Goal: Task Accomplishment & Management: Use online tool/utility

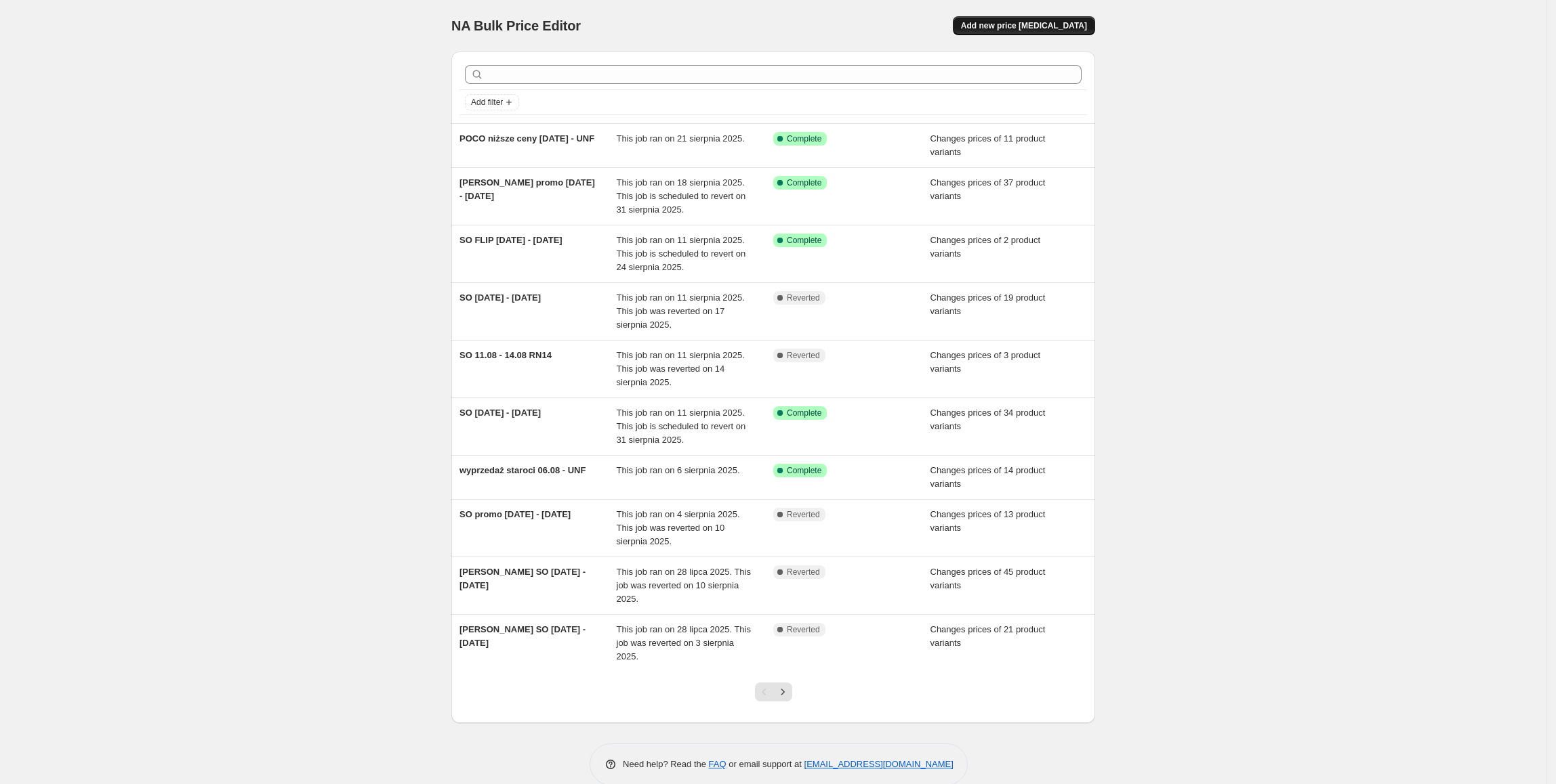
click at [1072, 25] on span "Add new price [MEDICAL_DATA]" at bounding box center [1023, 25] width 126 height 11
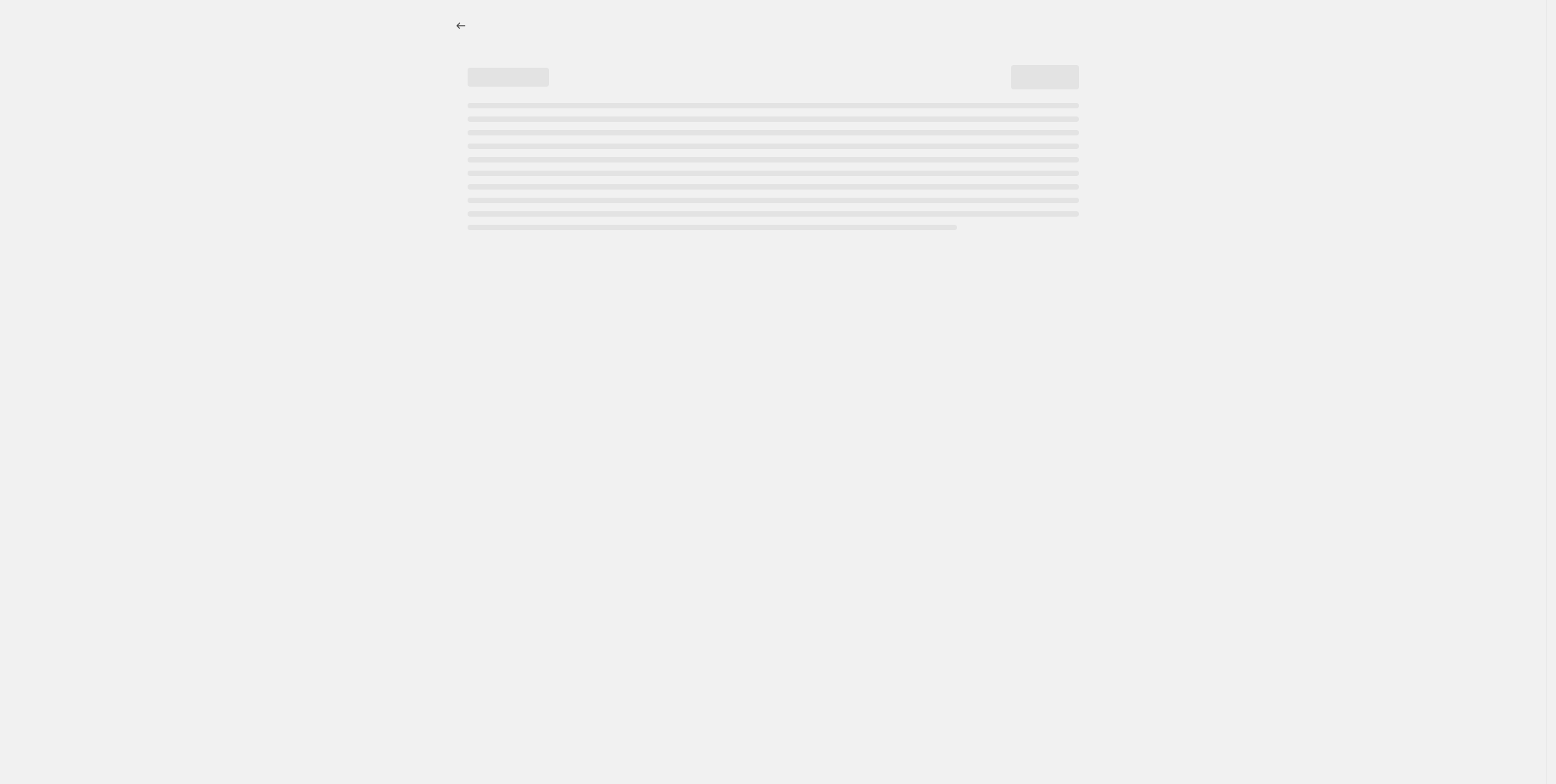
select select "percentage"
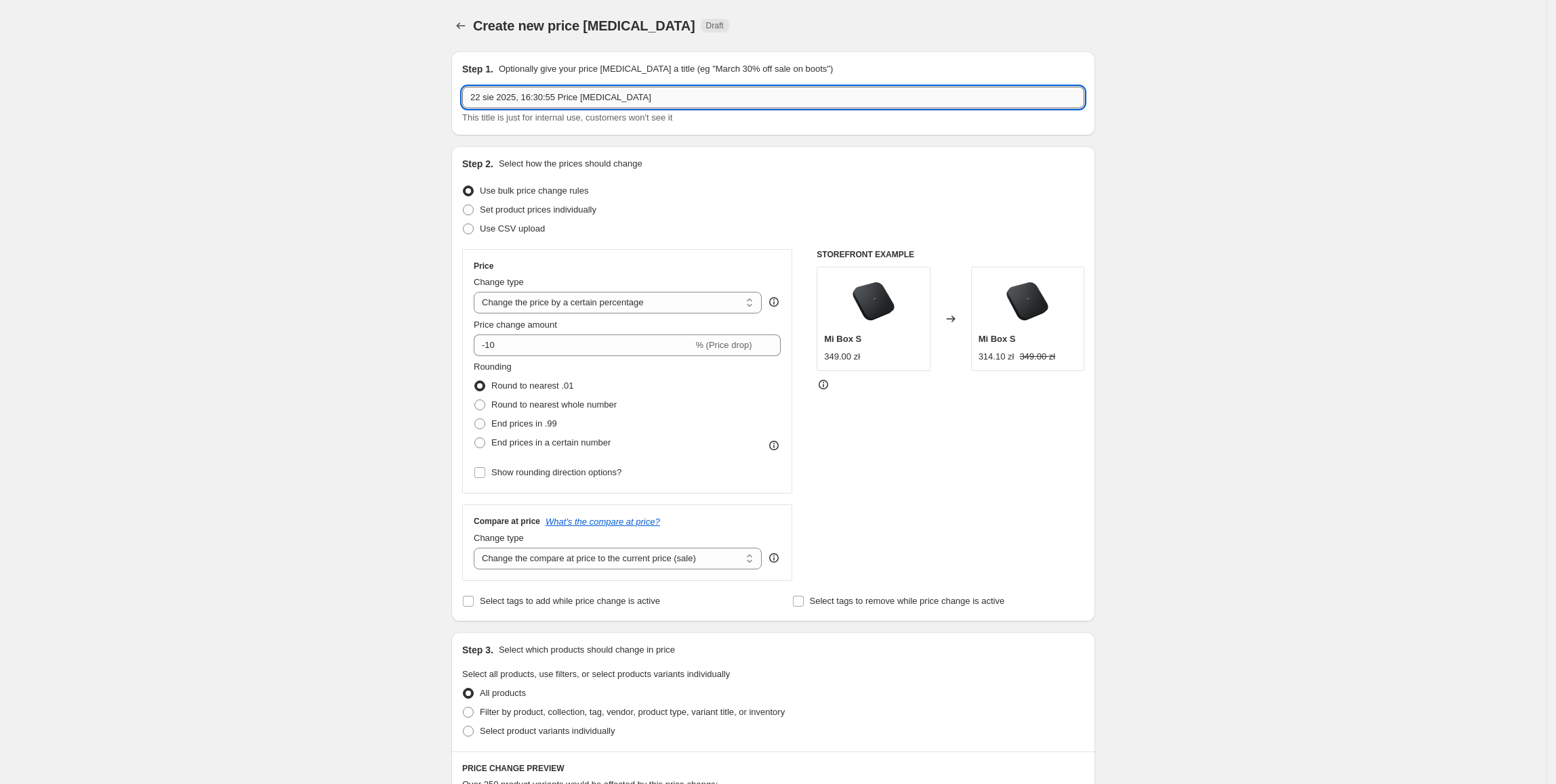
drag, startPoint x: 695, startPoint y: 100, endPoint x: 467, endPoint y: 104, distance: 228.0
click at [467, 104] on input "22 sie 2025, 16:30:55 Price change job" at bounding box center [773, 98] width 622 height 22
type input "[PERSON_NAME] ROLV AUGUST PROMO [DATE] - [DATE]"
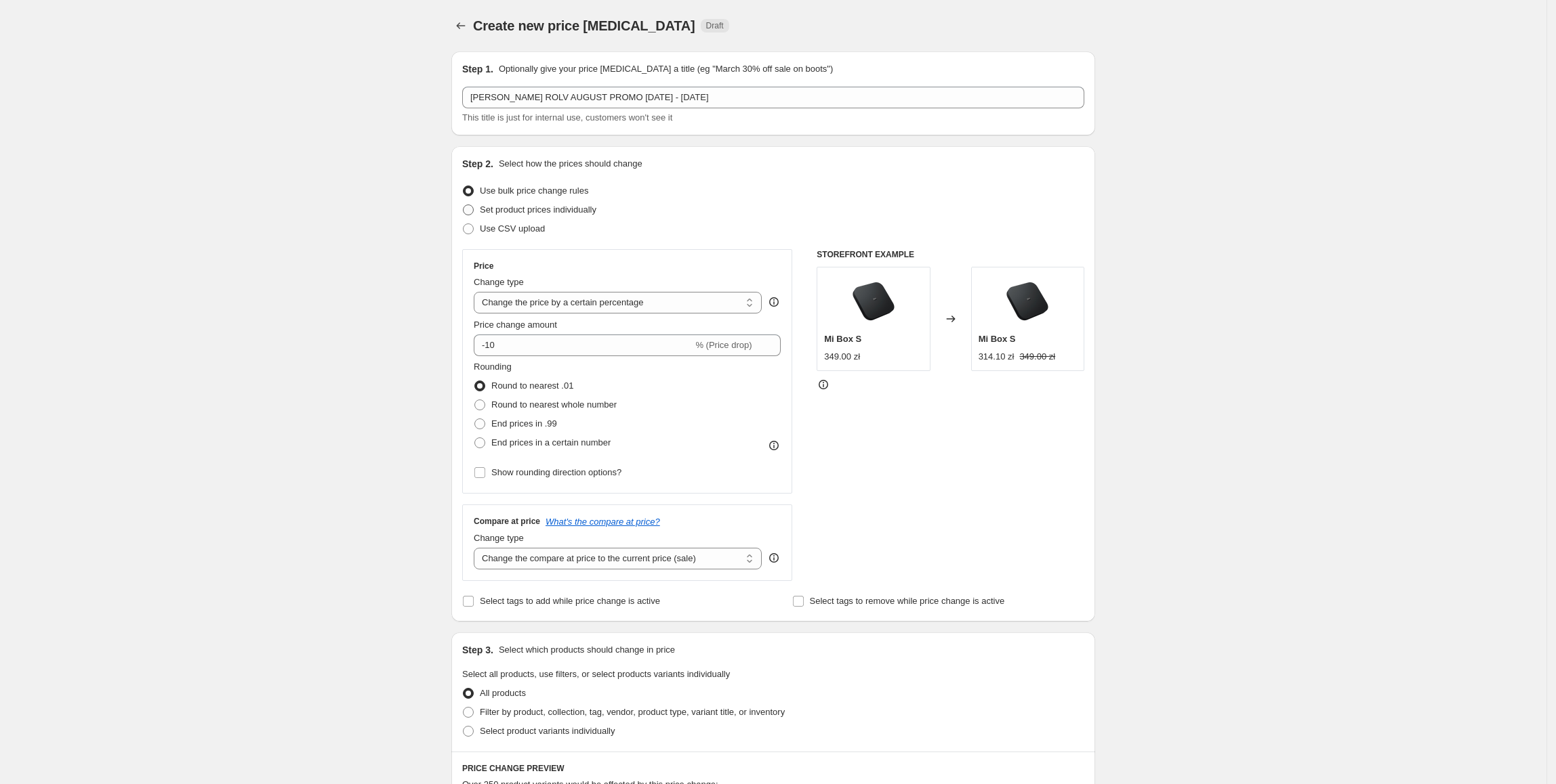
click at [494, 213] on span "Set product prices individually" at bounding box center [538, 209] width 117 height 10
click at [463, 205] on input "Set product prices individually" at bounding box center [463, 204] width 1 height 1
radio input "true"
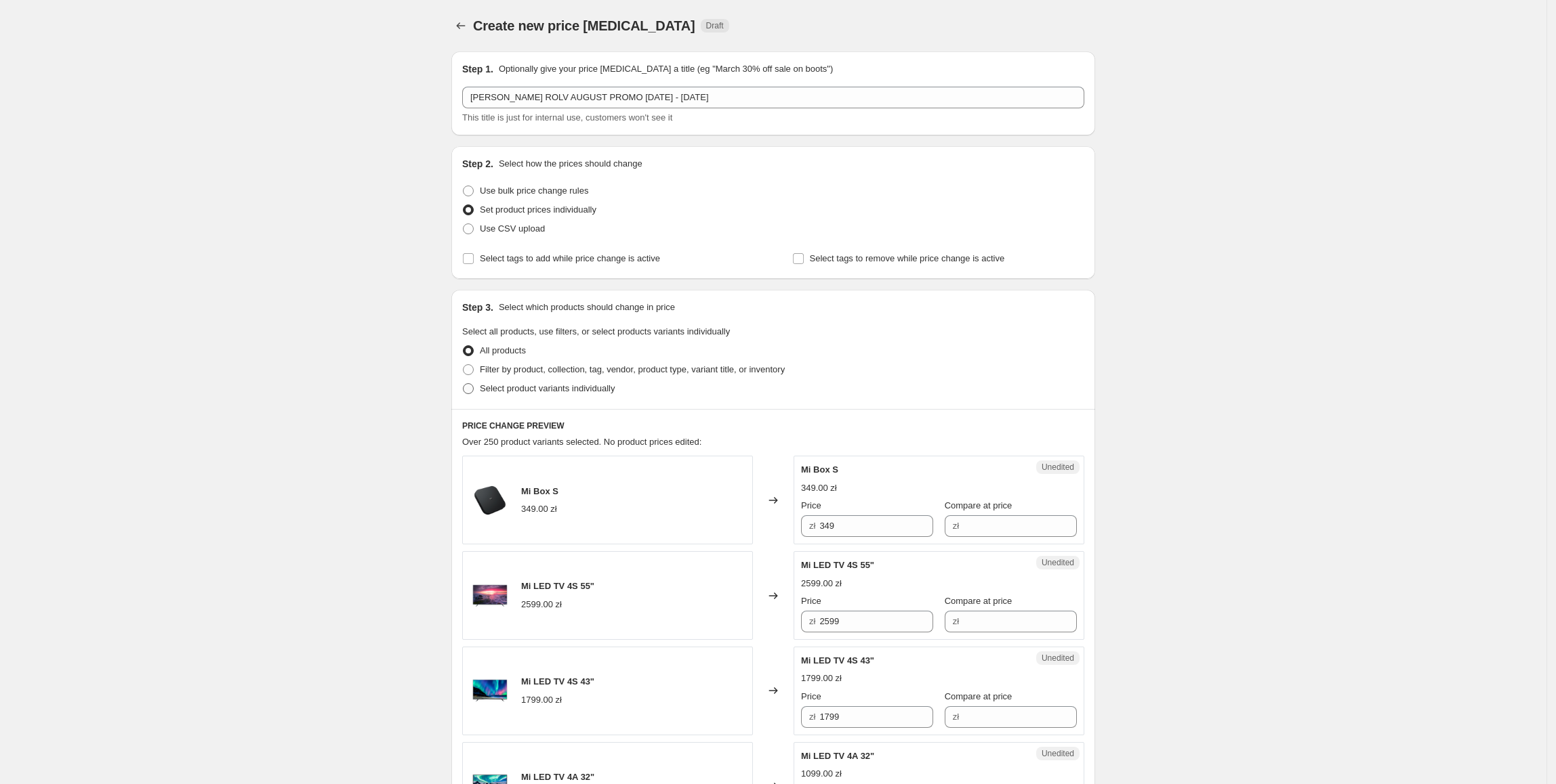
click at [485, 394] on span "Select product variants individually" at bounding box center [547, 388] width 135 height 14
click at [463, 384] on input "Select product variants individually" at bounding box center [463, 383] width 1 height 1
radio input "true"
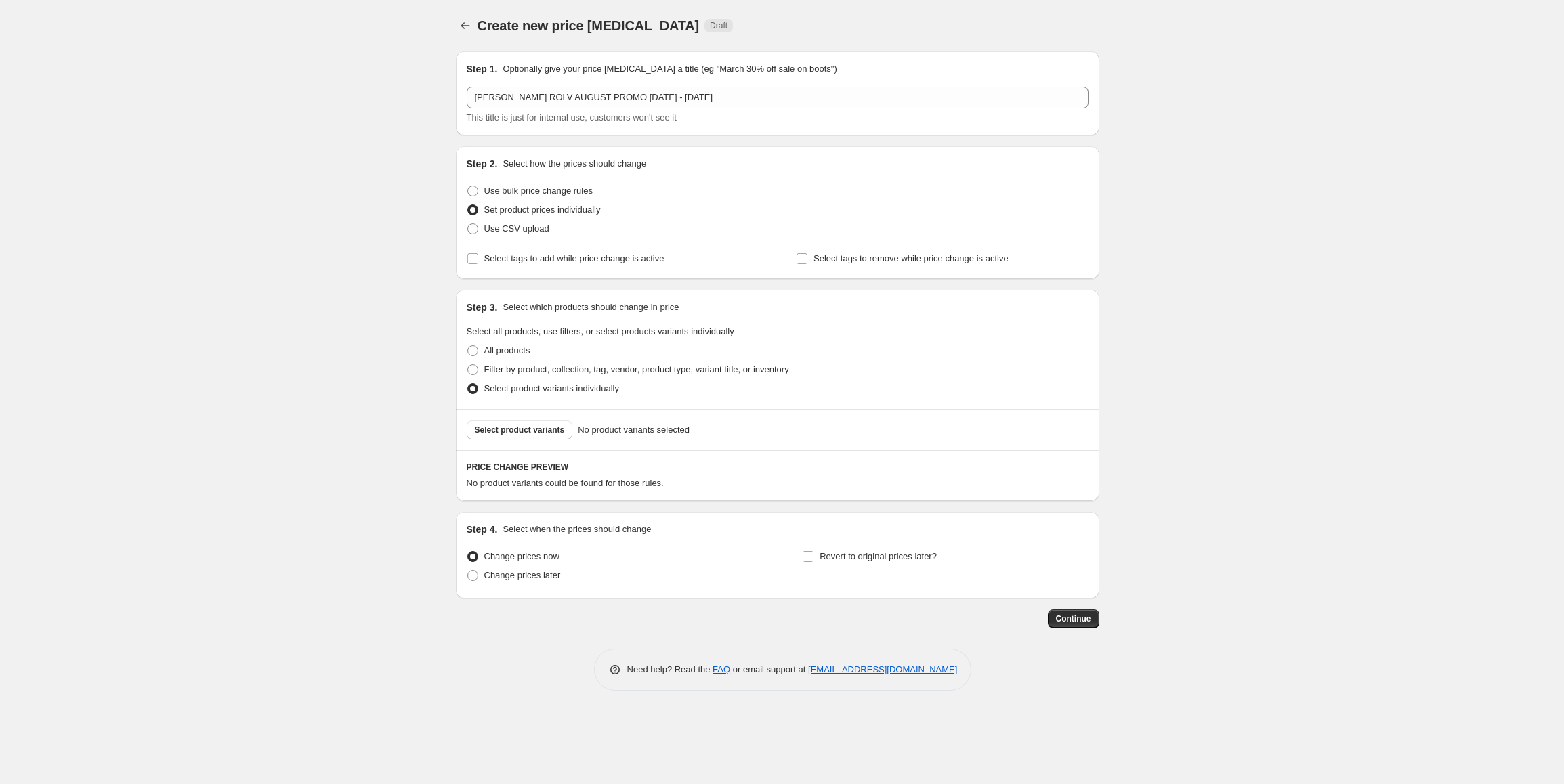
click at [520, 429] on span "Select product variants" at bounding box center [519, 429] width 90 height 11
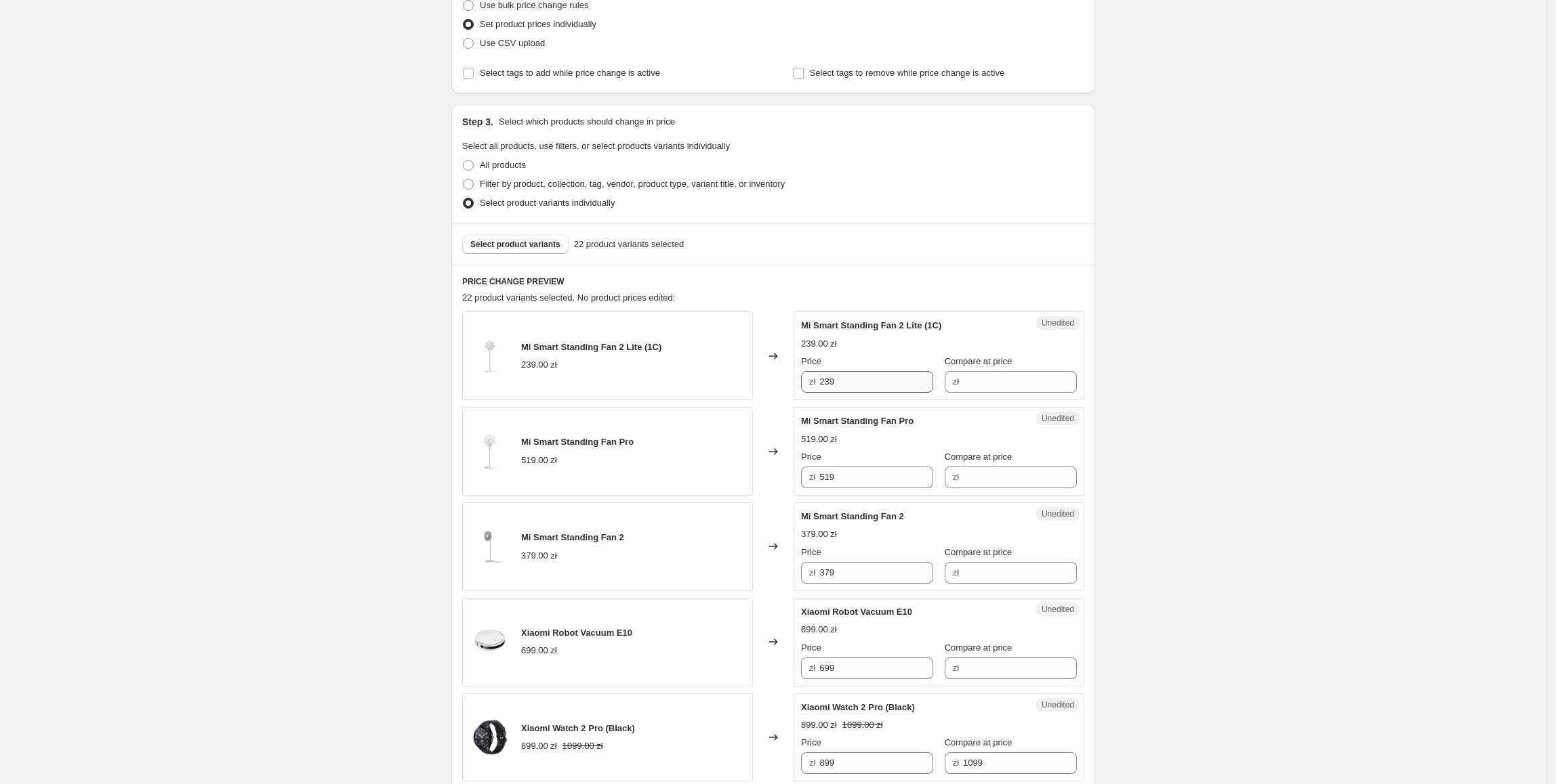
scroll to position [193, 0]
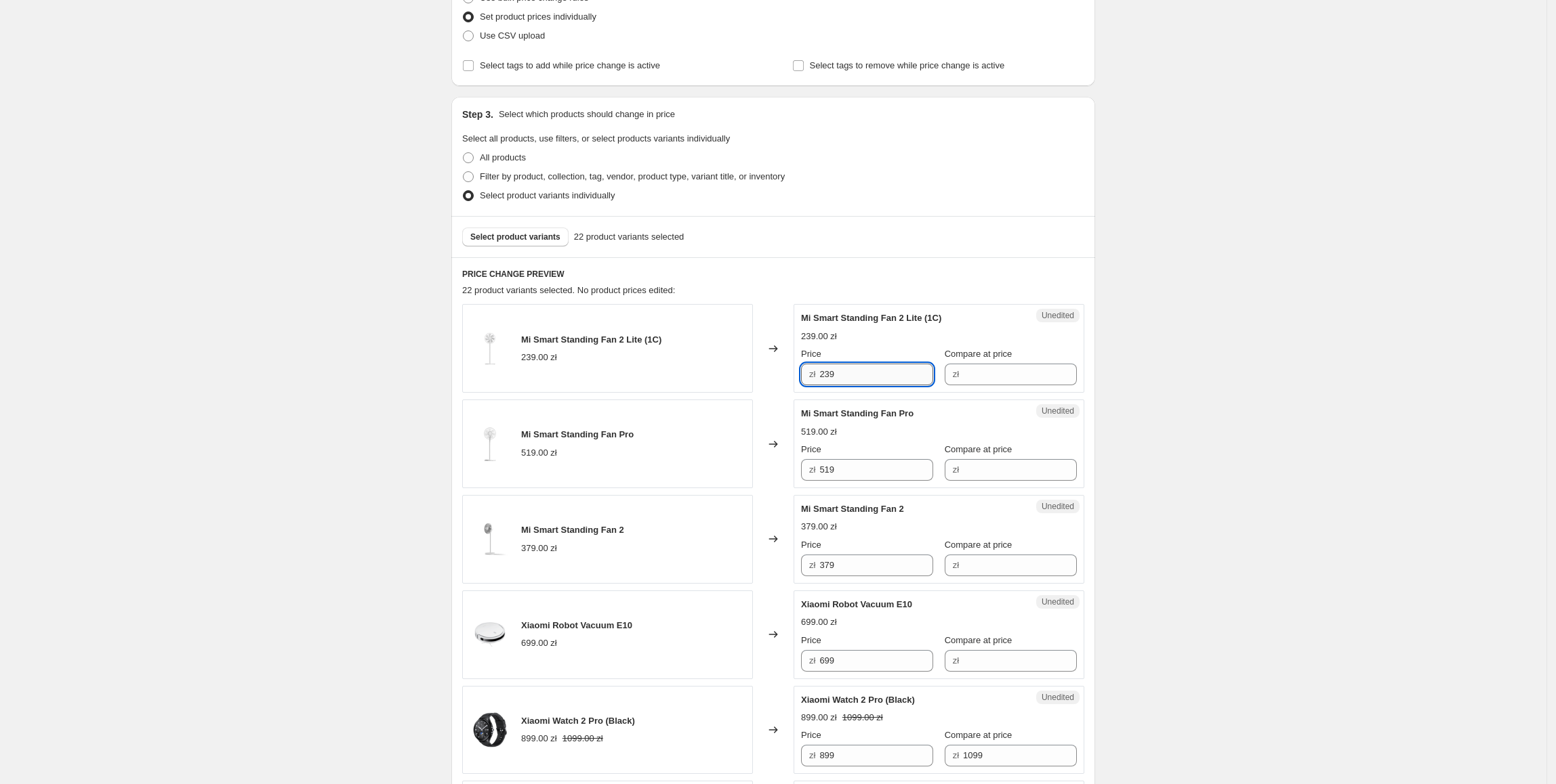
drag, startPoint x: 881, startPoint y: 382, endPoint x: 913, endPoint y: 383, distance: 32.0
click at [803, 391] on div "Unedited Mi Smart Standing Fan 2 Lite (1C) 239.00 zł Price zł 239 Compare at pr…" at bounding box center [939, 348] width 291 height 88
drag, startPoint x: 995, startPoint y: 378, endPoint x: 987, endPoint y: 378, distance: 8.0
click at [995, 378] on input "Compare at price" at bounding box center [1020, 375] width 114 height 22
paste input "239"
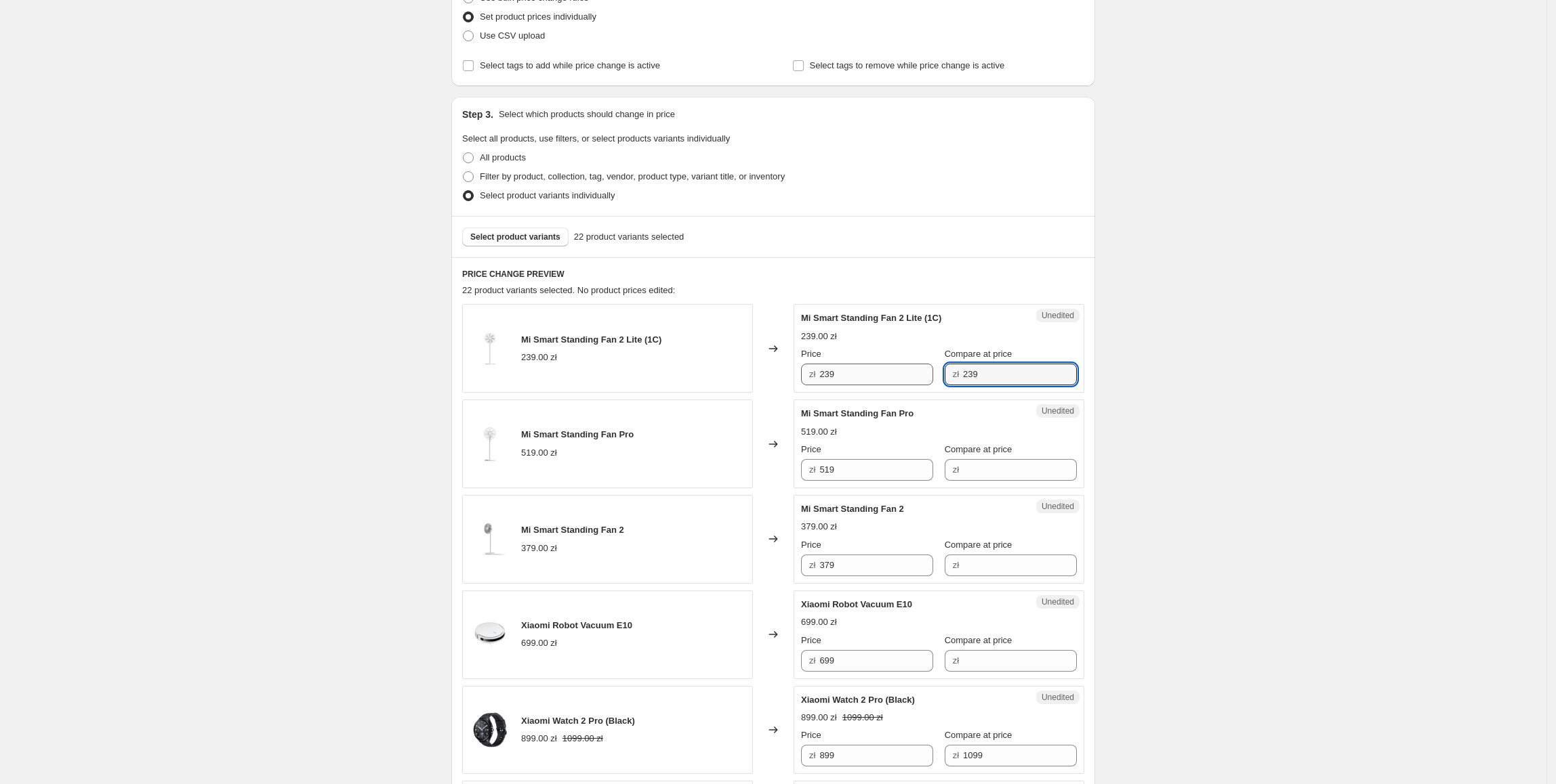
type input "239"
drag, startPoint x: 868, startPoint y: 375, endPoint x: 821, endPoint y: 377, distance: 47.0
click at [821, 377] on div "zł 239" at bounding box center [867, 375] width 132 height 22
click at [857, 379] on input "239" at bounding box center [876, 375] width 114 height 22
drag, startPoint x: 861, startPoint y: 379, endPoint x: 817, endPoint y: 380, distance: 44.0
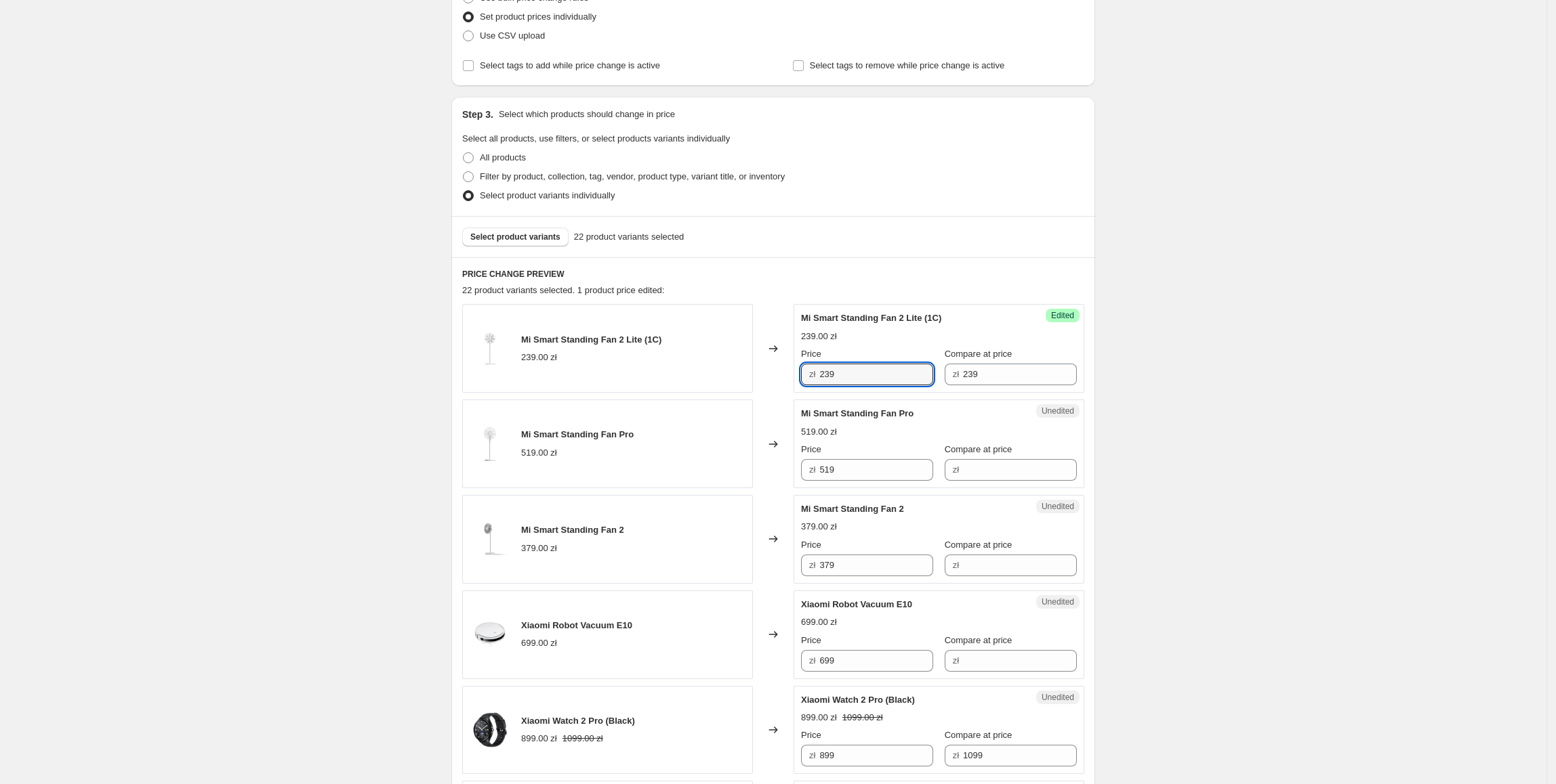
click at [817, 380] on div "zł 239" at bounding box center [867, 375] width 132 height 22
type input "199"
drag, startPoint x: 779, startPoint y: 416, endPoint x: 821, endPoint y: 442, distance: 49.4
click at [779, 416] on div "Changed to" at bounding box center [773, 444] width 41 height 88
drag, startPoint x: 876, startPoint y: 467, endPoint x: 798, endPoint y: 473, distance: 78.2
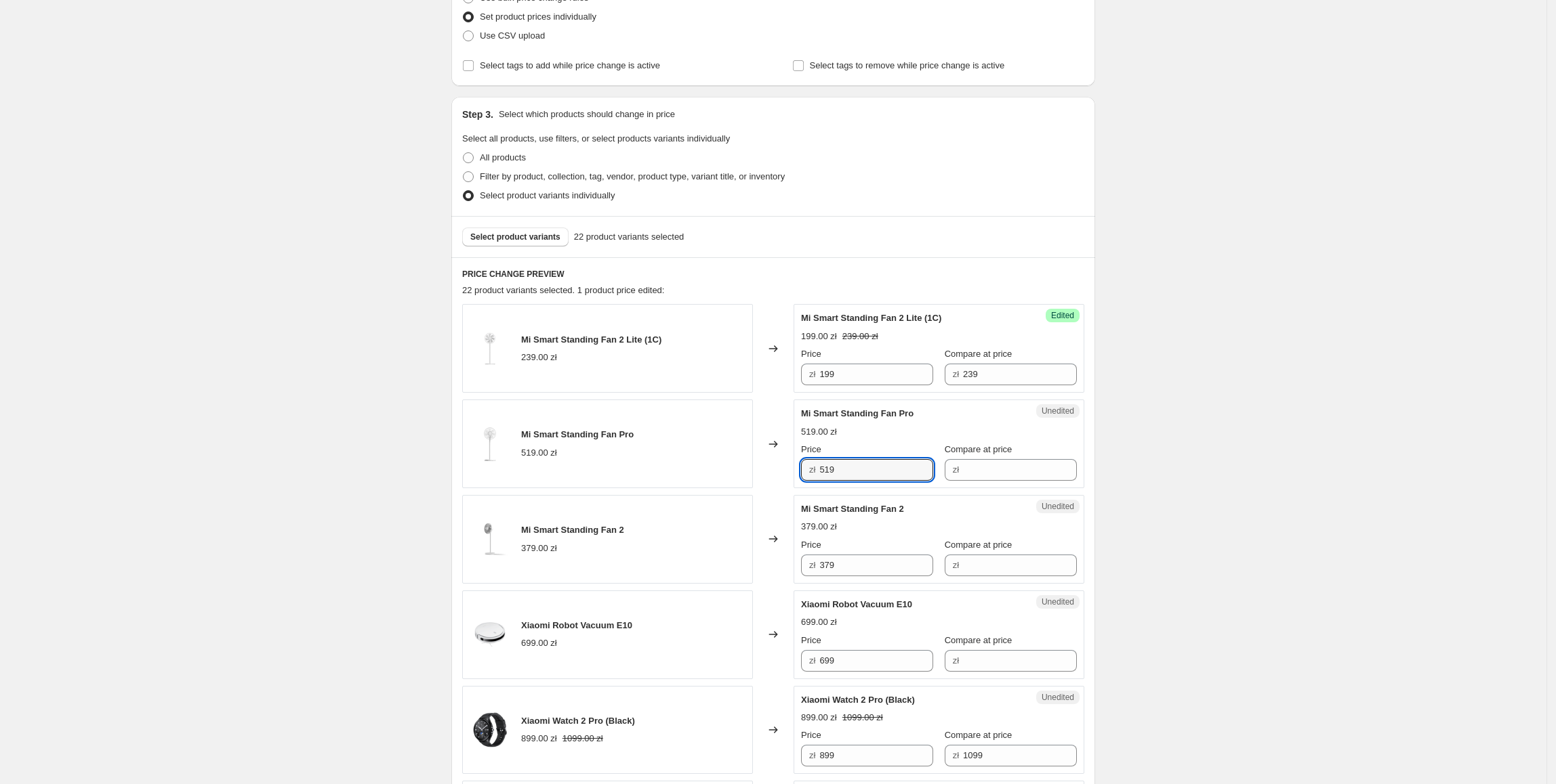
click at [798, 473] on div "Unedited Mi Smart Standing Fan Pro 519.00 zł Price zł 519 Compare at price zł" at bounding box center [939, 444] width 291 height 88
click at [973, 478] on input "Compare at price" at bounding box center [1020, 470] width 114 height 22
paste input "519"
type input "519"
click at [873, 466] on input "519" at bounding box center [876, 470] width 114 height 22
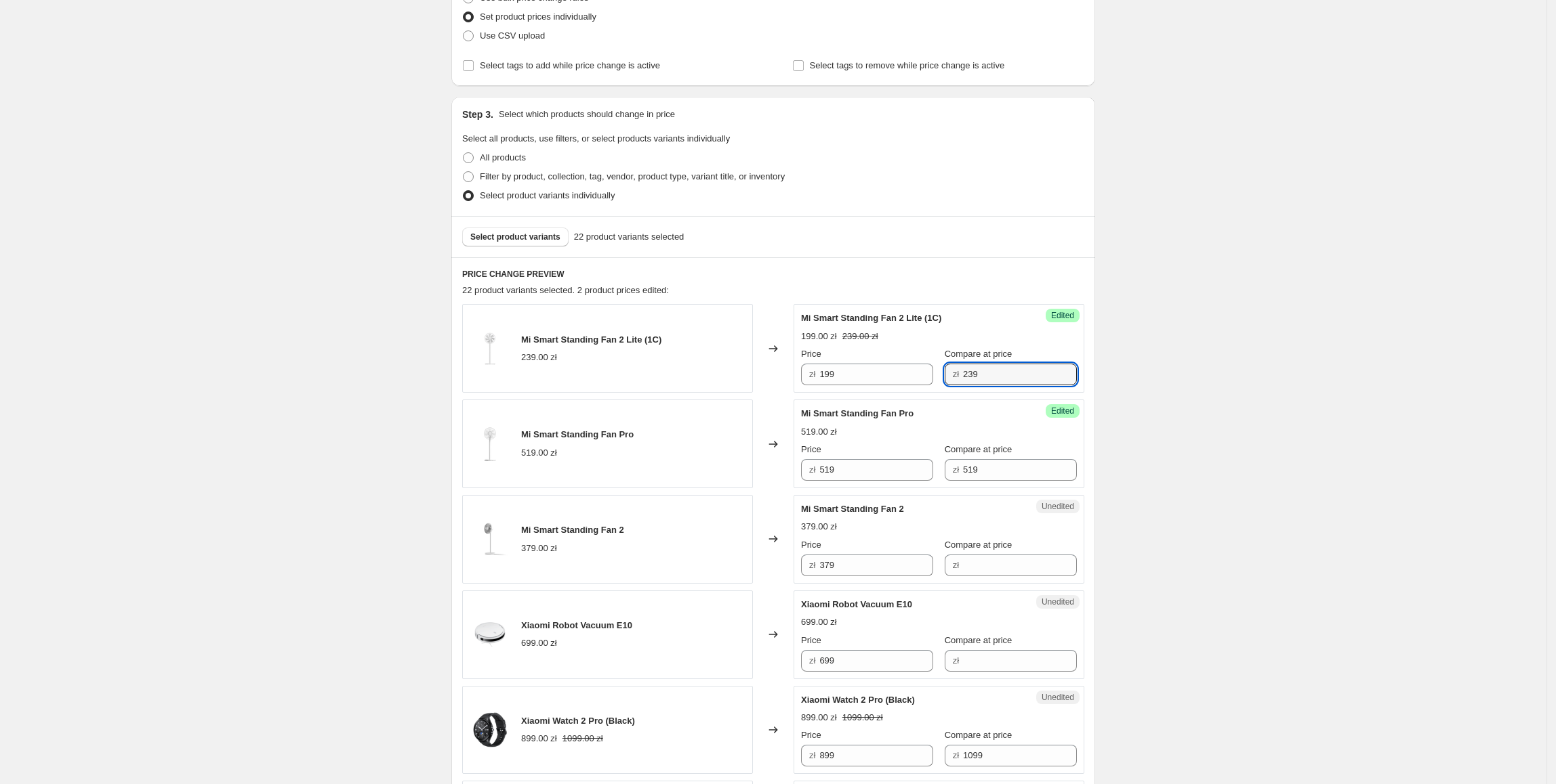
drag, startPoint x: 990, startPoint y: 380, endPoint x: 938, endPoint y: 393, distance: 53.6
click at [938, 393] on div "Success Edited Mi Smart Standing Fan 2 Lite (1C) 199.00 zł 239.00 zł Price zł 1…" at bounding box center [939, 348] width 291 height 88
type input "249"
drag, startPoint x: 871, startPoint y: 467, endPoint x: 814, endPoint y: 474, distance: 57.4
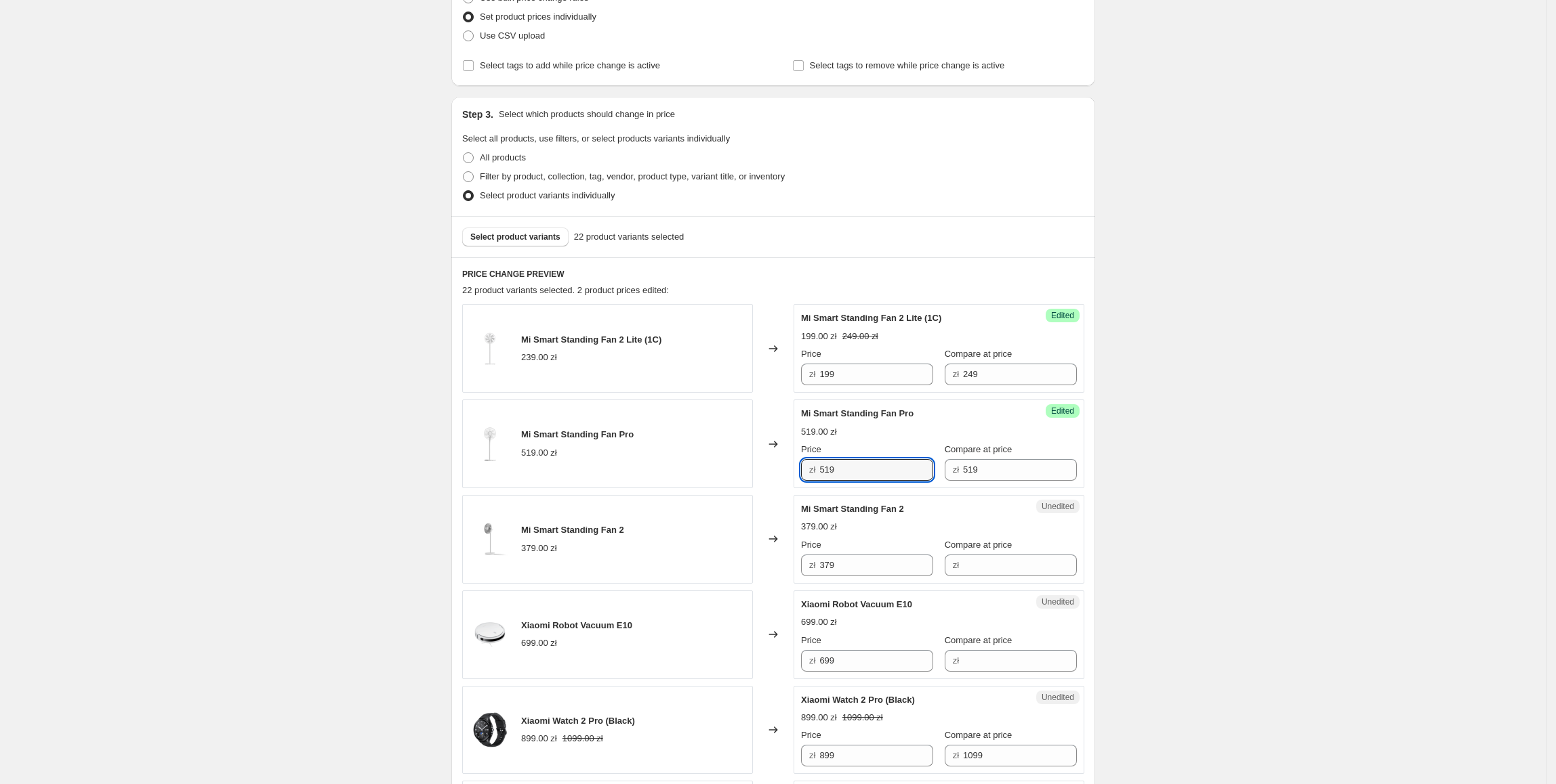
click at [814, 474] on div "zł 519" at bounding box center [867, 470] width 132 height 22
click at [890, 475] on input "519" at bounding box center [876, 470] width 114 height 22
drag, startPoint x: 890, startPoint y: 475, endPoint x: 767, endPoint y: 475, distance: 123.0
click at [767, 475] on div "Mi Smart Standing Fan Pro 519.00 zł Changed to Success Edited Mi Smart Standing…" at bounding box center [773, 444] width 622 height 88
type input "449"
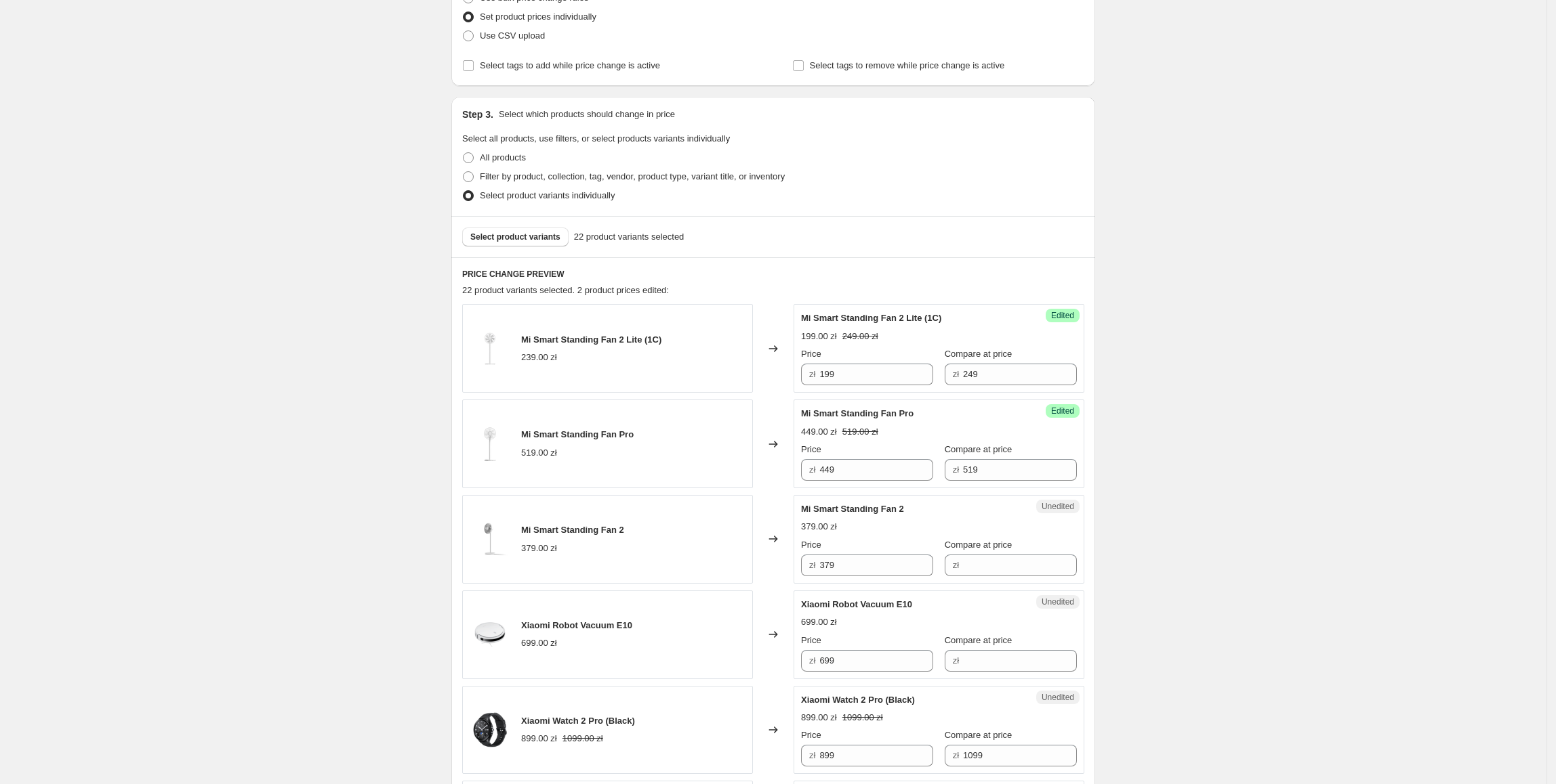
drag, startPoint x: 873, startPoint y: 569, endPoint x: 765, endPoint y: 570, distance: 108.0
click at [765, 570] on div "Mi Smart Standing Fan 2 379.00 zł Changed to Unedited Mi Smart Standing Fan 2 3…" at bounding box center [773, 539] width 622 height 88
click at [969, 566] on input "Compare at price" at bounding box center [1020, 565] width 114 height 22
paste input "379"
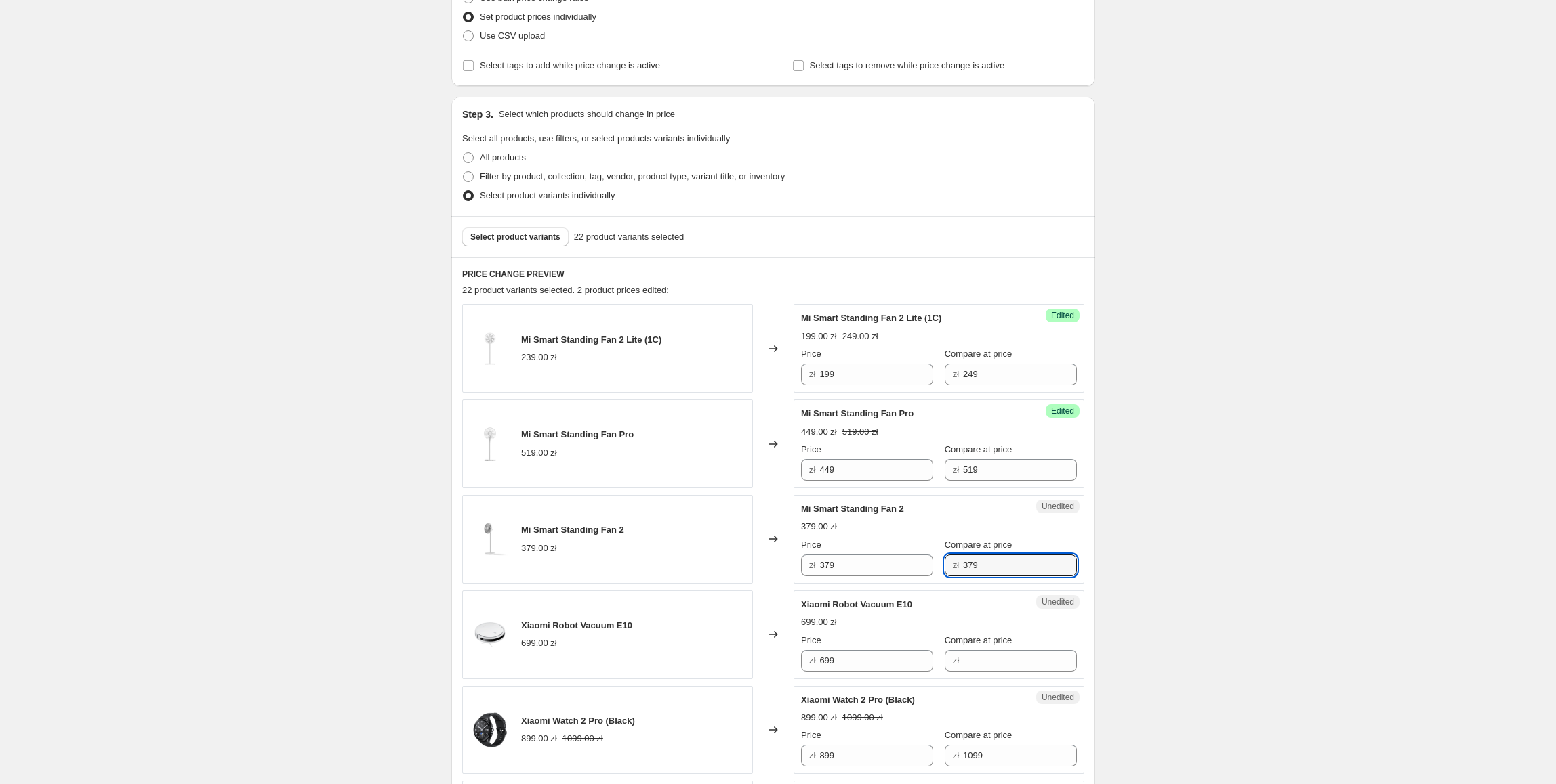
type input "379"
drag, startPoint x: 857, startPoint y: 572, endPoint x: 819, endPoint y: 575, distance: 38.1
click at [819, 575] on div "zł 379" at bounding box center [867, 565] width 132 height 22
type input "319"
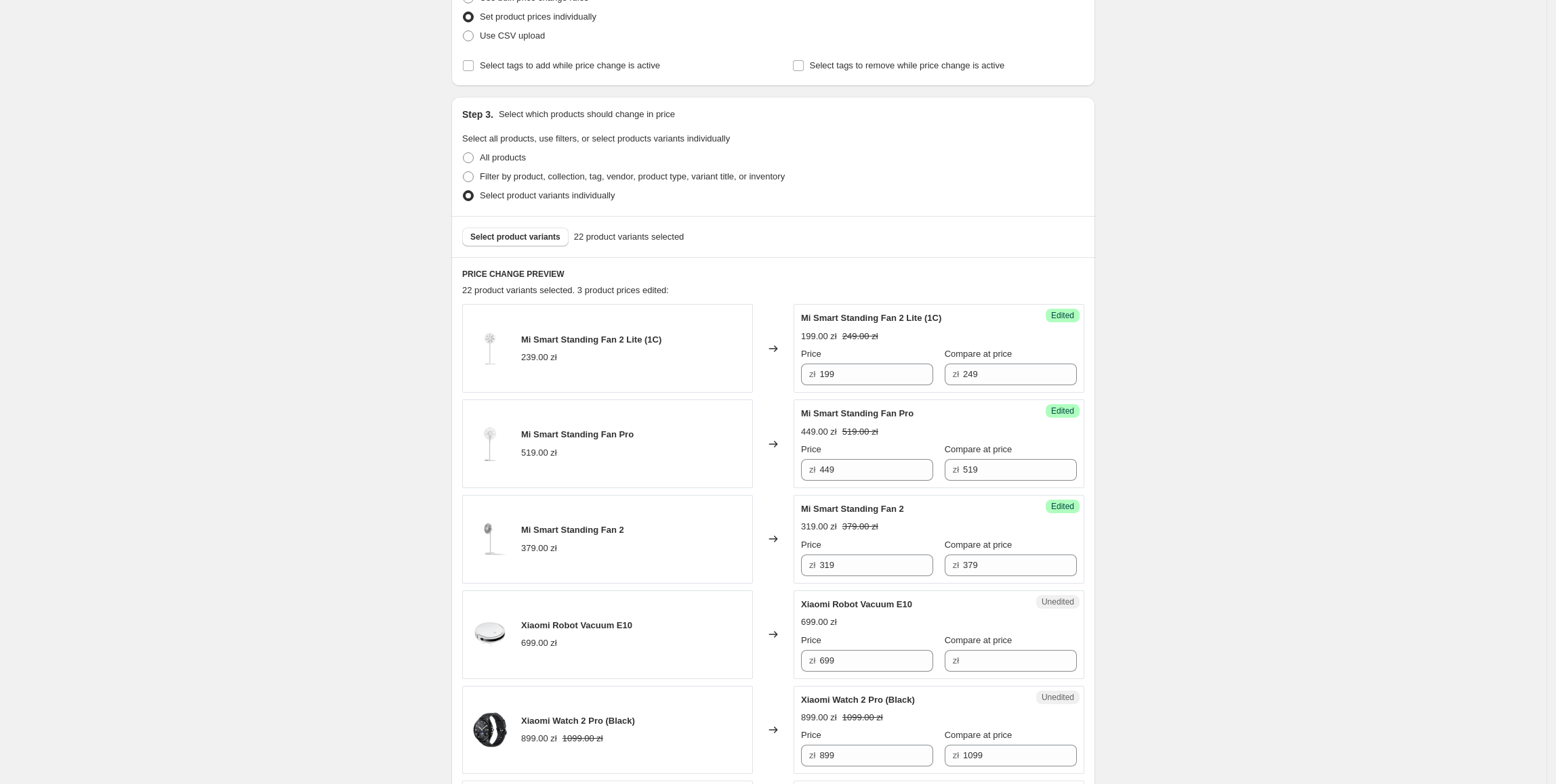
scroll to position [439, 0]
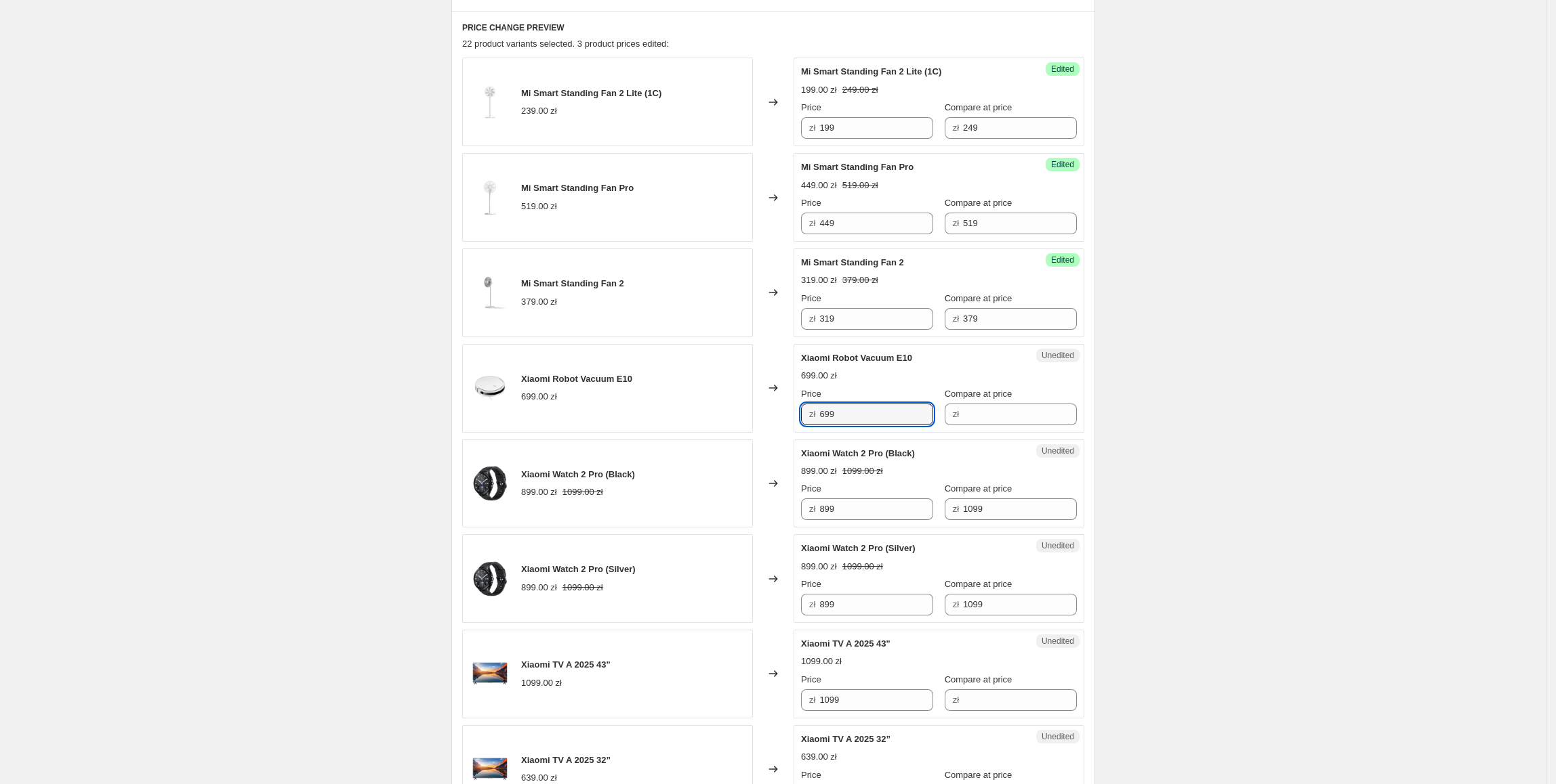
drag, startPoint x: 797, startPoint y: 421, endPoint x: 761, endPoint y: 421, distance: 36.0
click at [761, 421] on div "Xiaomi Robot Vacuum E10 699.00 zł Changed to Unedited Xiaomi Robot Vacuum E10 6…" at bounding box center [773, 388] width 622 height 88
click at [990, 402] on div "Compare at price zł" at bounding box center [1011, 406] width 132 height 38
click at [972, 419] on input "Compare at price" at bounding box center [1020, 414] width 114 height 22
paste input "699"
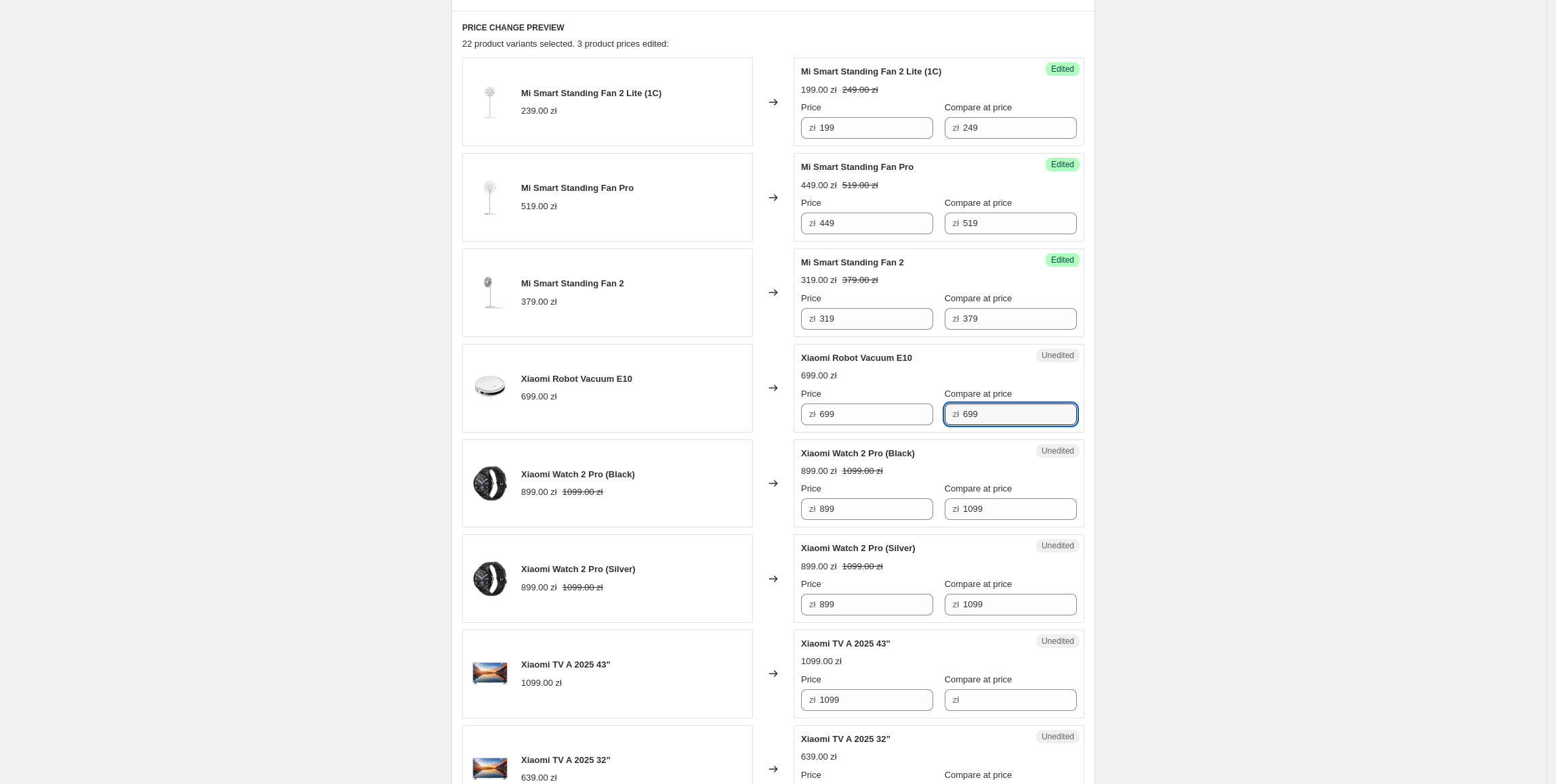
type input "699"
drag, startPoint x: 889, startPoint y: 427, endPoint x: 816, endPoint y: 427, distance: 73.0
click at [816, 427] on div "Success Edited Xiaomi Robot Vacuum E10 699.00 zł Price zł 699 Compare at price …" at bounding box center [939, 388] width 291 height 88
click at [884, 417] on input "699" at bounding box center [876, 414] width 114 height 22
drag, startPoint x: 892, startPoint y: 418, endPoint x: 824, endPoint y: 426, distance: 68.5
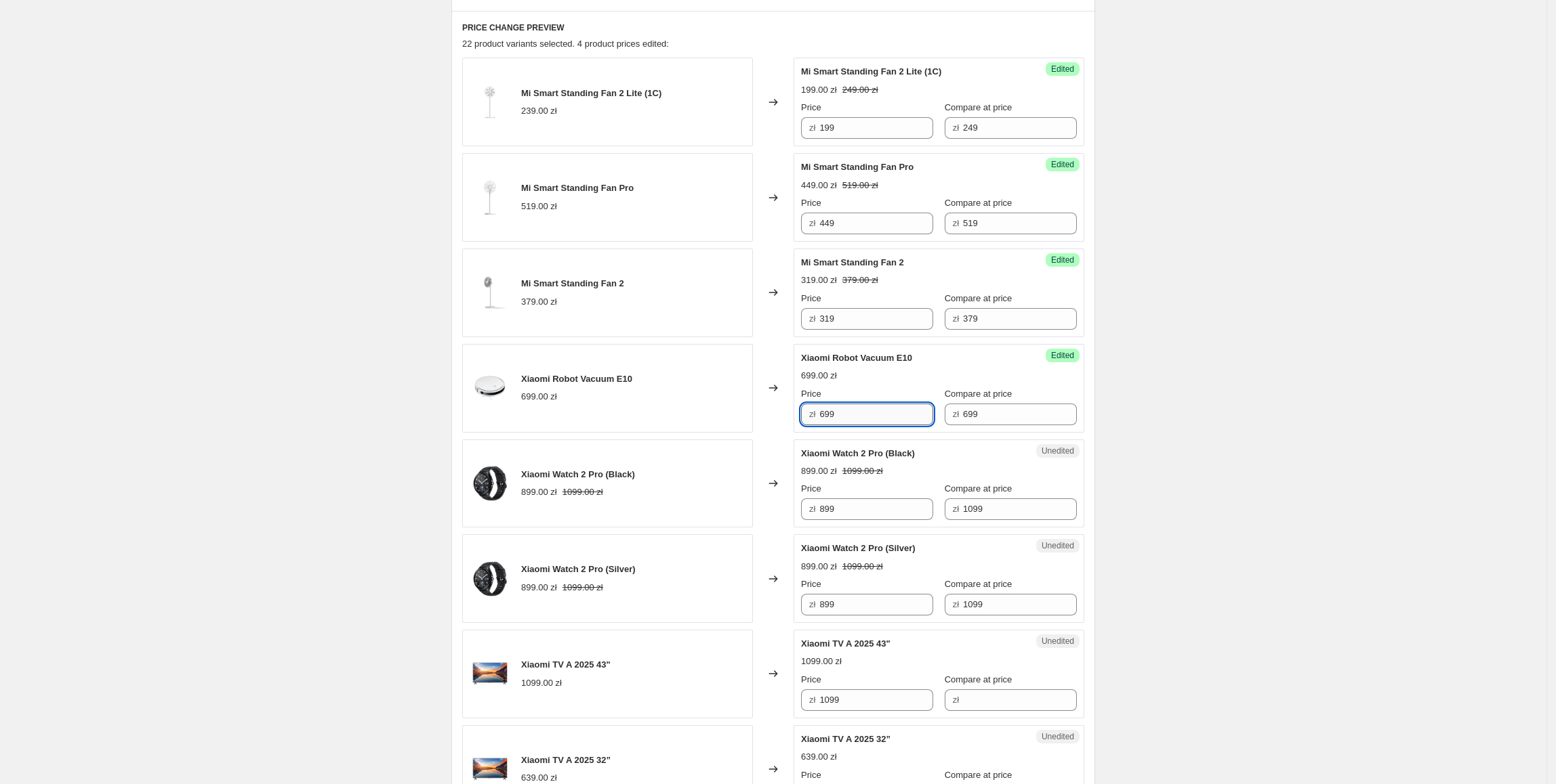
click at [824, 425] on input "699" at bounding box center [876, 414] width 114 height 22
type input "499"
drag, startPoint x: 993, startPoint y: 426, endPoint x: 953, endPoint y: 431, distance: 40.3
click at [953, 431] on div "Success Edited Xiaomi Robot Vacuum E10 499.00 zł 699.00 zł Price zł 499 Compare…" at bounding box center [939, 388] width 291 height 88
type input "699"
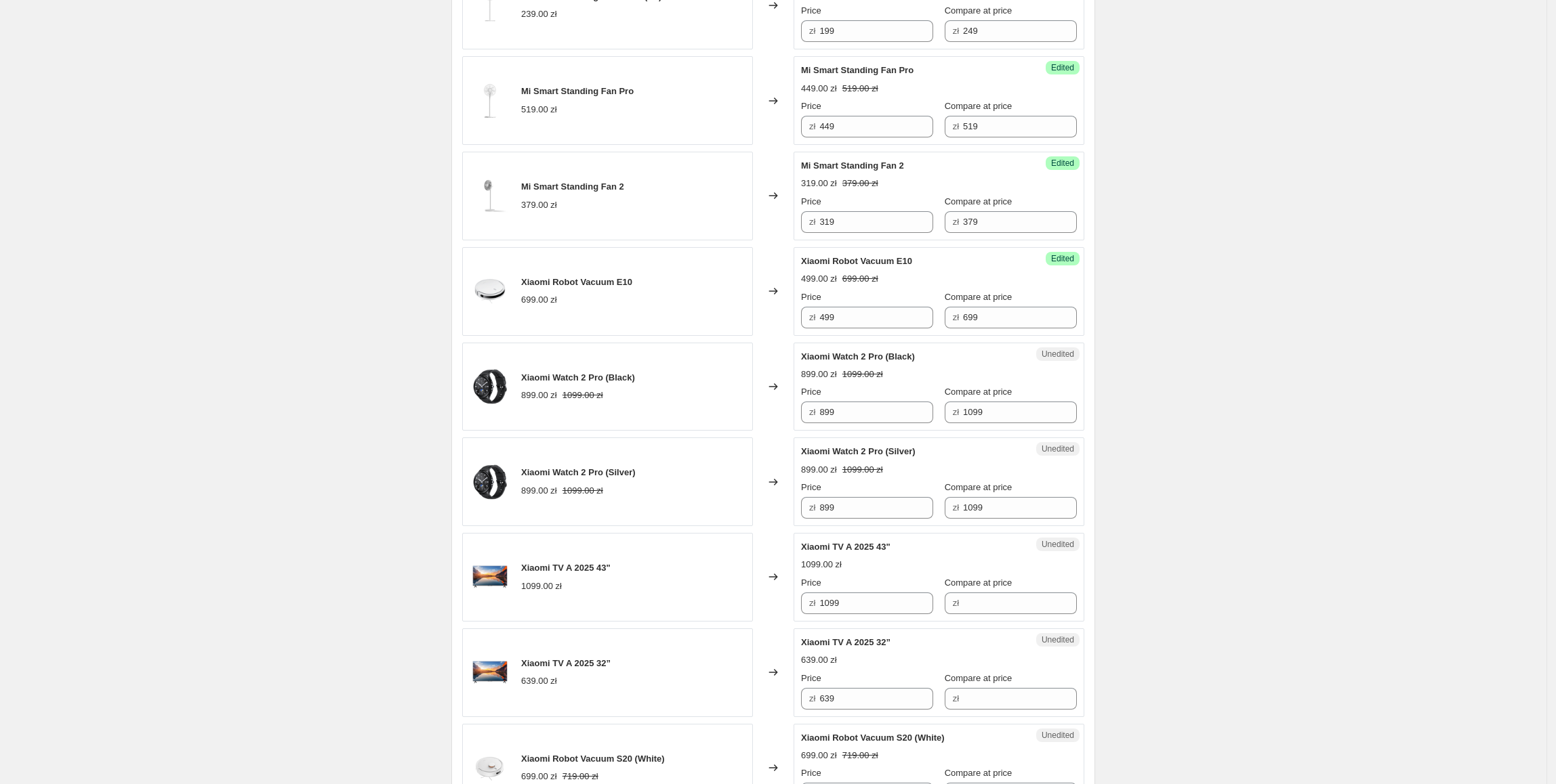
scroll to position [537, 0]
drag, startPoint x: 874, startPoint y: 415, endPoint x: 798, endPoint y: 424, distance: 76.5
click at [798, 424] on div "Unedited Xiaomi Watch 2 Pro (Black) 899.00 zł 1099.00 zł Price zł 899 Compare a…" at bounding box center [939, 386] width 291 height 88
type input "749"
click at [1381, 445] on div "Create new price change job. This page is ready Create new price change job Dra…" at bounding box center [773, 787] width 1547 height 2648
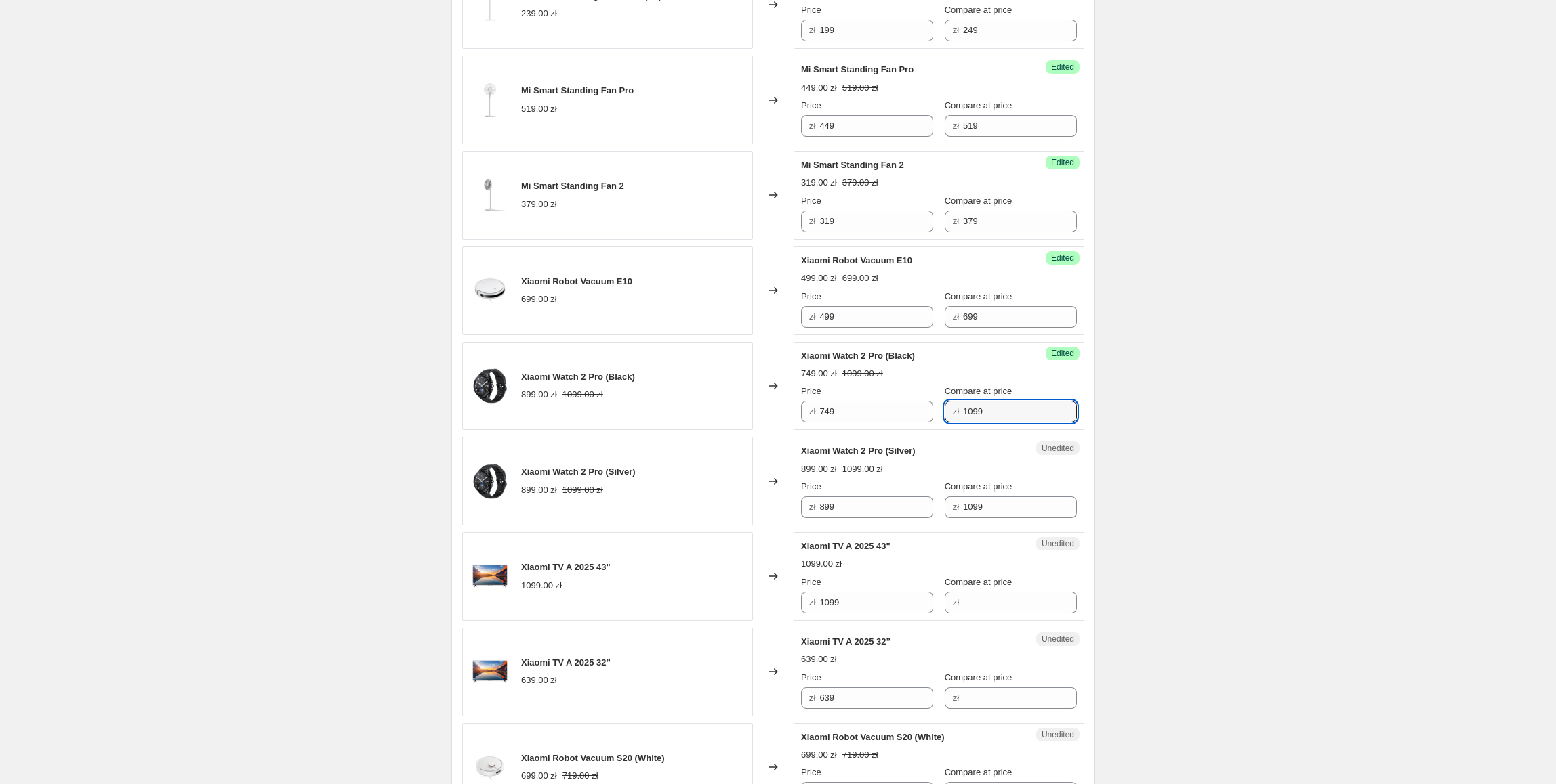
drag, startPoint x: 1026, startPoint y: 420, endPoint x: 936, endPoint y: 421, distance: 90.0
click at [945, 421] on div "zł 1099" at bounding box center [1011, 411] width 132 height 22
type input "949"
click at [1134, 424] on div "Create new price change job. This page is ready Create new price change job Dra…" at bounding box center [773, 787] width 1547 height 2648
drag, startPoint x: 1011, startPoint y: 411, endPoint x: 944, endPoint y: 423, distance: 68.1
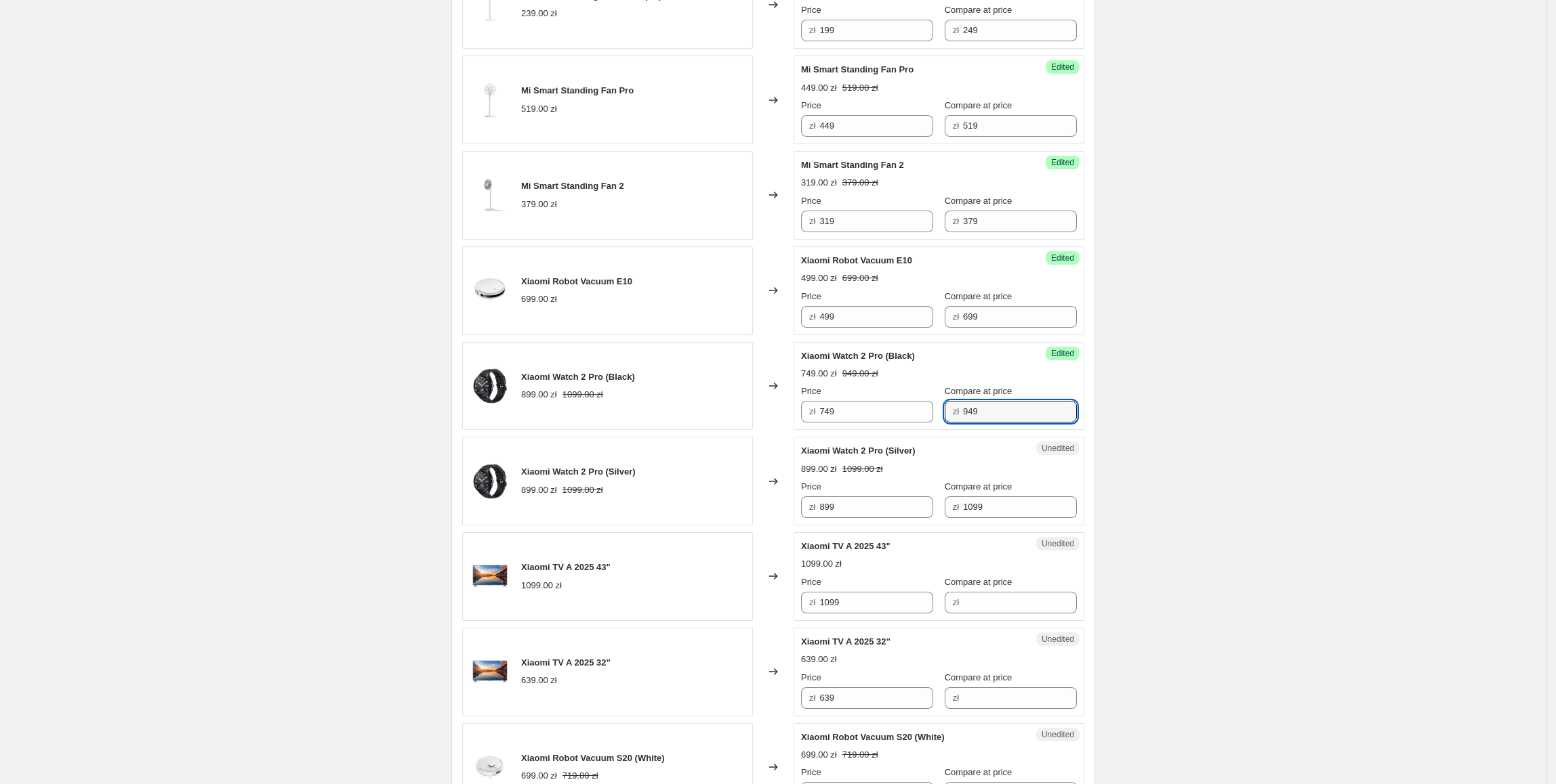
click at [933, 414] on div "Price zł 749 Compare at price zł 949" at bounding box center [938, 404] width 276 height 38
paste input "94"
drag, startPoint x: 1016, startPoint y: 513, endPoint x: 928, endPoint y: 512, distance: 88.0
click at [928, 512] on div "Price zł 899 Compare at price zł 949" at bounding box center [938, 499] width 276 height 38
type input "949"
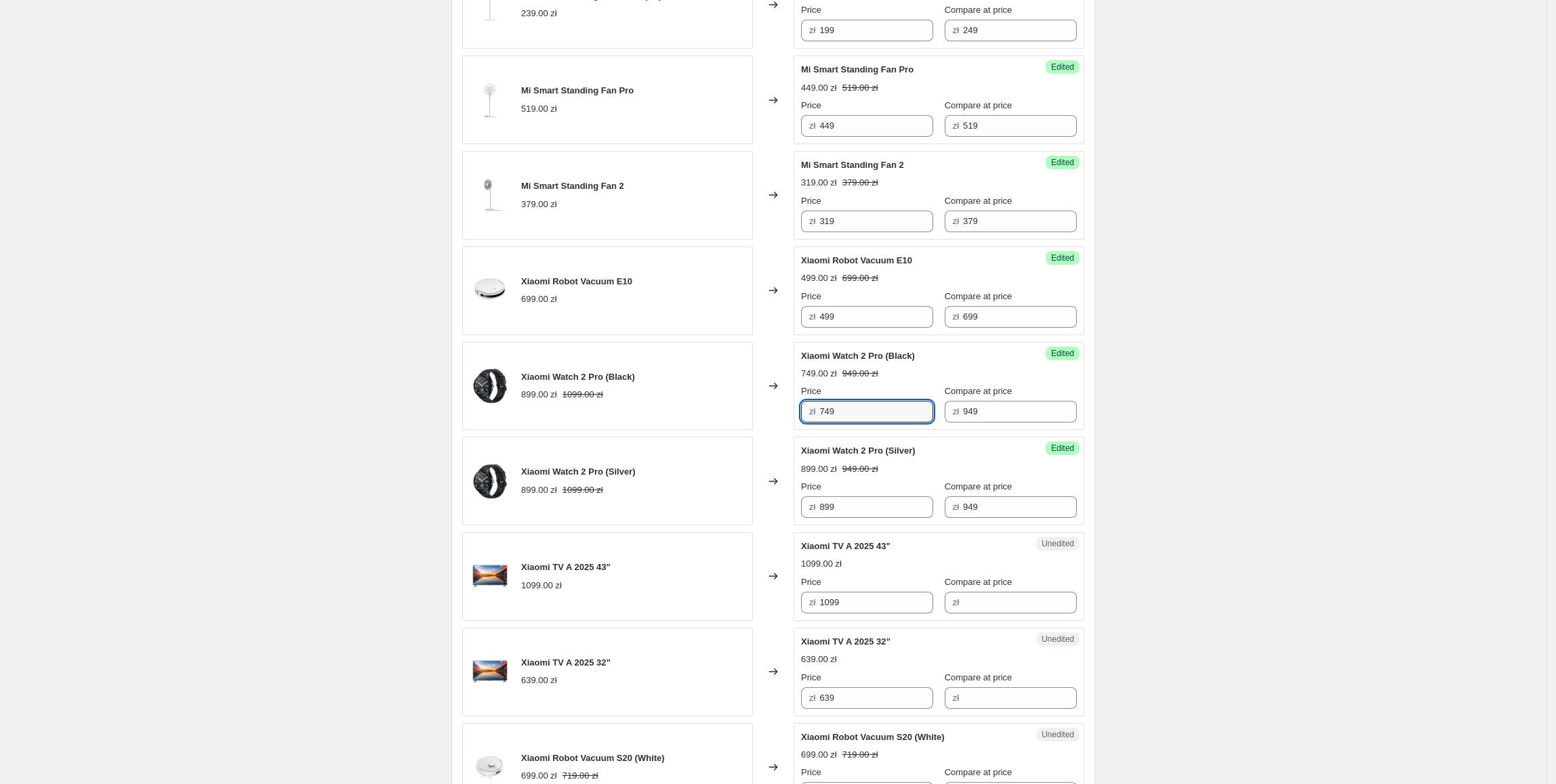
drag, startPoint x: 867, startPoint y: 410, endPoint x: 822, endPoint y: 457, distance: 65.1
click at [778, 425] on div "Xiaomi Watch 2 Pro (Black) 899.00 zł 1099.00 zł Changed to Success Edited Xiaom…" at bounding box center [773, 386] width 622 height 88
paste input "74"
drag, startPoint x: 887, startPoint y: 514, endPoint x: 684, endPoint y: 544, distance: 205.2
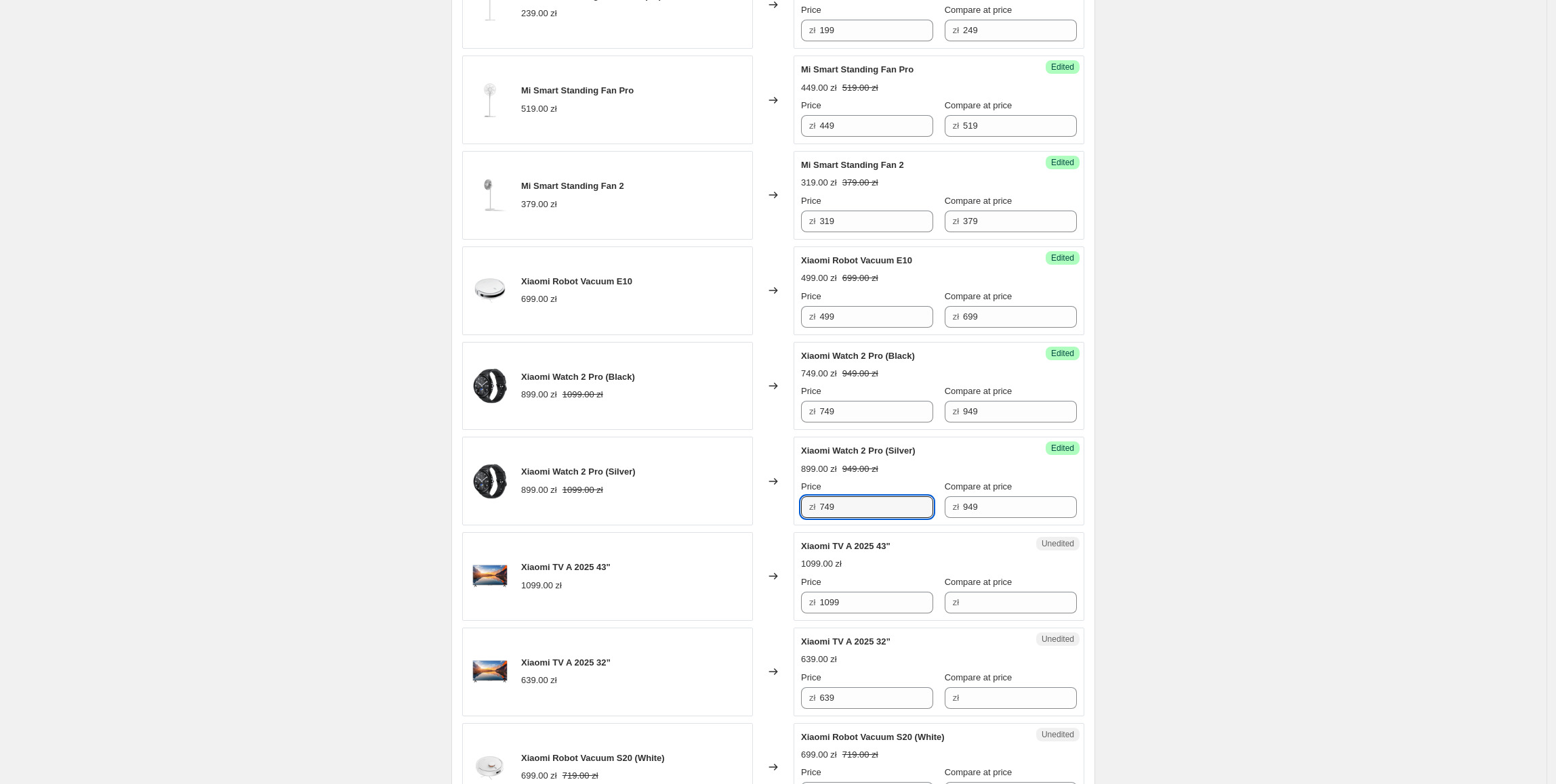
type input "749"
drag, startPoint x: 746, startPoint y: 573, endPoint x: 830, endPoint y: 643, distance: 109.3
click at [746, 575] on div "Xiaomi TV A 2025 43" 1099.00 zł" at bounding box center [607, 576] width 291 height 88
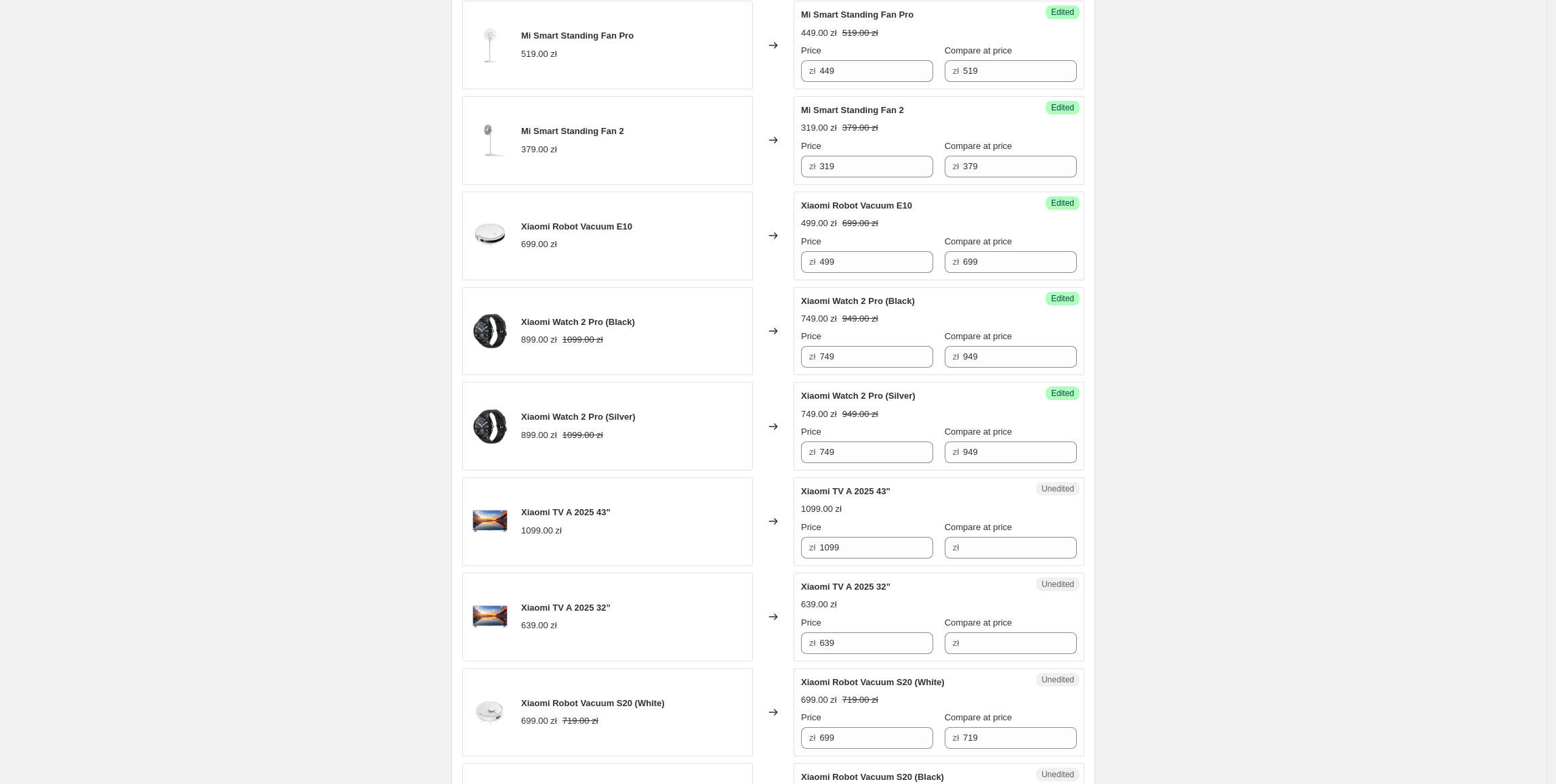
scroll to position [593, 0]
drag, startPoint x: 892, startPoint y: 550, endPoint x: 966, endPoint y: 553, distance: 74.1
click at [843, 551] on input "1099" at bounding box center [876, 547] width 114 height 22
click at [1011, 550] on input "Compare at price" at bounding box center [1020, 547] width 114 height 22
type input "1299"
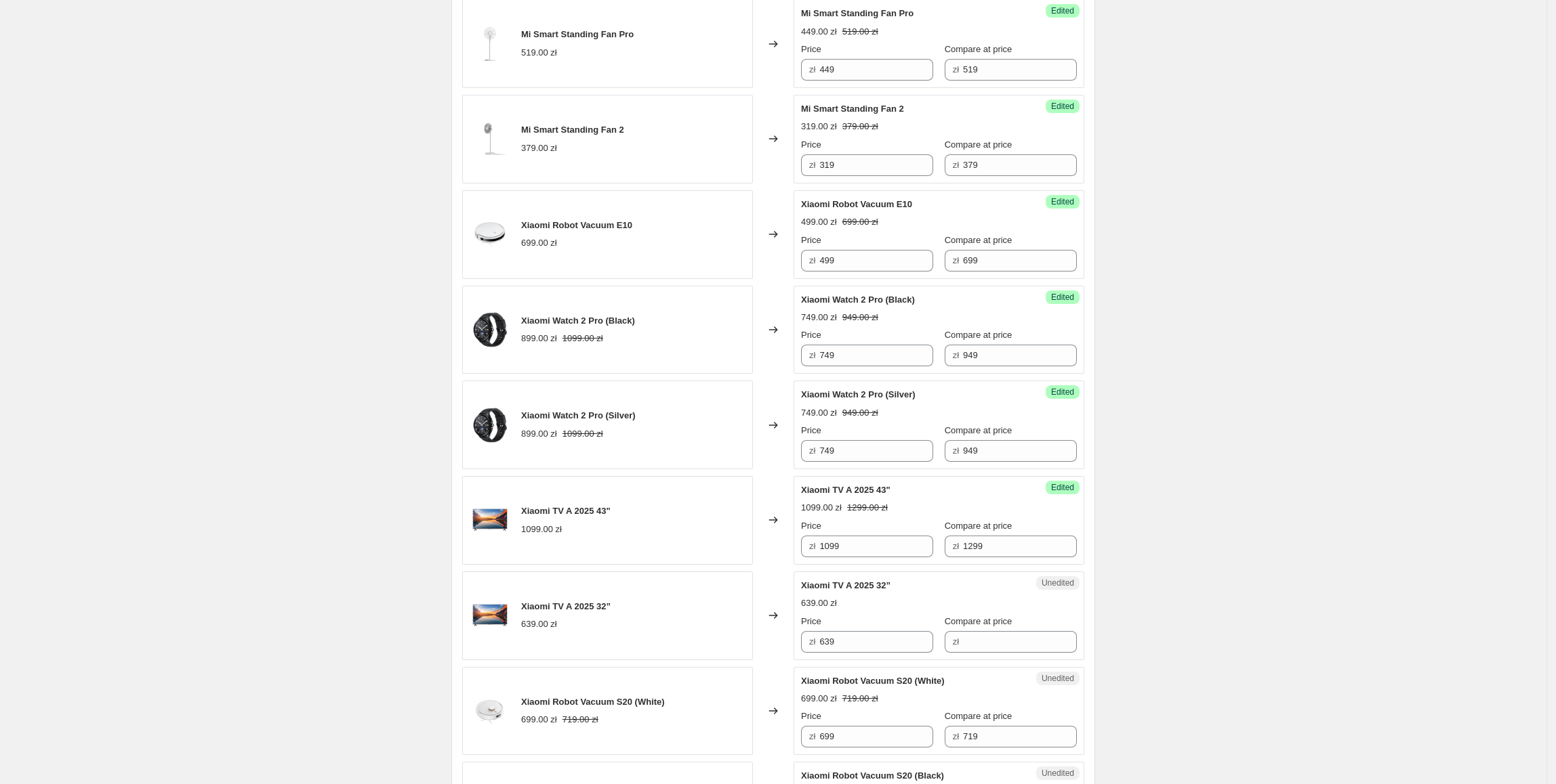
click at [1215, 500] on div "Create new price change job. This page is ready Create new price change job Dra…" at bounding box center [773, 731] width 1547 height 2648
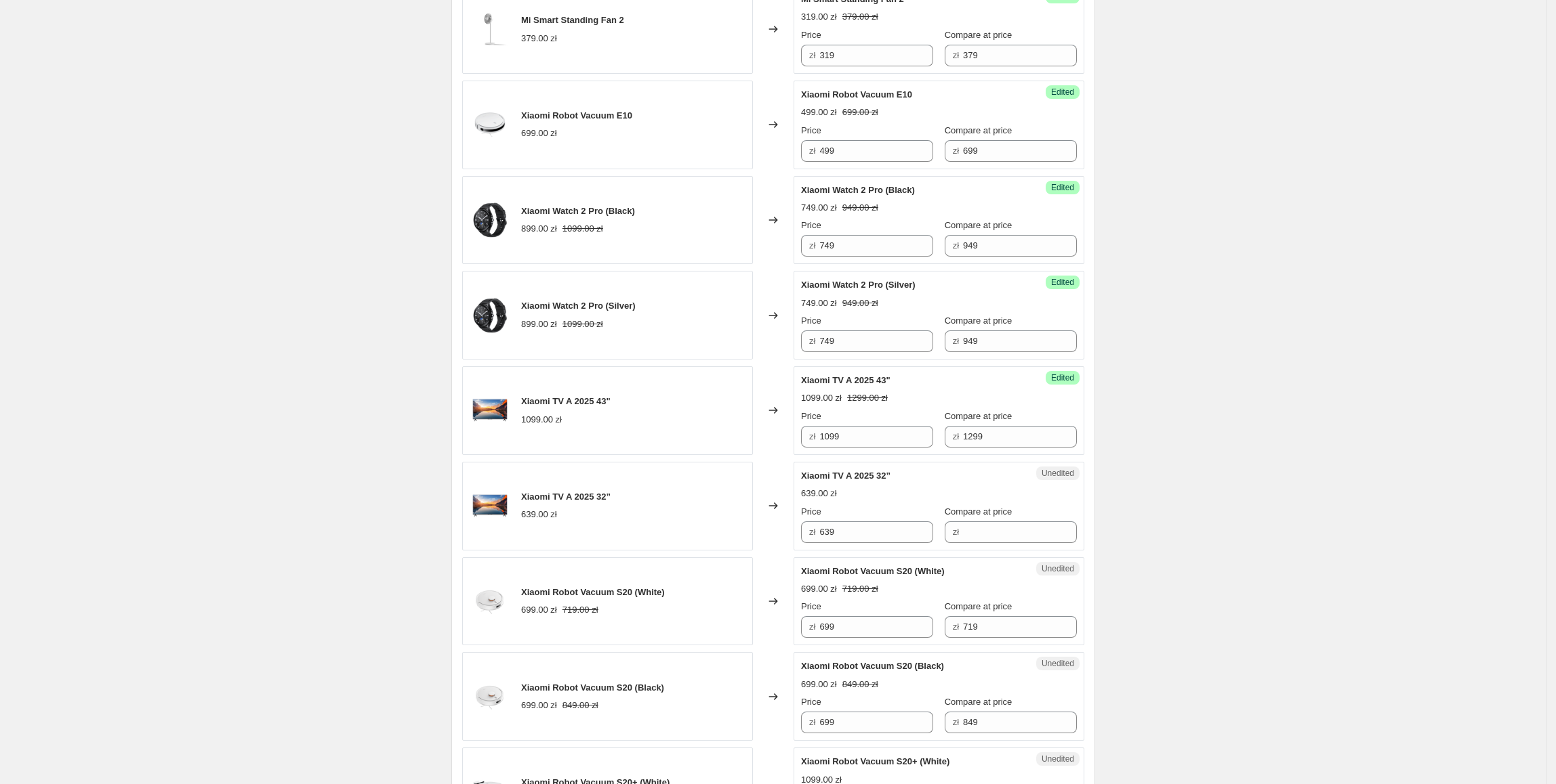
scroll to position [706, 0]
click at [1006, 532] on input "Compare at price" at bounding box center [1020, 529] width 114 height 22
type input "749"
click at [1183, 578] on div "Create new price change job. This page is ready Create new price change job Dra…" at bounding box center [773, 619] width 1547 height 2648
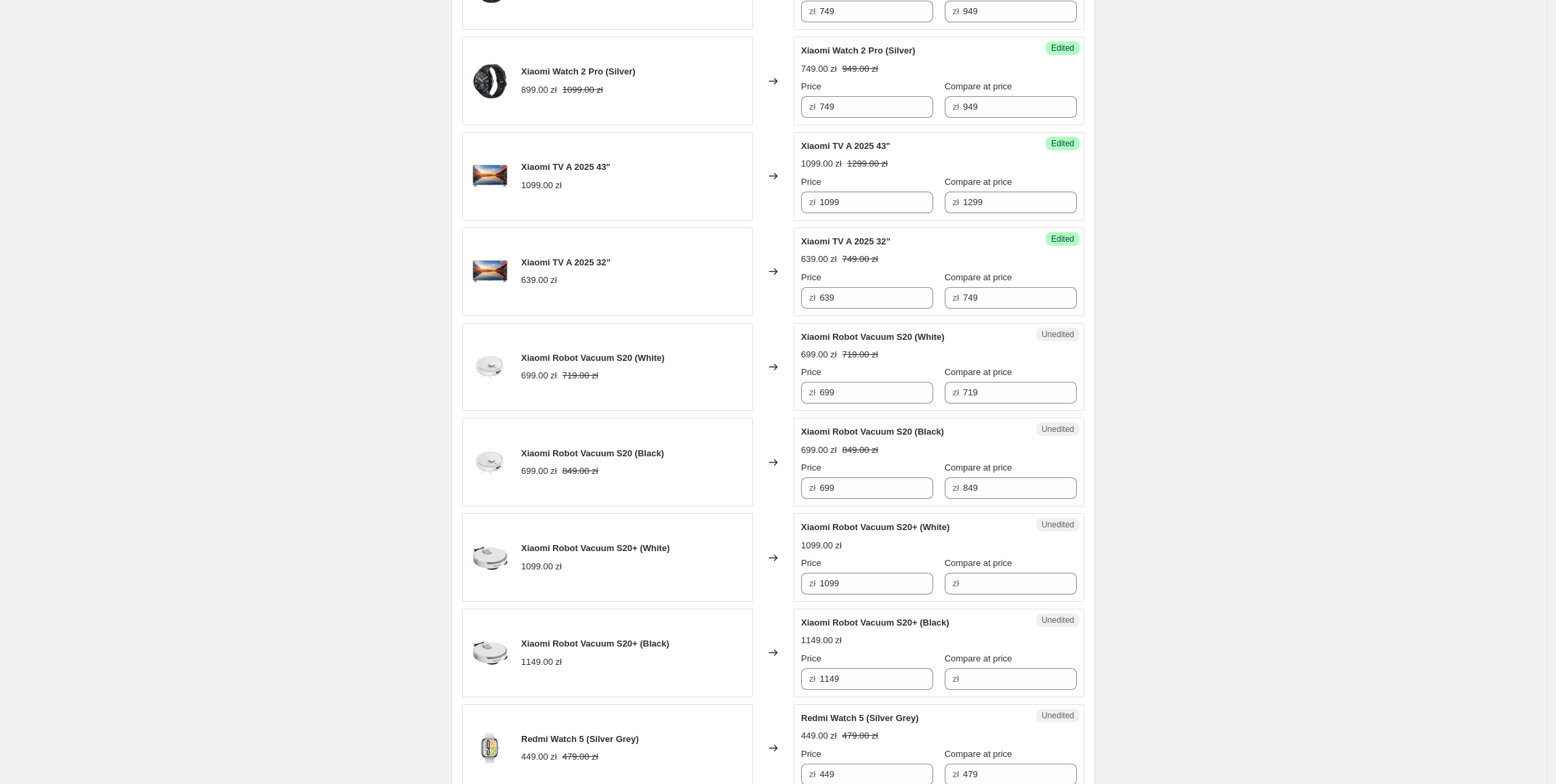
scroll to position [943, 0]
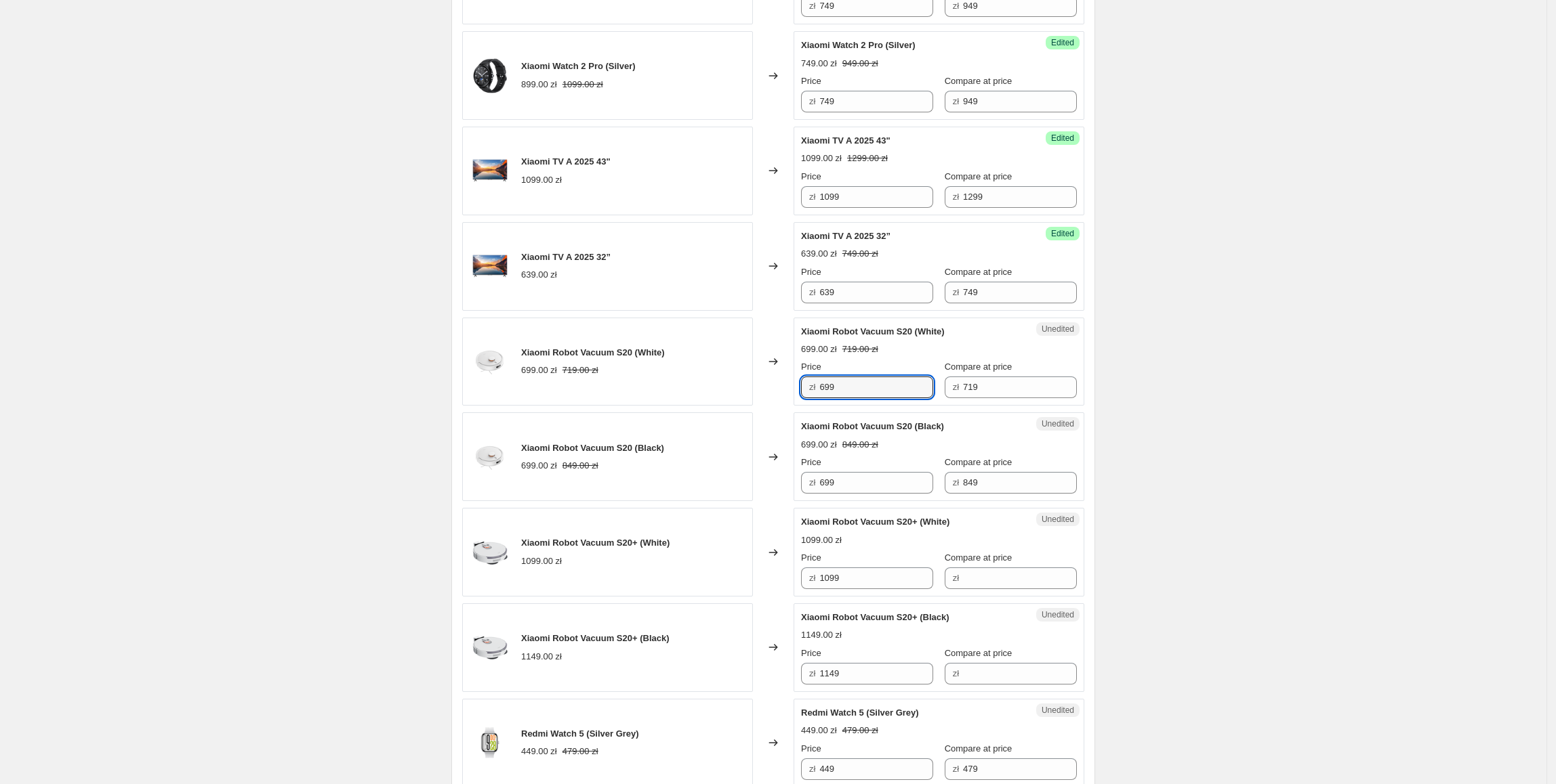
drag, startPoint x: 890, startPoint y: 396, endPoint x: 815, endPoint y: 405, distance: 75.5
click at [815, 405] on div "Unedited Xiaomi Robot Vacuum S20 (White) 699.00 zł 719.00 zł Price zł 699 Compa…" at bounding box center [939, 362] width 291 height 88
type input "649"
drag, startPoint x: 1017, startPoint y: 386, endPoint x: 944, endPoint y: 396, distance: 73.7
click at [945, 396] on div "zł 719" at bounding box center [1011, 388] width 132 height 22
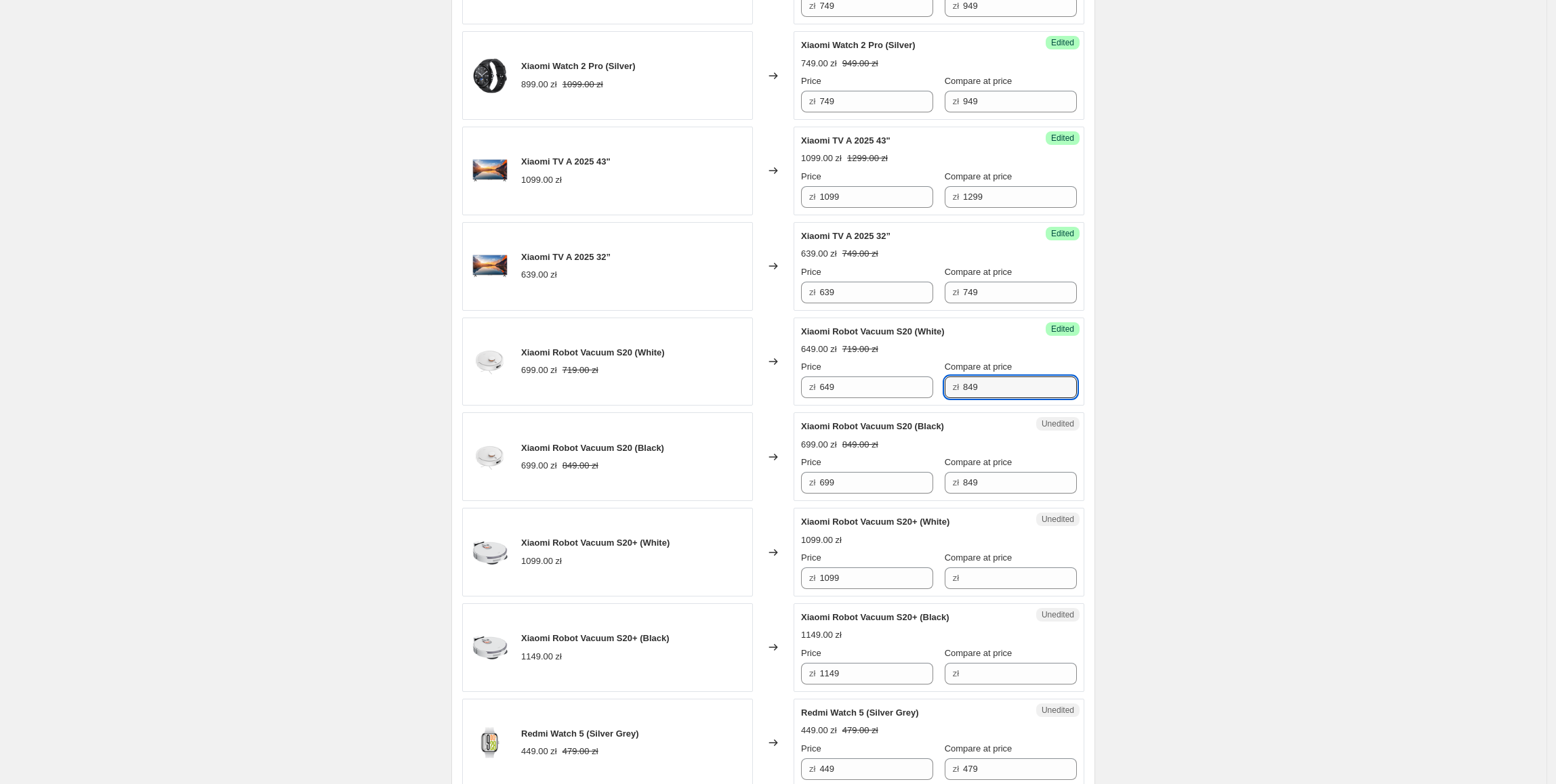
type input "849"
click at [1159, 401] on div "Create new price change job. This page is ready Create new price change job Dra…" at bounding box center [773, 381] width 1547 height 2648
drag, startPoint x: 882, startPoint y: 404, endPoint x: 808, endPoint y: 404, distance: 74.0
click at [808, 404] on div "Success Edited Xiaomi Robot Vacuum S20 (White) 649.00 zł 849.00 zł Price zł 649…" at bounding box center [939, 362] width 291 height 88
copy div "zł"
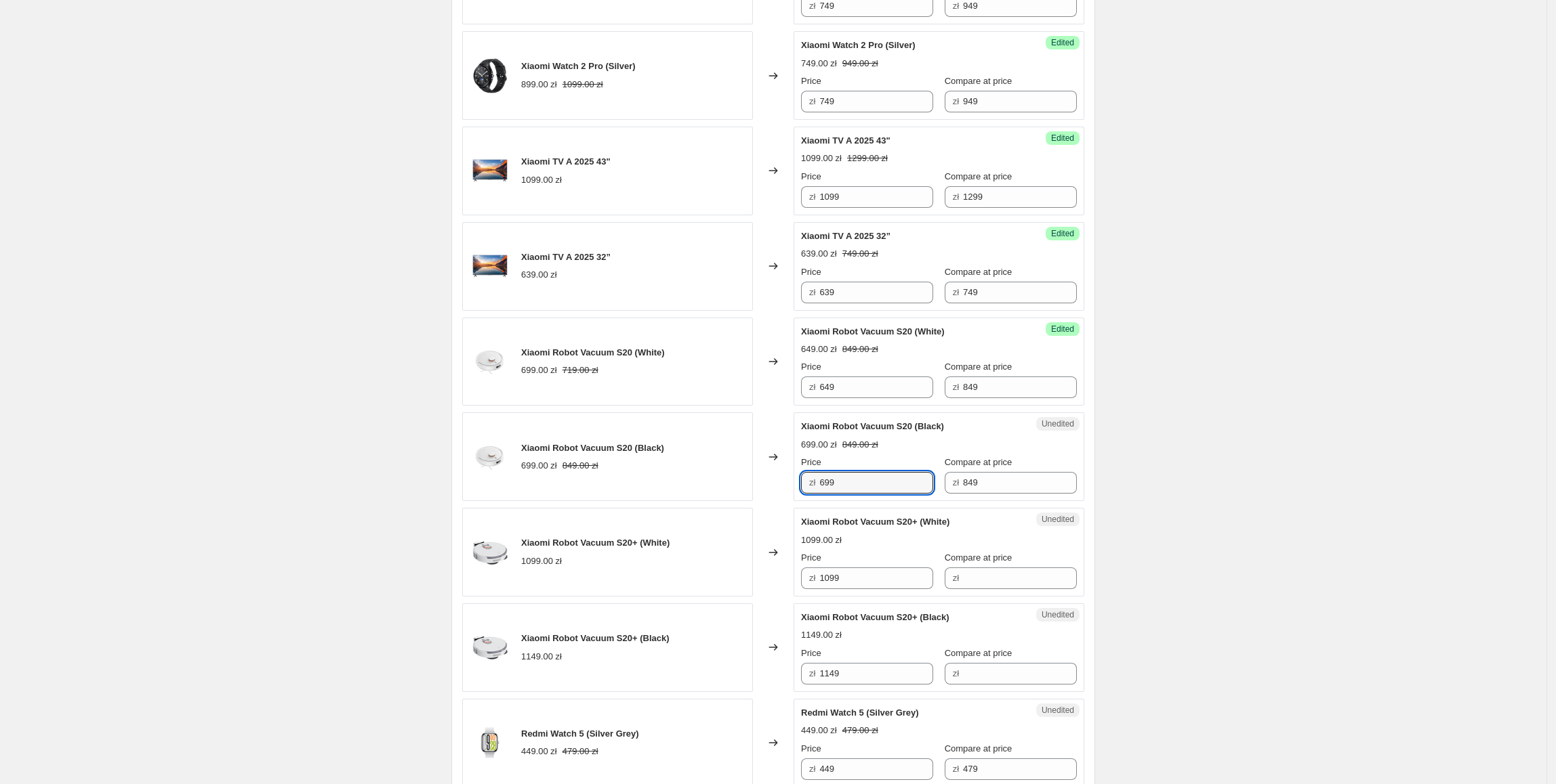
paste input "64"
drag, startPoint x: 877, startPoint y: 494, endPoint x: 806, endPoint y: 494, distance: 71.0
click at [806, 493] on div "zł 649" at bounding box center [867, 483] width 132 height 22
type input "699"
click at [1292, 455] on div "Create new price change job. This page is ready Create new price change job Dra…" at bounding box center [773, 381] width 1547 height 2648
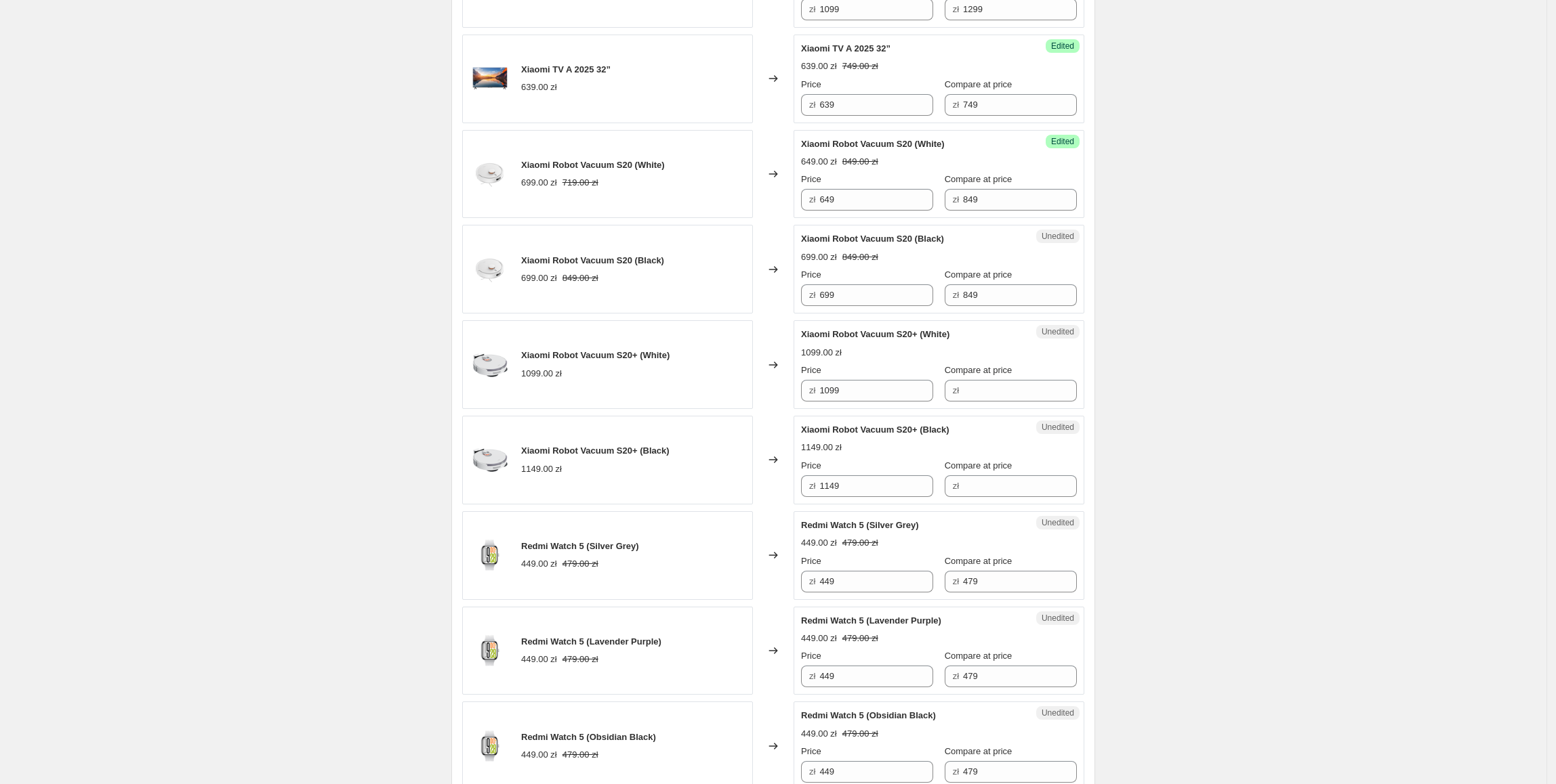
scroll to position [1131, 0]
drag, startPoint x: 889, startPoint y: 396, endPoint x: 723, endPoint y: 396, distance: 166.0
click at [723, 396] on div "Xiaomi Robot Vacuum S20+ (White) 1099.00 zł Changed to Unedited Xiaomi Robot Va…" at bounding box center [773, 363] width 622 height 88
click at [1010, 399] on input "Compare at price" at bounding box center [1020, 390] width 114 height 22
paste input "1099"
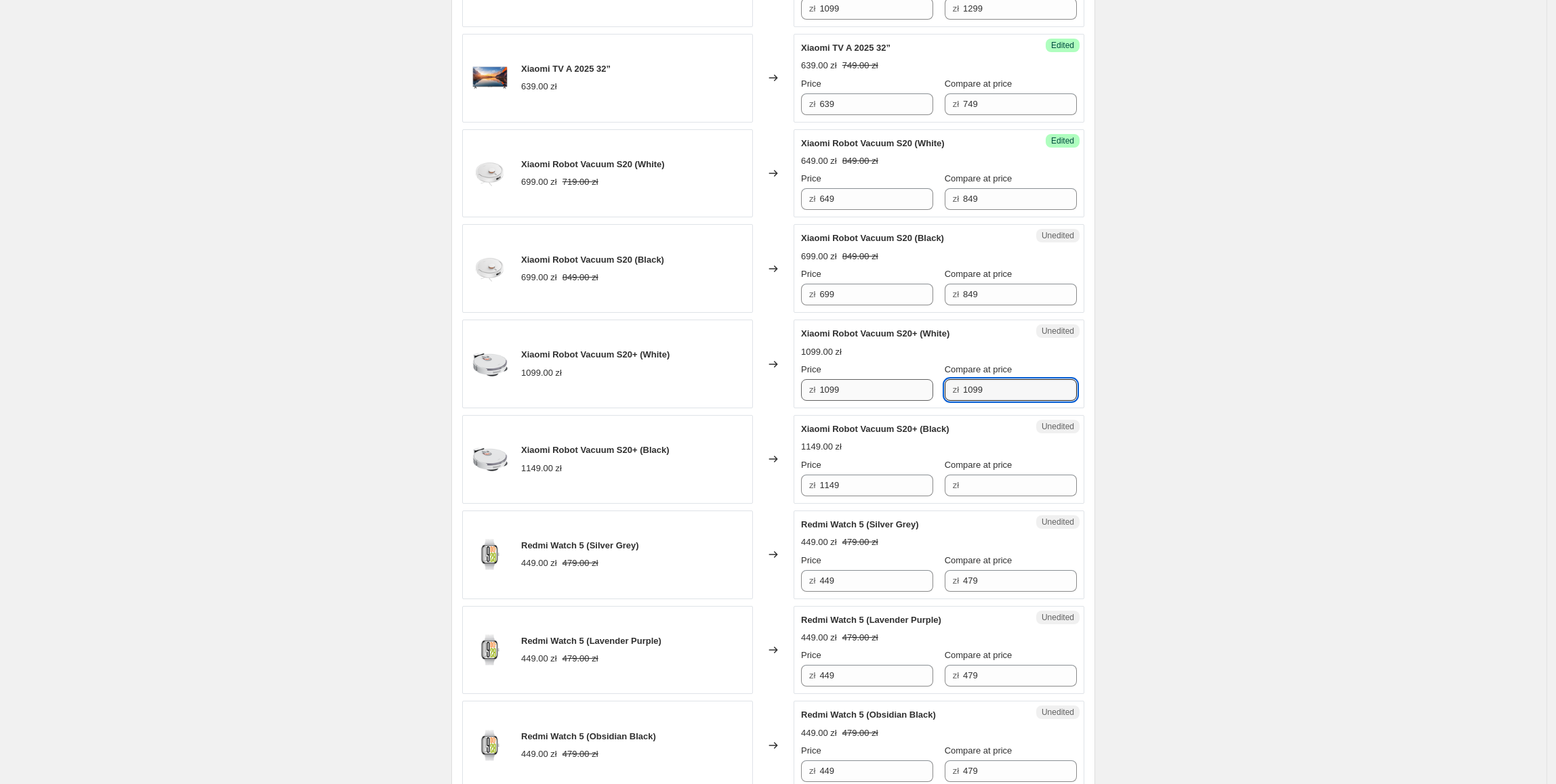
type input "1099"
drag, startPoint x: 898, startPoint y: 394, endPoint x: 787, endPoint y: 394, distance: 111.0
click at [787, 394] on div "Xiaomi Robot Vacuum S20+ (White) 1099.00 zł Changed to Success Edited Xiaomi Ro…" at bounding box center [773, 363] width 622 height 88
type input "999"
drag, startPoint x: 1033, startPoint y: 391, endPoint x: 947, endPoint y: 401, distance: 86.6
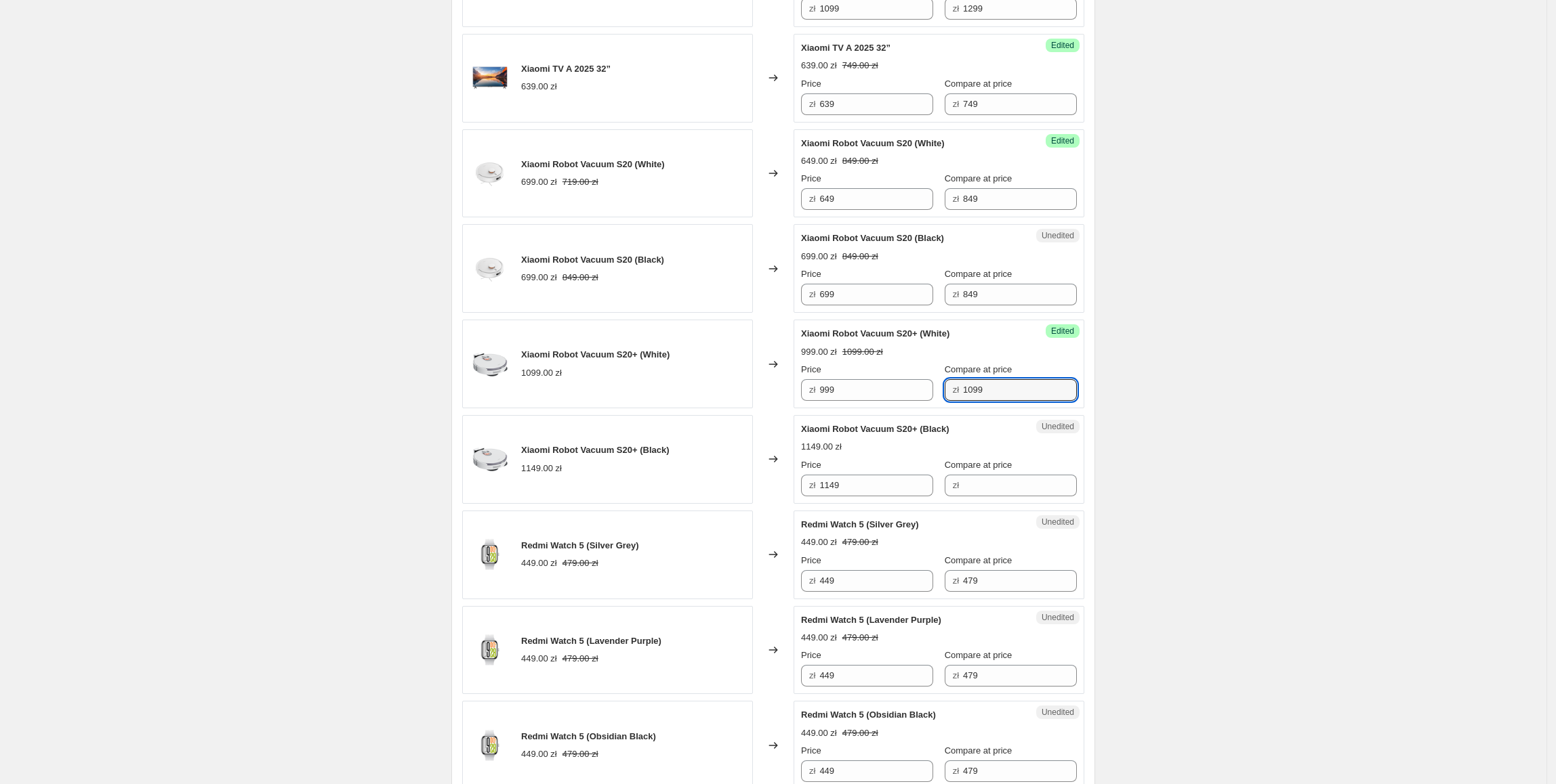
click at [947, 401] on div "zł 1099" at bounding box center [1011, 390] width 132 height 22
type input "1349"
click at [1141, 340] on div "Create new price change job. This page is ready Create new price change job Dra…" at bounding box center [773, 193] width 1547 height 2648
drag, startPoint x: 922, startPoint y: 394, endPoint x: 819, endPoint y: 405, distance: 103.6
click at [819, 401] on div "zł 999" at bounding box center [867, 390] width 132 height 22
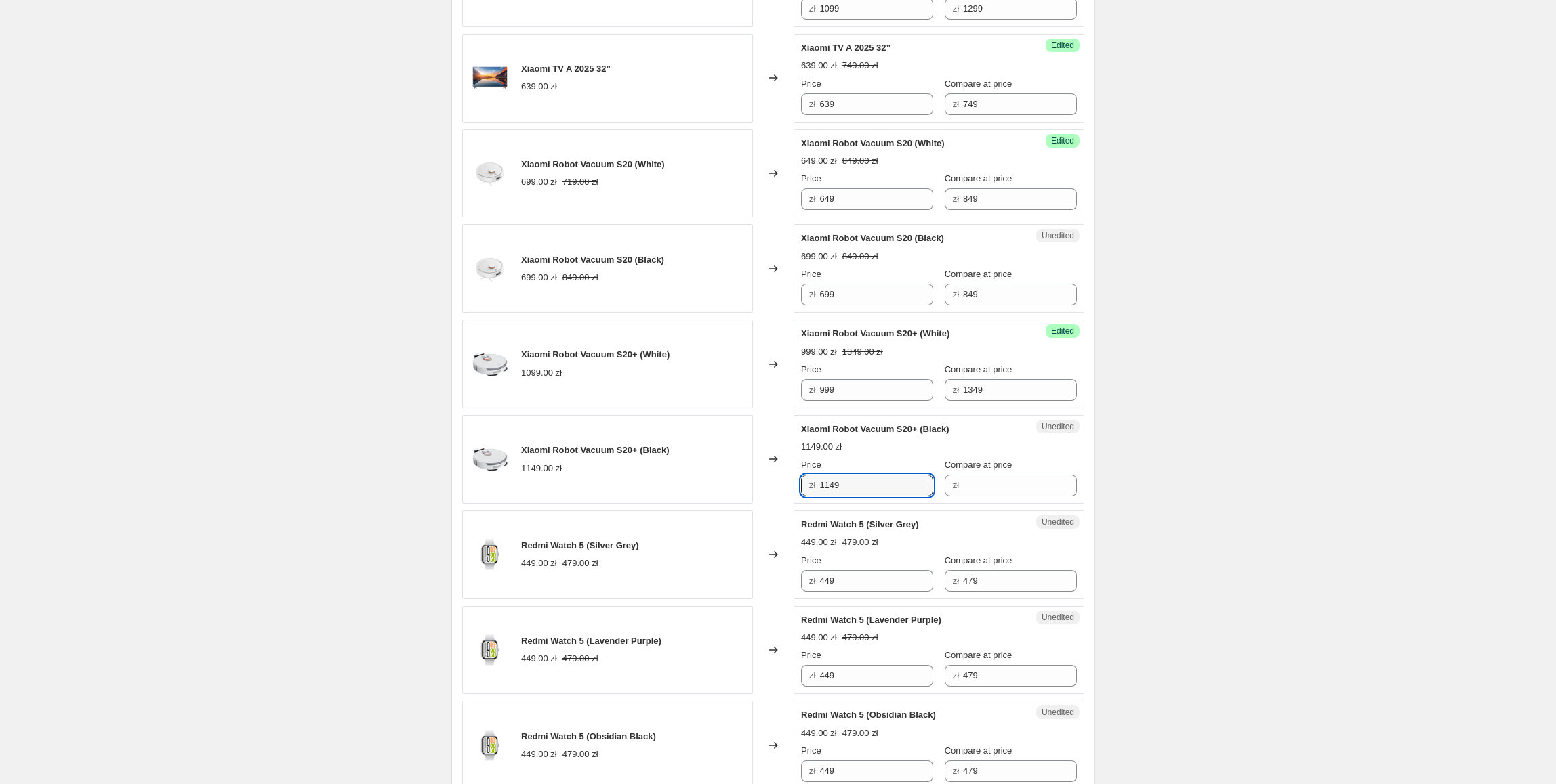
drag, startPoint x: 888, startPoint y: 486, endPoint x: 746, endPoint y: 488, distance: 142.0
click at [746, 488] on div "Xiaomi Robot Vacuum S20+ (Black) 1149.00 zł Changed to Unedited Xiaomi Robot Va…" at bounding box center [773, 459] width 622 height 88
paste input "99"
type input "999"
click at [748, 488] on div "Xiaomi Robot Vacuum S20+ (Black) 1149.00 zł" at bounding box center [607, 459] width 291 height 88
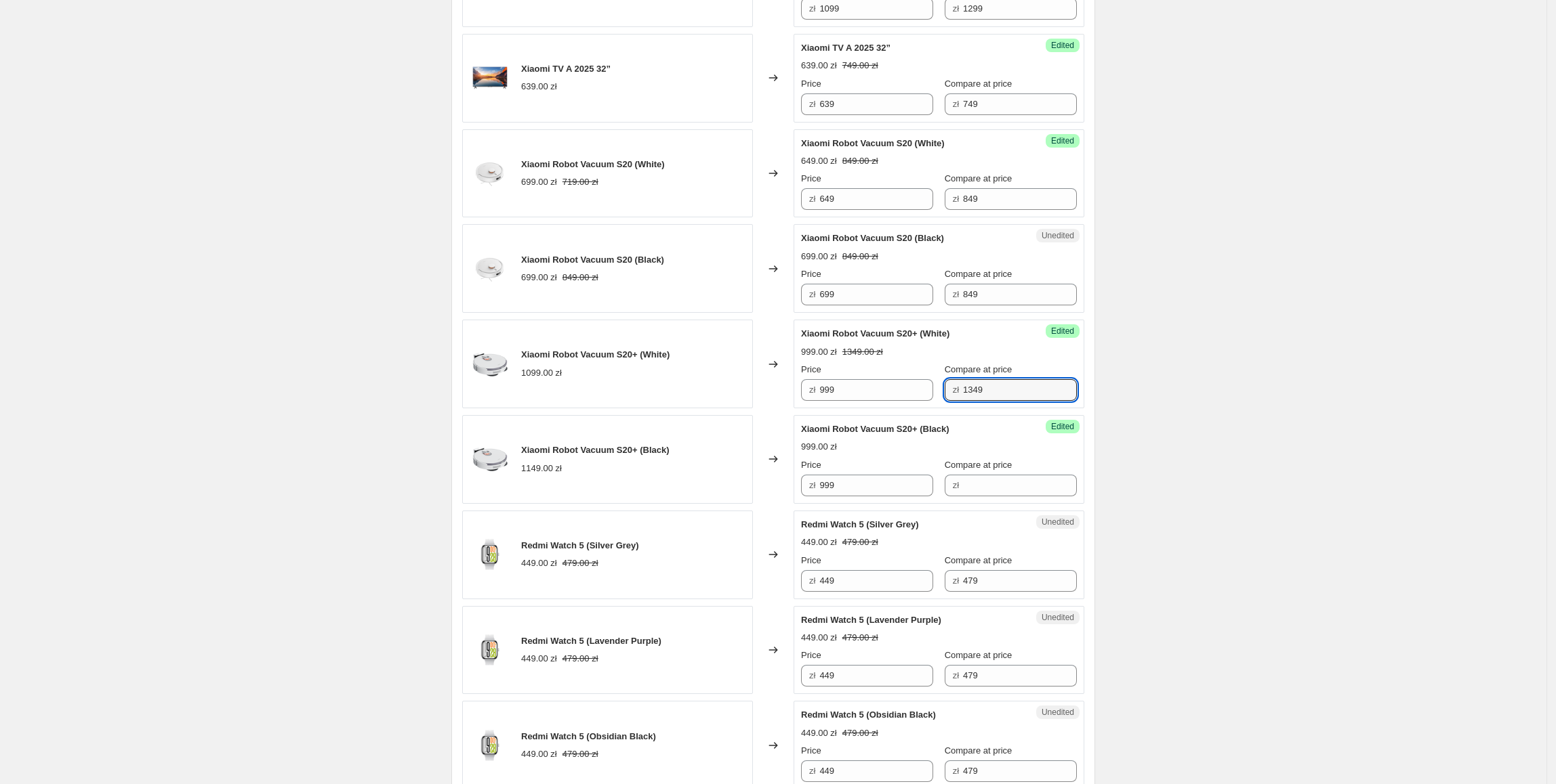
drag, startPoint x: 1012, startPoint y: 393, endPoint x: 961, endPoint y: 437, distance: 67.4
click at [945, 398] on div "zł 1349" at bounding box center [1011, 390] width 132 height 22
drag, startPoint x: 962, startPoint y: 483, endPoint x: 1005, endPoint y: 483, distance: 43.0
click at [963, 483] on input "Compare at price" at bounding box center [1020, 486] width 114 height 22
paste input "1349"
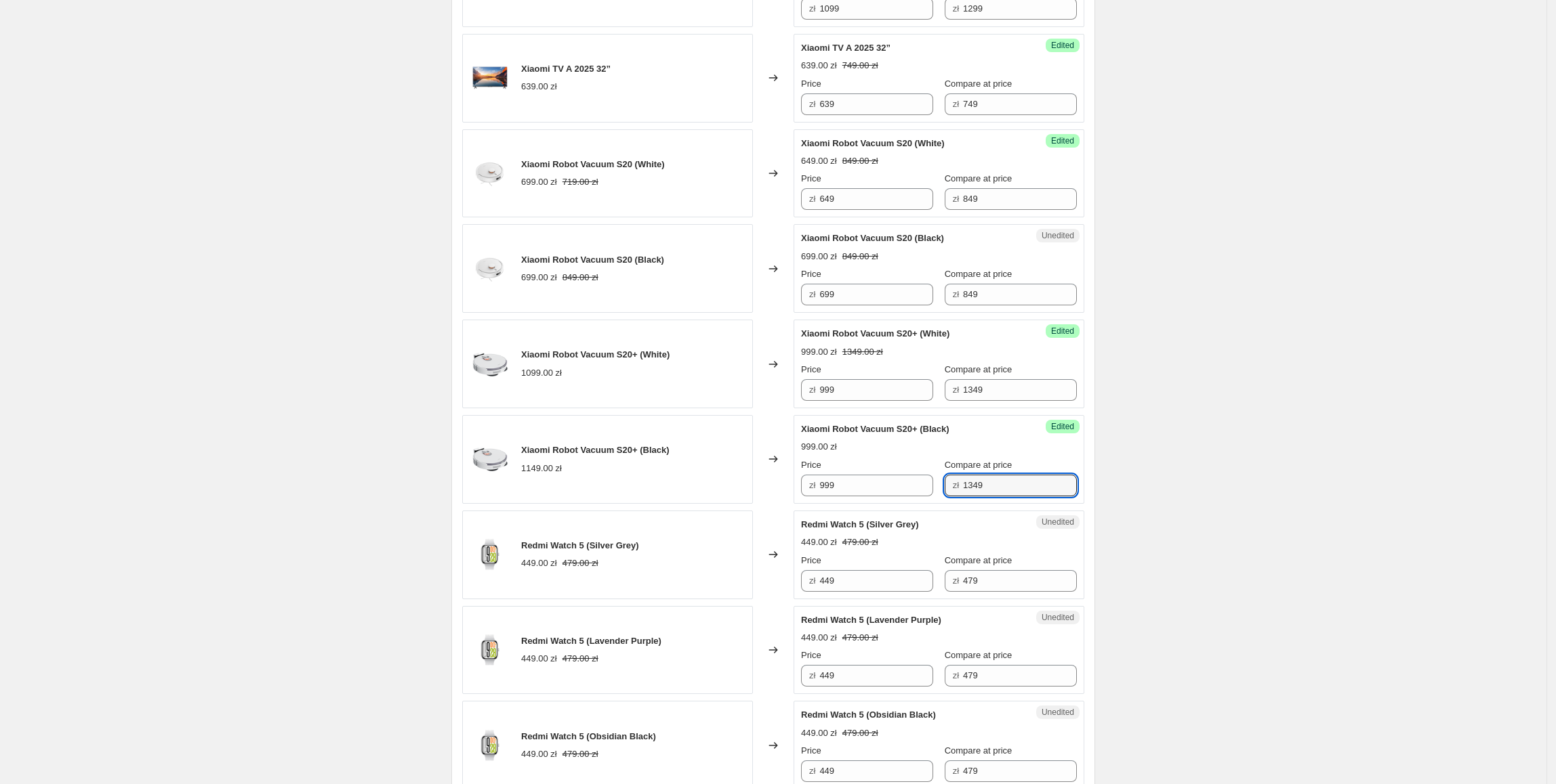
type input "1349"
click at [1188, 375] on div "Create new price change job. This page is ready Create new price change job Dra…" at bounding box center [773, 193] width 1547 height 2648
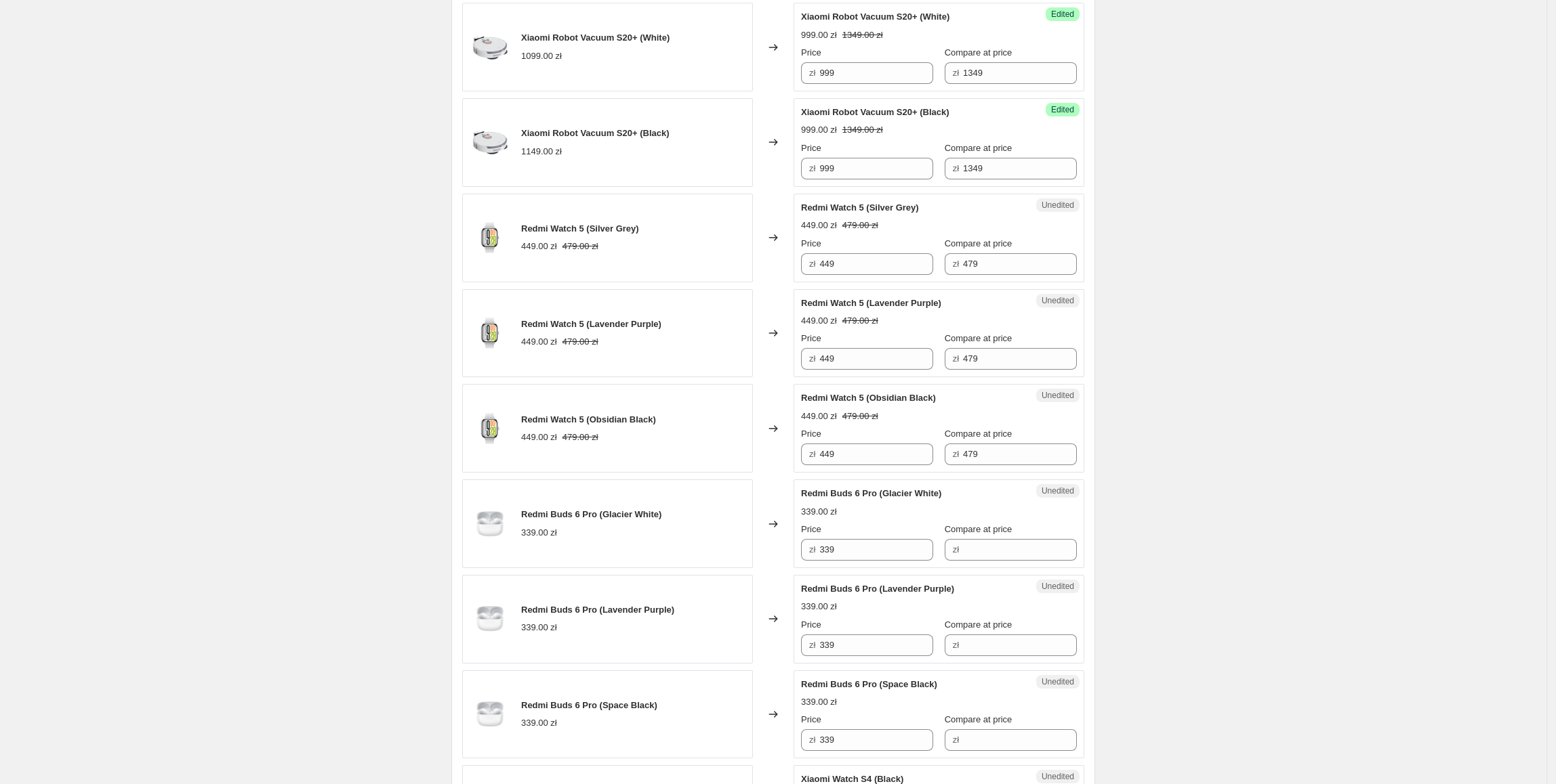
scroll to position [1449, 0]
drag, startPoint x: 895, startPoint y: 273, endPoint x: 795, endPoint y: 273, distance: 100.0
click at [795, 273] on div "Redmi Watch 5 (Silver Grey) 449.00 zł 479.00 zł Changed to Unedited Redmi Watch…" at bounding box center [773, 236] width 622 height 88
type input "379"
drag, startPoint x: 1017, startPoint y: 273, endPoint x: 936, endPoint y: 273, distance: 81.0
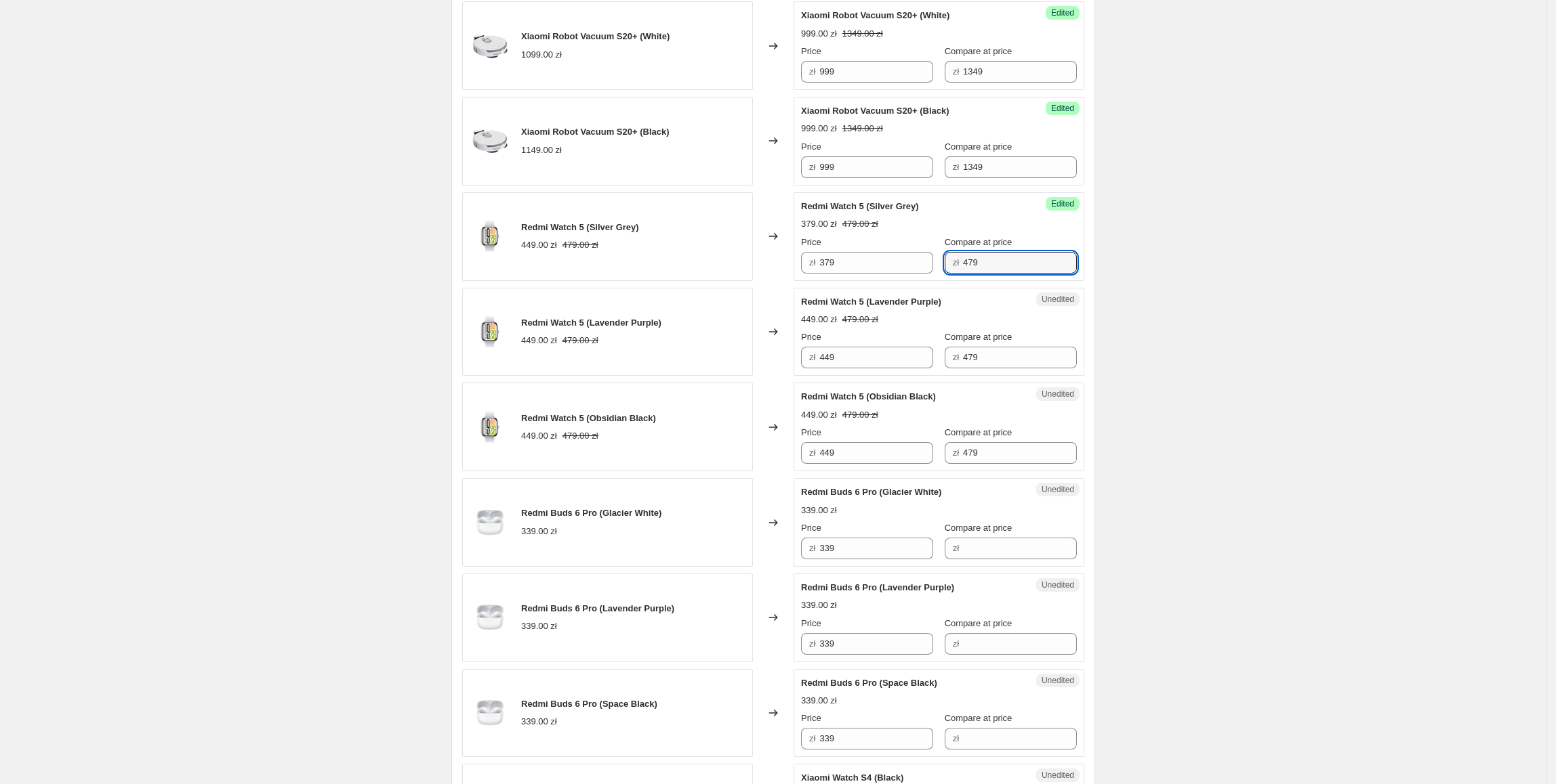
click at [936, 273] on div "Price zł 379 Compare at price zł 479" at bounding box center [938, 255] width 276 height 38
type input "499"
drag, startPoint x: 898, startPoint y: 270, endPoint x: 779, endPoint y: 270, distance: 119.0
click at [779, 270] on div "Redmi Watch 5 (Silver Grey) 449.00 zł 479.00 zł Changed to Success Edited Redmi…" at bounding box center [773, 236] width 622 height 88
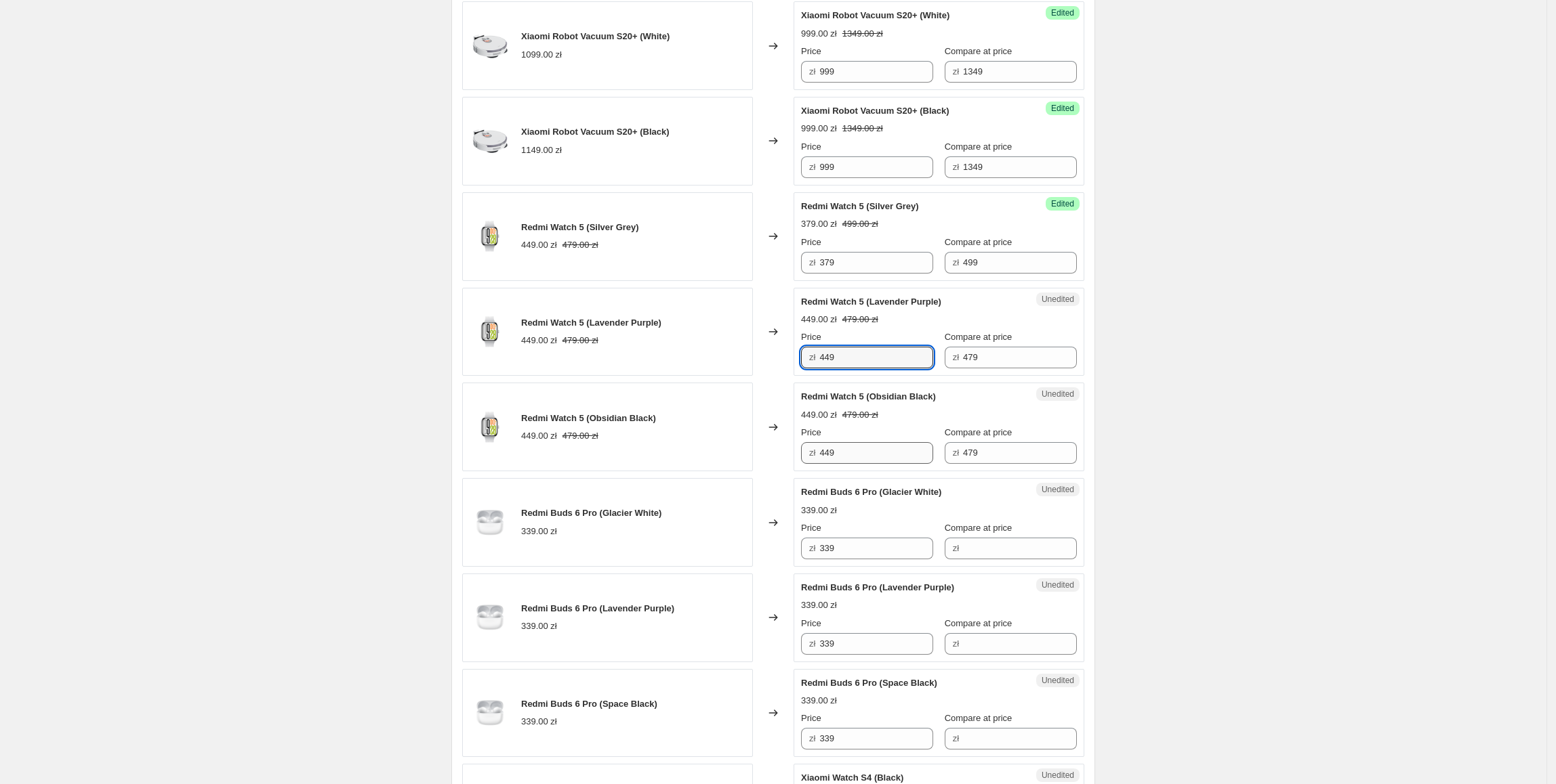
paste input "37"
drag, startPoint x: 873, startPoint y: 372, endPoint x: 835, endPoint y: 459, distance: 94.9
type input "379"
click at [870, 471] on div "Unedited Redmi Watch 5 (Obsidian Black) 449.00 zł 479.00 zł Price zł 449 Compar…" at bounding box center [939, 427] width 291 height 88
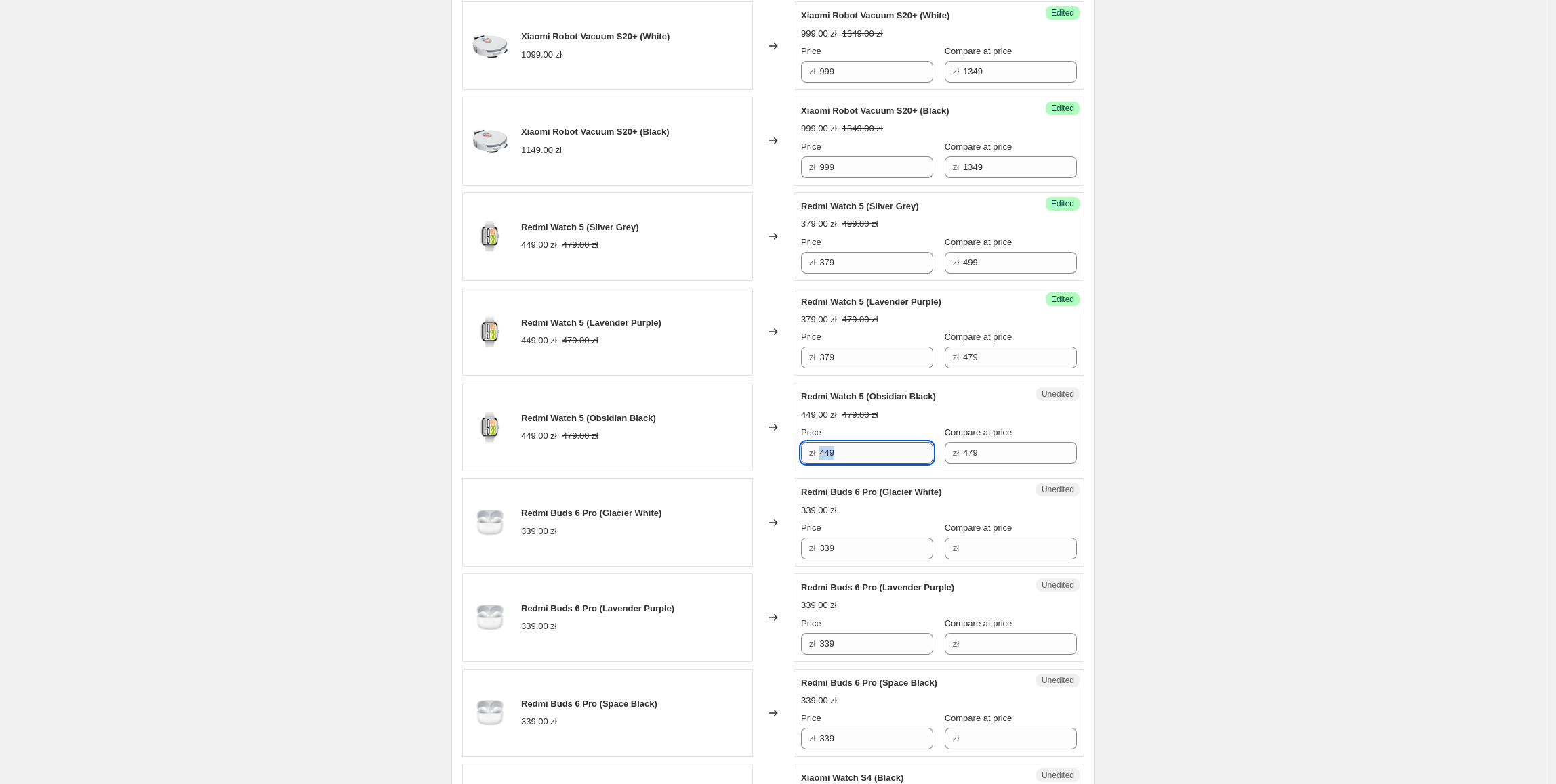
click at [877, 464] on input "449" at bounding box center [876, 453] width 114 height 22
drag, startPoint x: 876, startPoint y: 366, endPoint x: 804, endPoint y: 365, distance: 72.0
click at [804, 365] on div "Success Edited Redmi Watch 5 (Lavender Purple) 379.00 zł 479.00 zł Price zł 379…" at bounding box center [939, 332] width 291 height 88
paste input "37"
drag, startPoint x: 870, startPoint y: 457, endPoint x: 765, endPoint y: 474, distance: 106.4
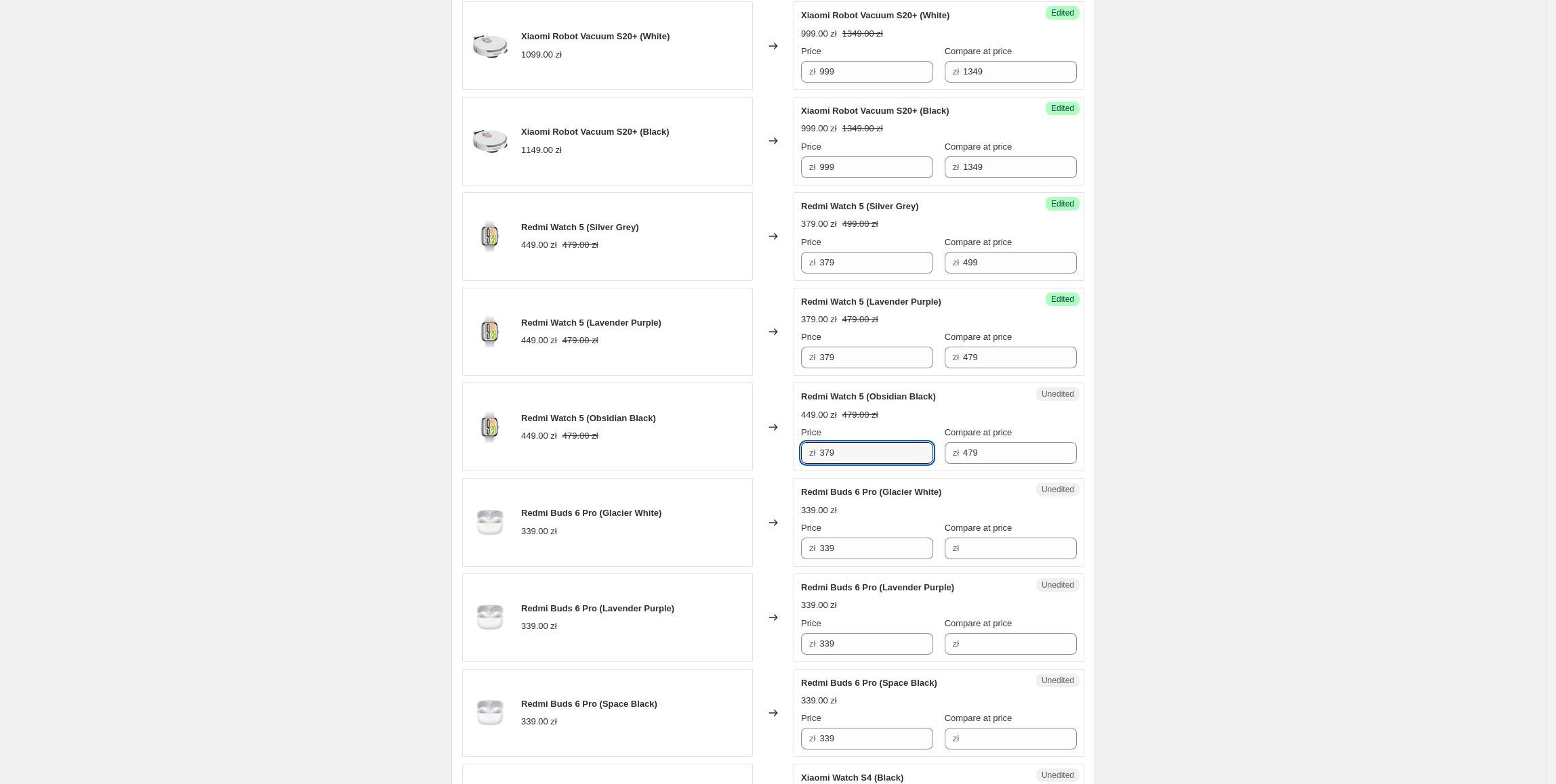
click at [765, 471] on div "Redmi Watch 5 (Obsidian Black) 449.00 zł 479.00 zł Changed to Unedited Redmi Wa…" at bounding box center [773, 427] width 622 height 88
type input "379"
click at [760, 470] on div "Changed to" at bounding box center [773, 427] width 41 height 88
drag, startPoint x: 996, startPoint y: 265, endPoint x: 1008, endPoint y: 378, distance: 113.6
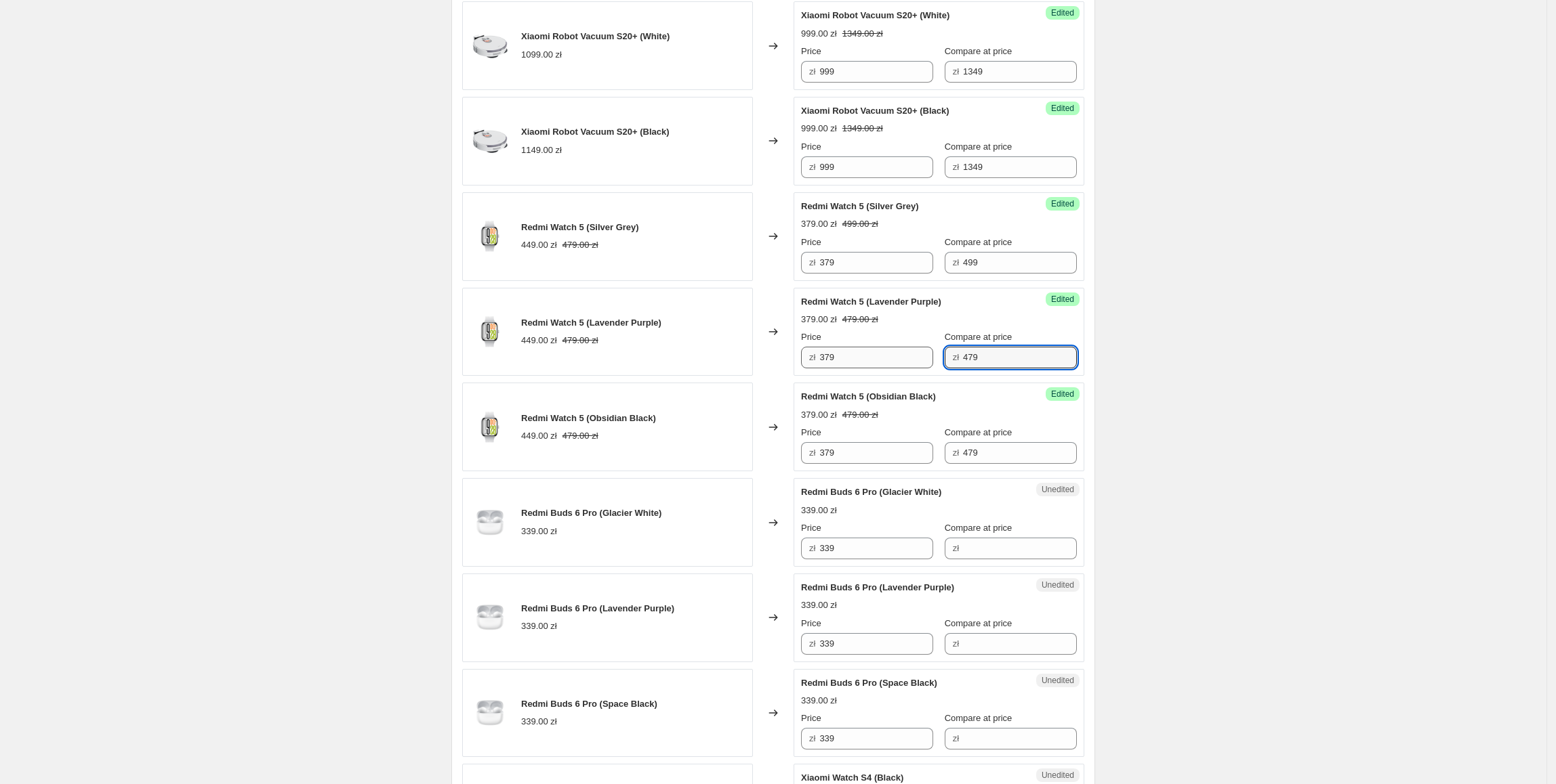
paste input "9"
drag, startPoint x: 1002, startPoint y: 365, endPoint x: 987, endPoint y: 443, distance: 79.4
click at [905, 368] on div "Price zł 379 Compare at price zł 479" at bounding box center [938, 350] width 276 height 38
type input "499"
drag, startPoint x: 1020, startPoint y: 455, endPoint x: 1014, endPoint y: 475, distance: 20.9
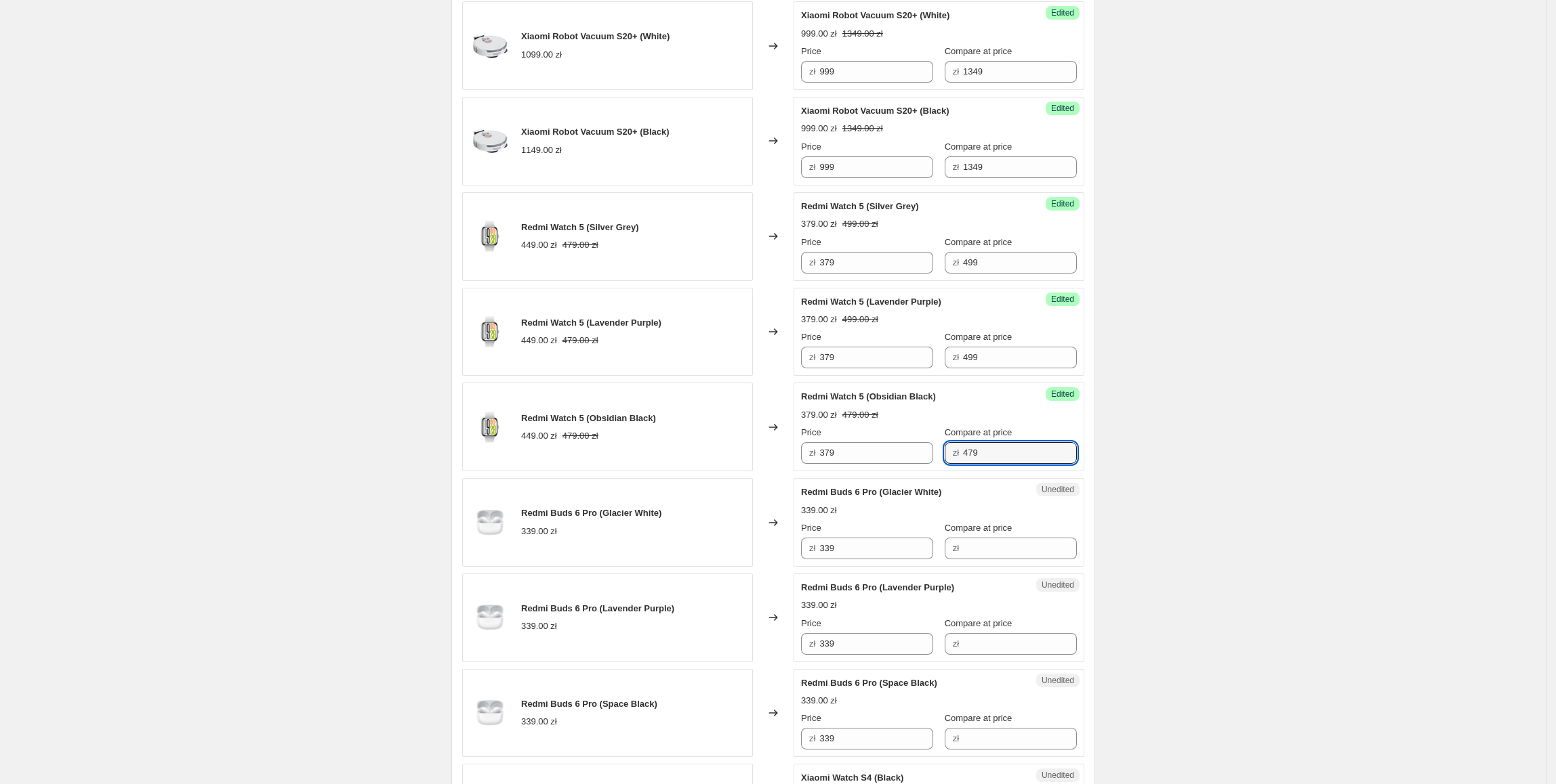
click at [928, 460] on div "Price zł 379 Compare at price zł 479" at bounding box center [938, 445] width 276 height 38
paste input "9"
type input "499"
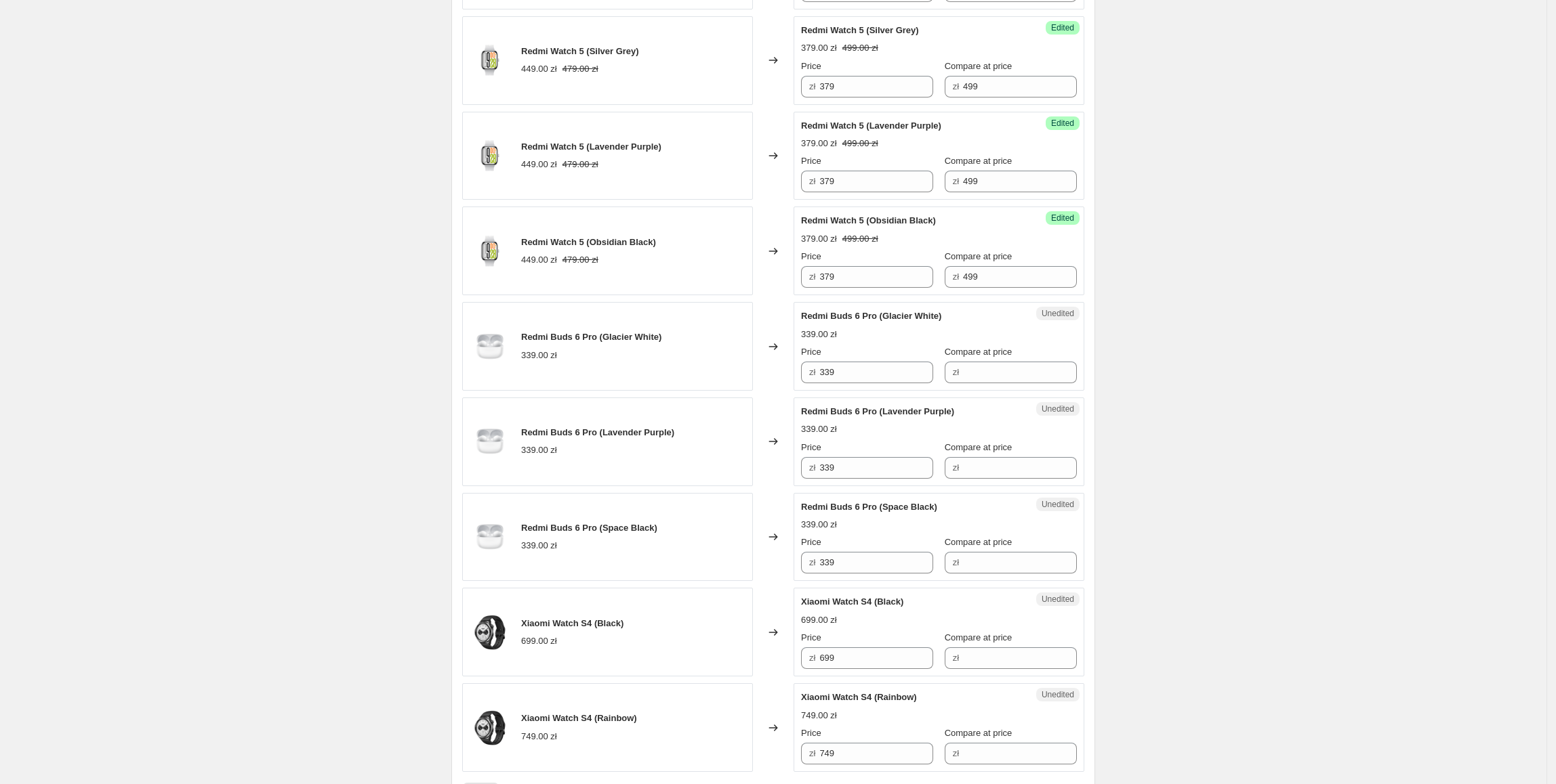
scroll to position [1626, 0]
drag, startPoint x: 863, startPoint y: 383, endPoint x: 823, endPoint y: 389, distance: 40.4
click at [800, 386] on div "Unedited Redmi Buds 6 Pro (Glacier White) 339.00 zł Price zł 339 Compare at pri…" at bounding box center [939, 345] width 291 height 88
click at [973, 383] on input "Compare at price" at bounding box center [1020, 372] width 114 height 22
paste input "339"
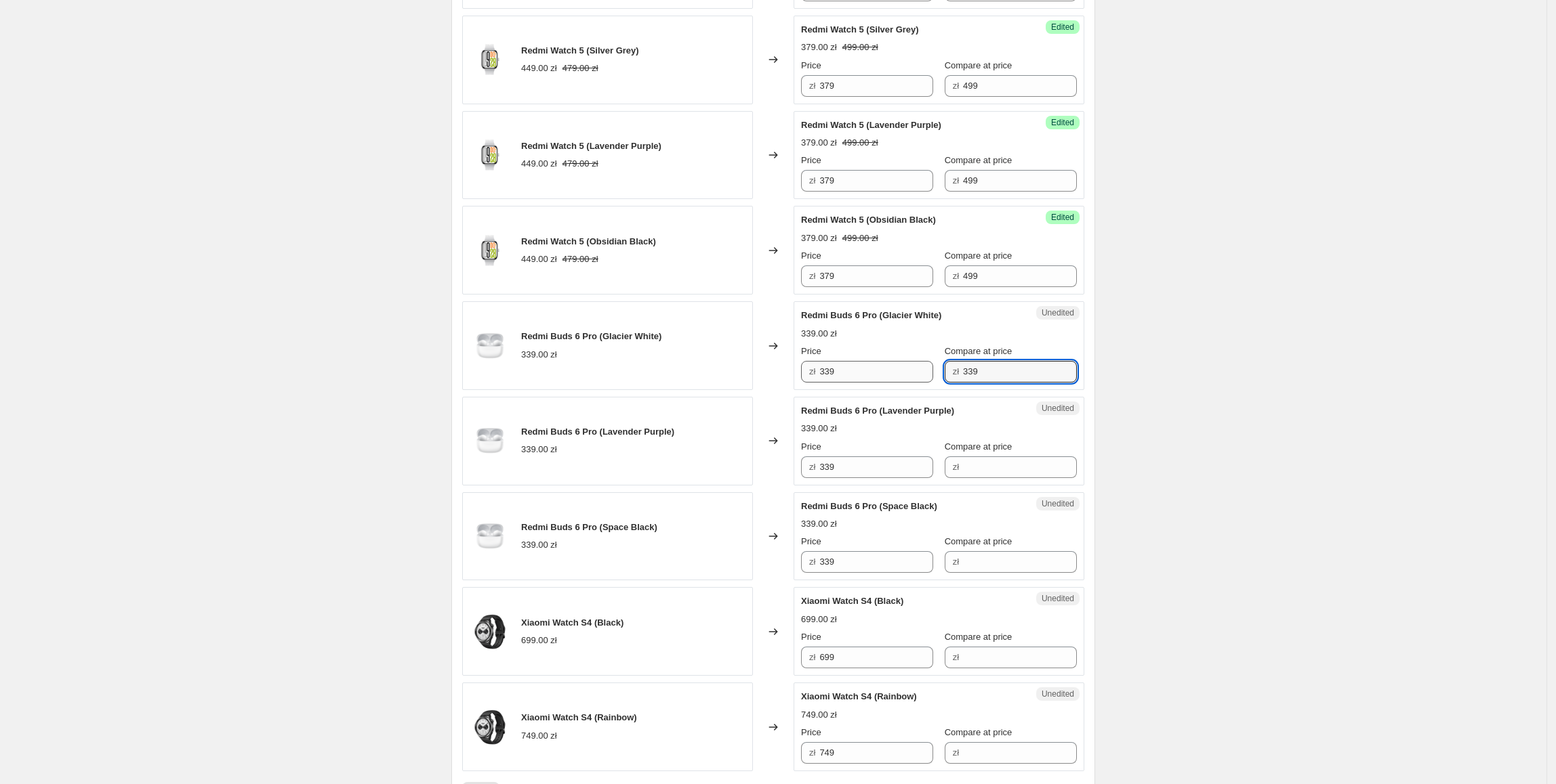
type input "339"
drag, startPoint x: 849, startPoint y: 388, endPoint x: 810, endPoint y: 388, distance: 39.0
click at [810, 383] on div "zł 339" at bounding box center [867, 372] width 132 height 22
type input "289"
drag, startPoint x: 1285, startPoint y: 386, endPoint x: 1177, endPoint y: 408, distance: 110.2
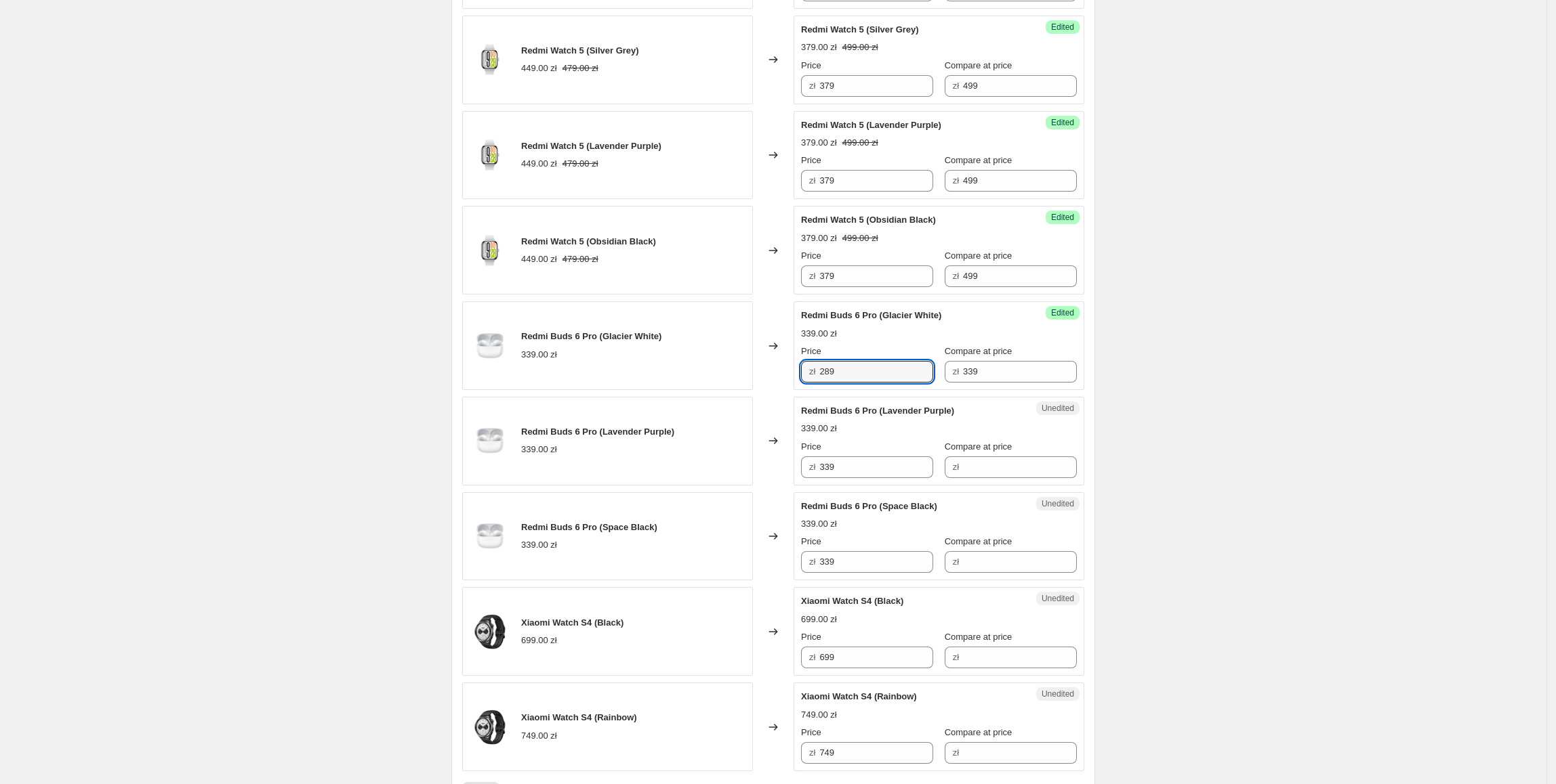
drag, startPoint x: 868, startPoint y: 390, endPoint x: 819, endPoint y: 426, distance: 60.8
click at [756, 386] on div "Redmi Buds 6 Pro (Glacier White) 339.00 zł Changed to Success Edited Redmi Buds…" at bounding box center [773, 345] width 622 height 88
copy div "Success Edited Redmi Buds 6 Pro (Glacier White) 289.00 zł 339.00 zł Price zł"
click at [861, 475] on input "339" at bounding box center [876, 468] width 114 height 22
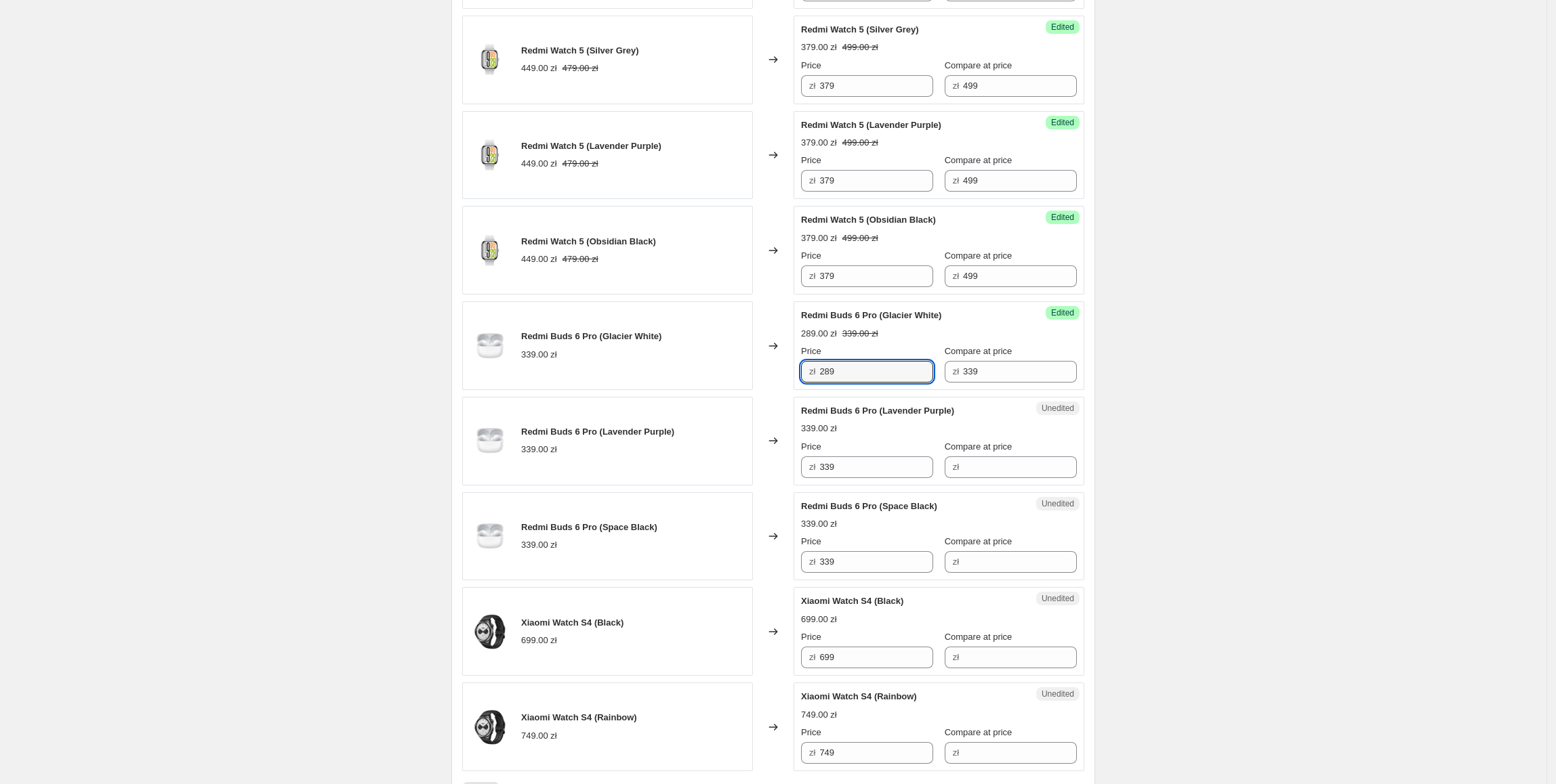
drag, startPoint x: 856, startPoint y: 383, endPoint x: 800, endPoint y: 383, distance: 56.0
click at [800, 383] on div "Success Edited Redmi Buds 6 Pro (Glacier White) 289.00 zł 339.00 zł Price zł 28…" at bounding box center [939, 345] width 291 height 88
paste input "28"
drag, startPoint x: 872, startPoint y: 481, endPoint x: 781, endPoint y: 507, distance: 94.6
click at [730, 475] on div "Redmi Buds 6 Pro (Lavender Purple) 339.00 zł Changed to Unedited Redmi Buds 6 P…" at bounding box center [773, 441] width 622 height 88
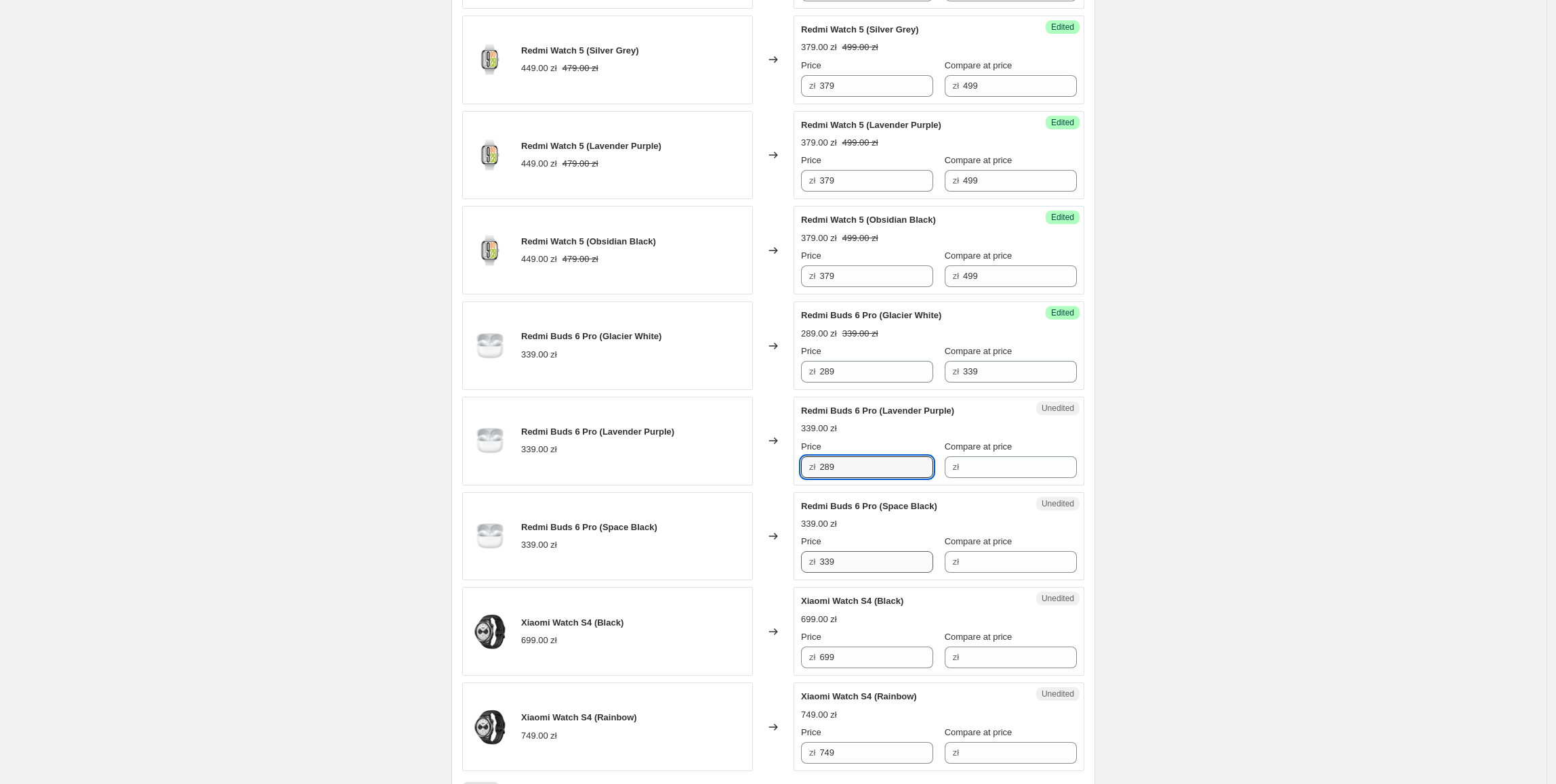
type input "289"
click at [868, 572] on input "339" at bounding box center [876, 562] width 114 height 22
drag, startPoint x: 855, startPoint y: 572, endPoint x: 772, endPoint y: 572, distance: 83.0
click at [772, 572] on div "Redmi Buds 6 Pro (Space Black) 339.00 zł Changed to Unedited Redmi Buds 6 Pro (…" at bounding box center [773, 537] width 622 height 88
paste input "28"
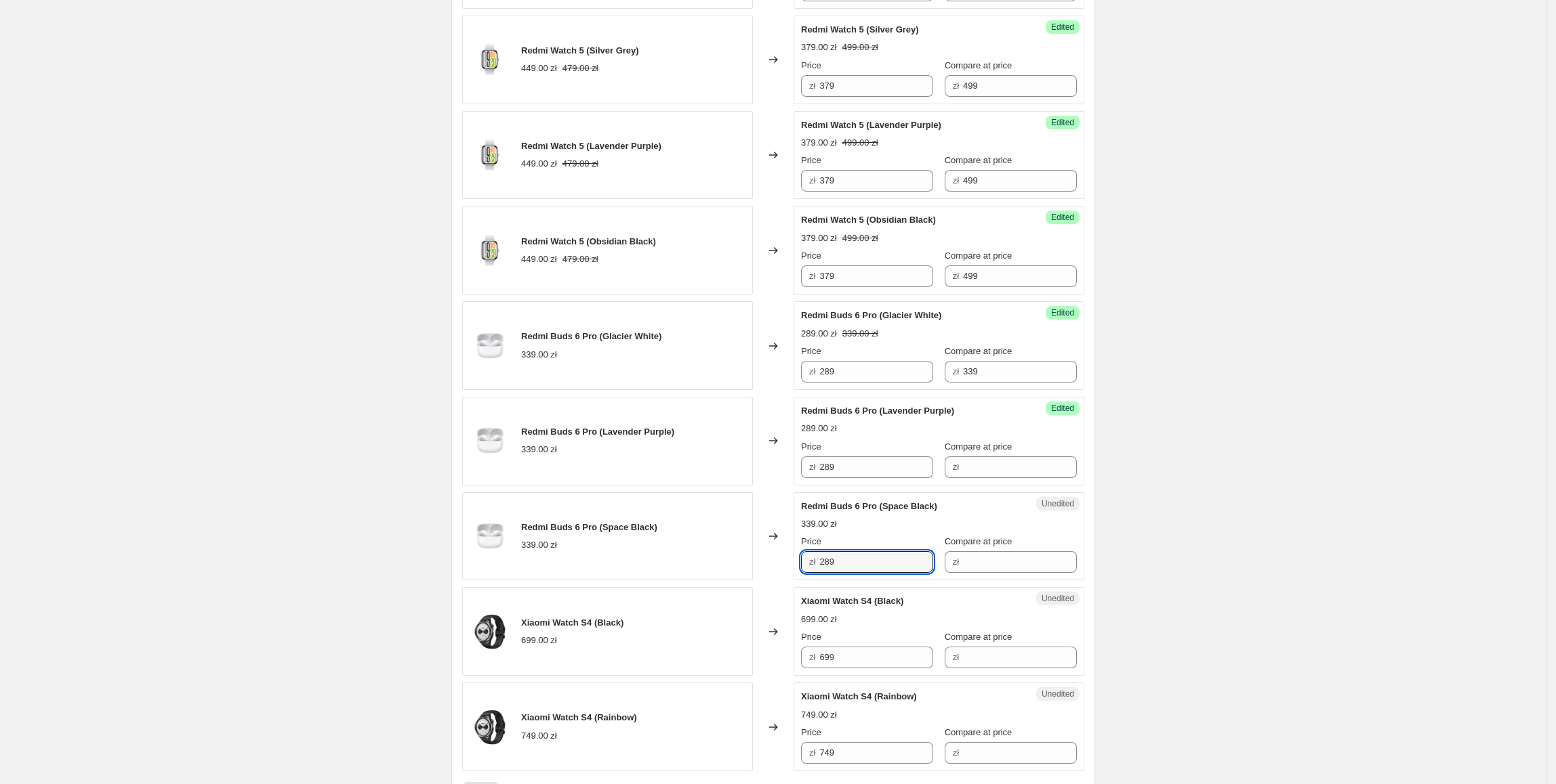
type input "289"
click at [760, 566] on div "Changed to" at bounding box center [773, 537] width 41 height 88
drag, startPoint x: 998, startPoint y: 383, endPoint x: 960, endPoint y: 386, distance: 38.1
click at [945, 383] on div "zł 339" at bounding box center [1011, 372] width 132 height 22
click at [1067, 426] on div "Success Edited Redmi Buds 6 Pro (Lavender Purple) 289.00 zł Price zł 289 Compar…" at bounding box center [939, 441] width 291 height 88
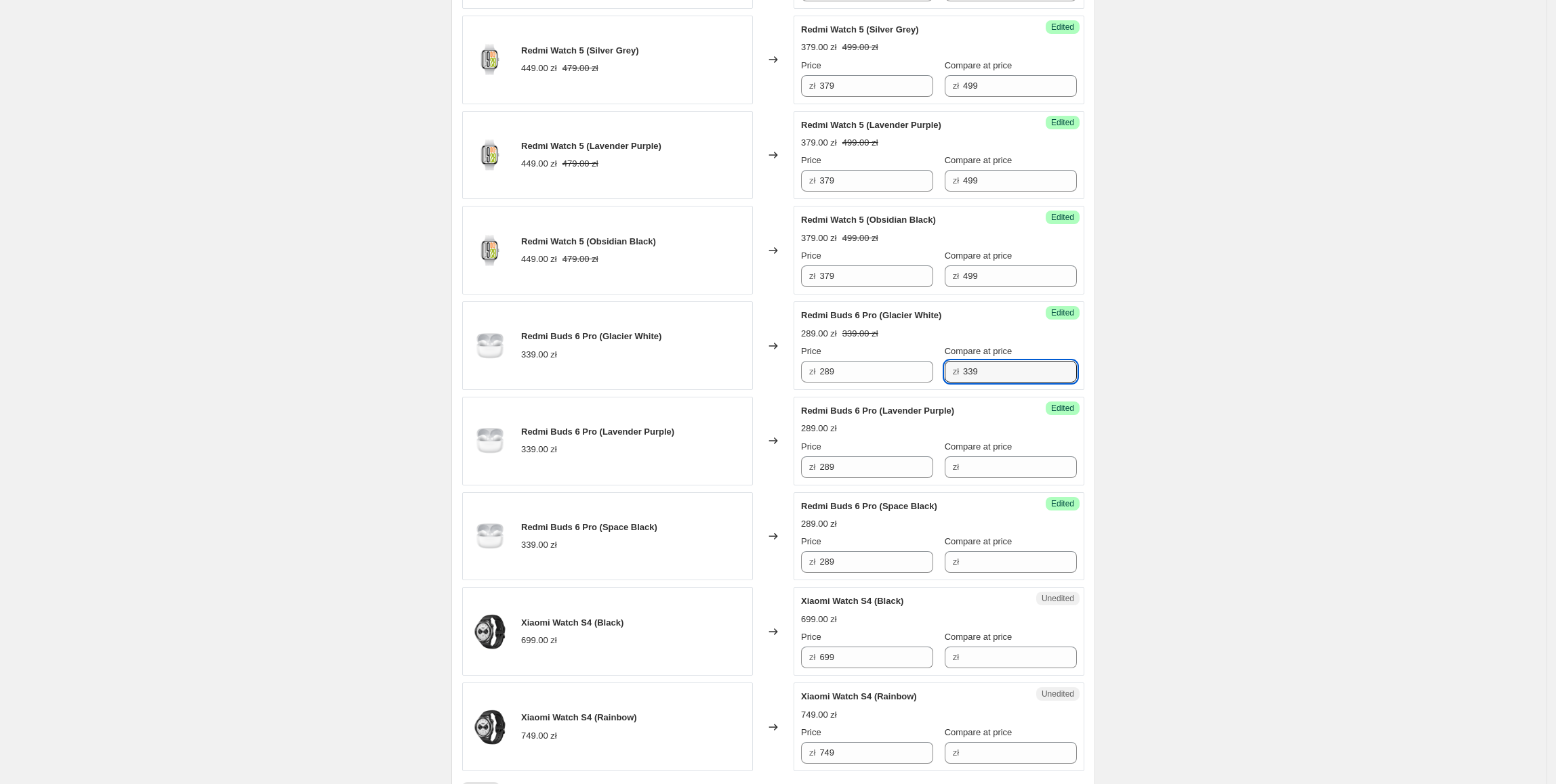
drag, startPoint x: 1005, startPoint y: 386, endPoint x: 939, endPoint y: 386, distance: 66.0
click at [945, 383] on div "zł 339" at bounding box center [1011, 372] width 132 height 22
click at [990, 474] on input "Compare at price" at bounding box center [1020, 468] width 114 height 22
paste input "339"
type input "339"
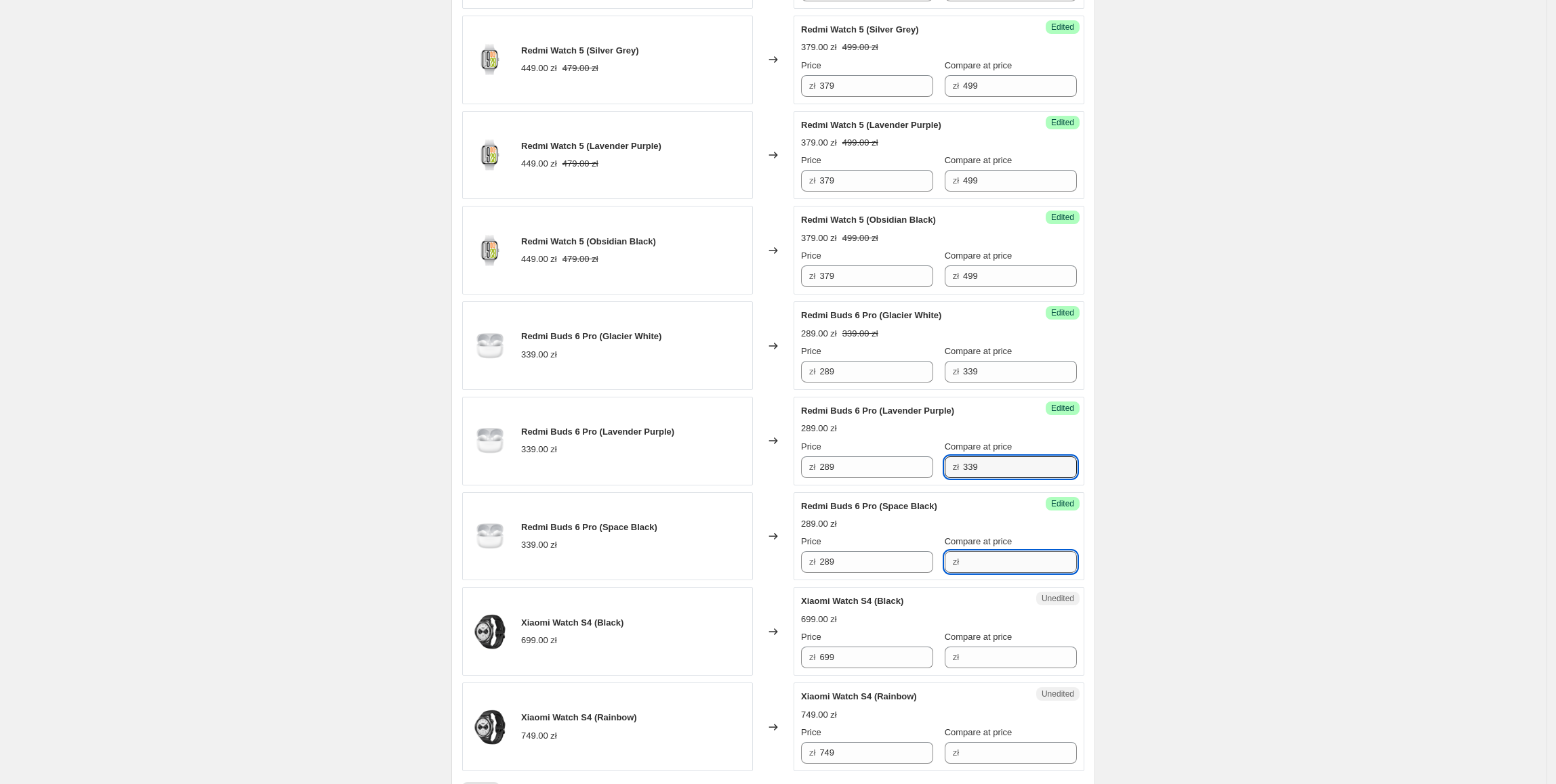
click at [987, 573] on input "Compare at price" at bounding box center [1020, 562] width 114 height 22
paste input "339"
type input "339"
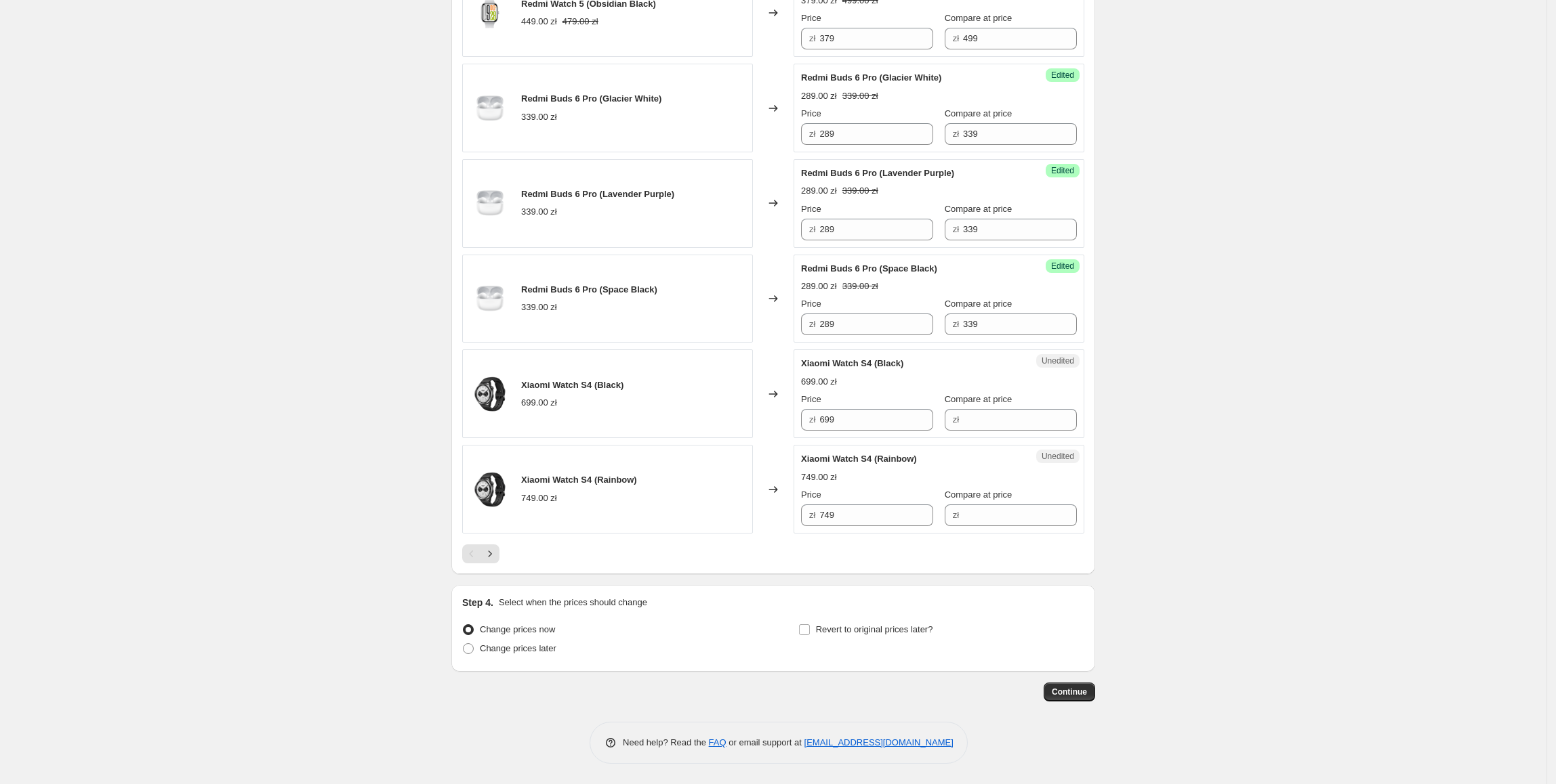
scroll to position [1864, 0]
drag, startPoint x: 867, startPoint y: 429, endPoint x: 773, endPoint y: 429, distance: 94.0
click at [773, 429] on div "Xiaomi Watch S4 (Black) 699.00 zł Changed to Unedited Xiaomi Watch S4 (Black) 6…" at bounding box center [773, 393] width 622 height 88
drag, startPoint x: 998, startPoint y: 426, endPoint x: 982, endPoint y: 426, distance: 16.0
click at [998, 426] on input "Compare at price" at bounding box center [1020, 420] width 114 height 22
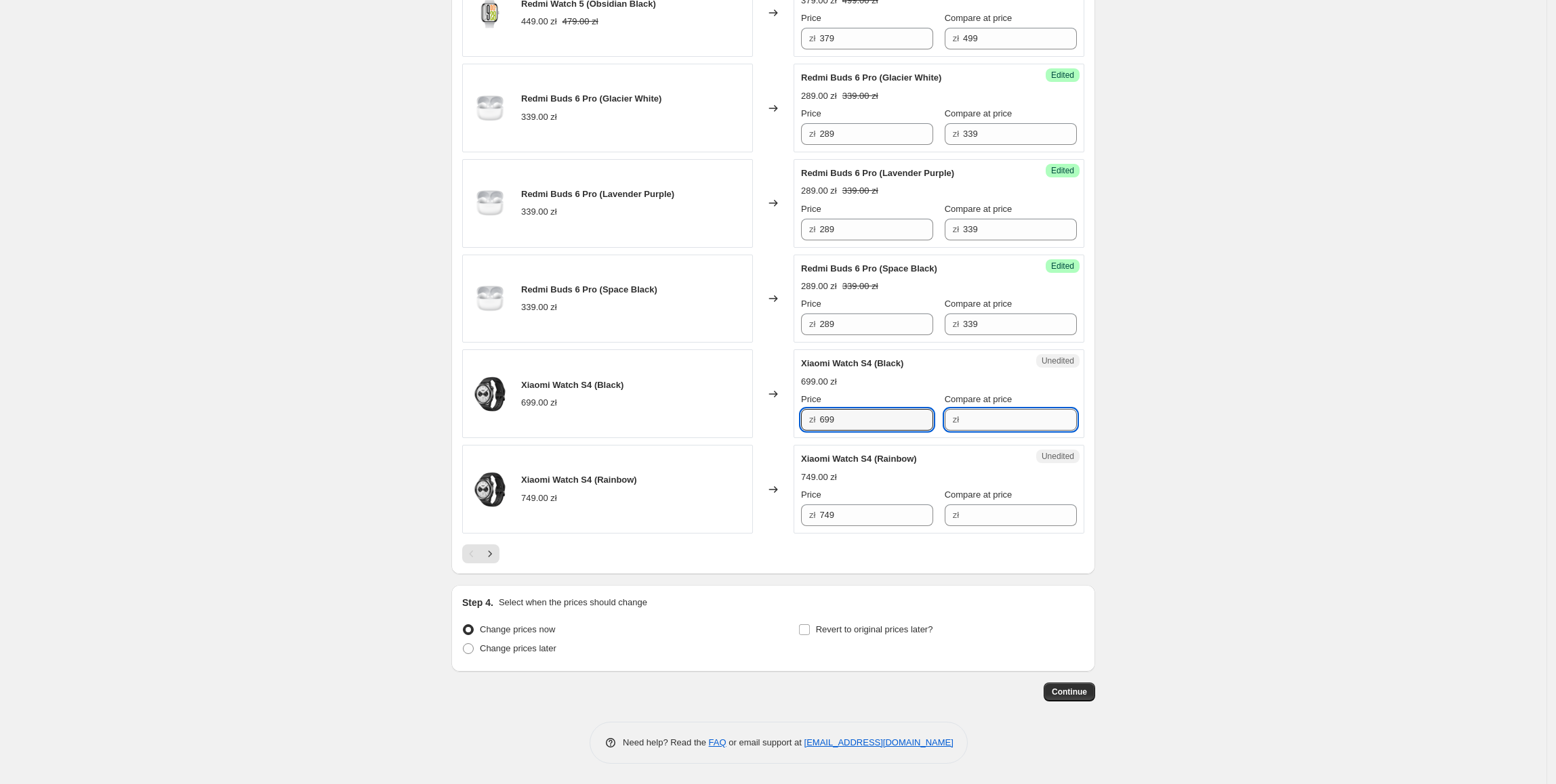
paste input "699"
type input "699"
drag, startPoint x: 876, startPoint y: 425, endPoint x: 790, endPoint y: 436, distance: 86.7
click at [787, 436] on div "Xiaomi Watch S4 (Black) 699.00 zł Changed to Success Edited Xiaomi Watch S4 (Bl…" at bounding box center [773, 393] width 622 height 88
click at [874, 431] on input "699" at bounding box center [876, 420] width 114 height 22
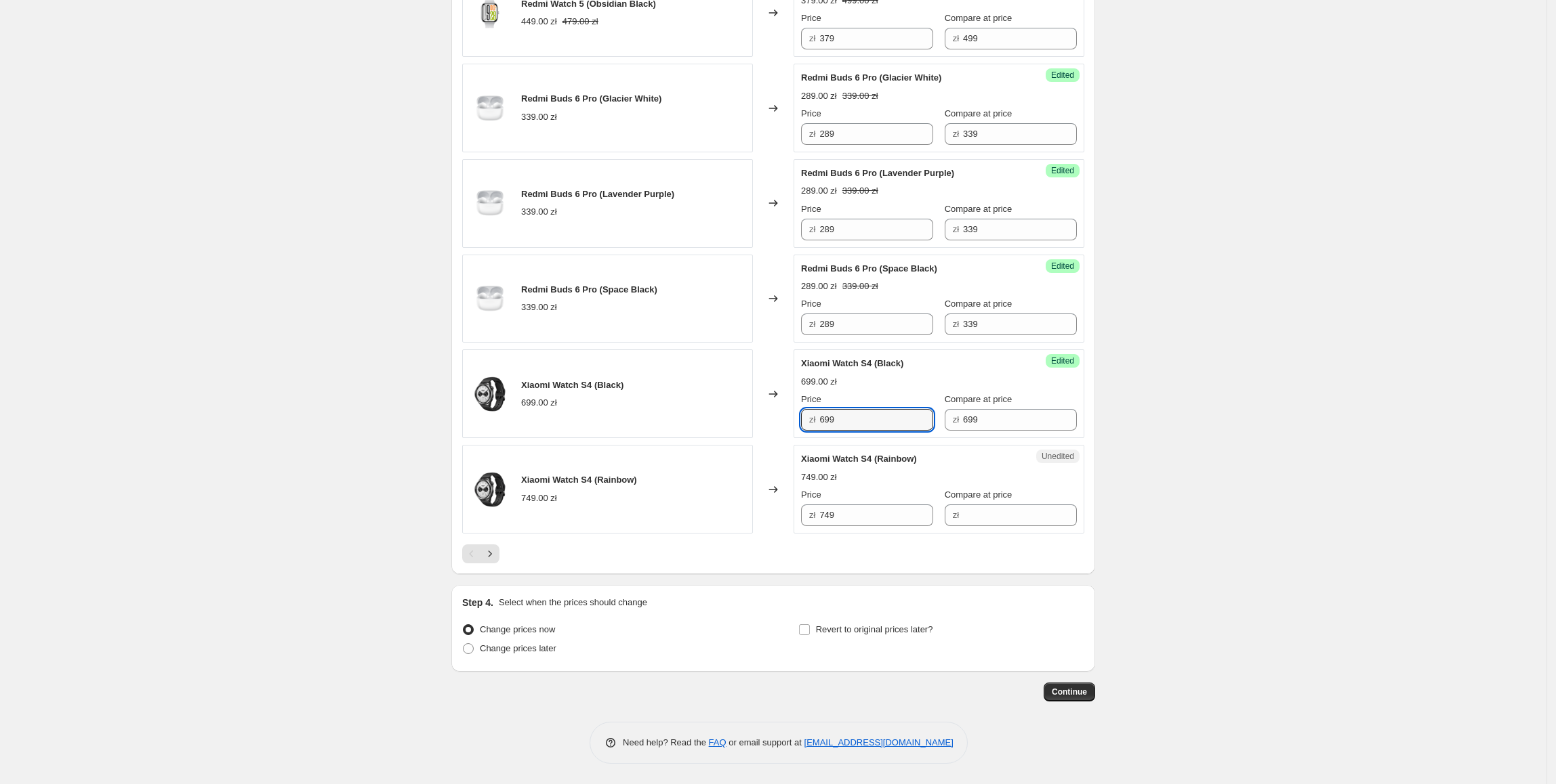
drag, startPoint x: 874, startPoint y: 432, endPoint x: 814, endPoint y: 432, distance: 60.0
click at [814, 431] on div "zł 699" at bounding box center [867, 420] width 132 height 22
type input "579"
drag, startPoint x: 882, startPoint y: 527, endPoint x: 936, endPoint y: 534, distance: 54.5
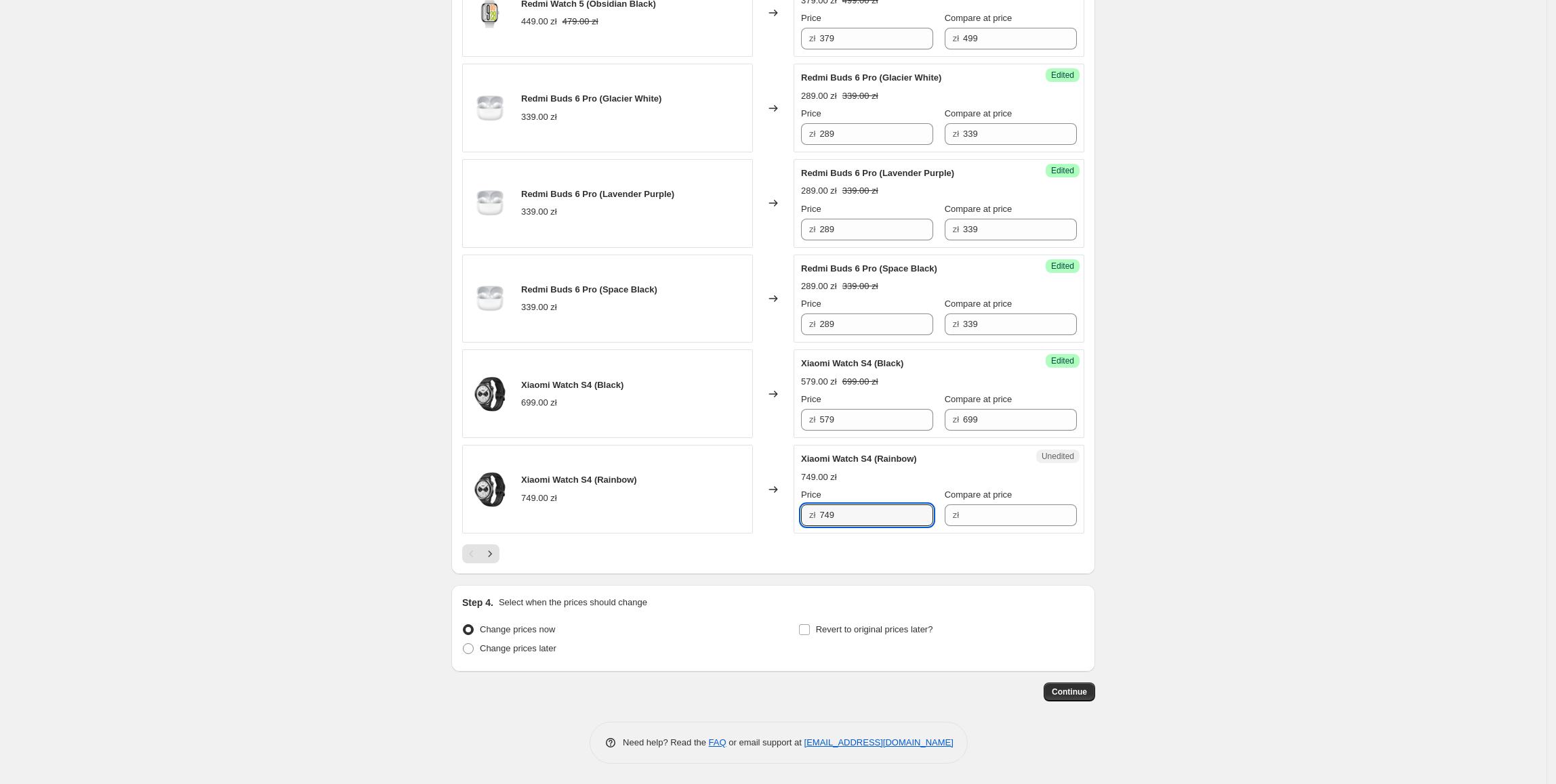
click at [777, 534] on div "Xiaomi Watch S4 (Rainbow) 749.00 zł Changed to Unedited Xiaomi Watch S4 (Rainbo…" at bounding box center [773, 489] width 622 height 88
click at [963, 527] on input "Compare at price" at bounding box center [1020, 516] width 114 height 22
paste input "749"
type input "749"
drag, startPoint x: 903, startPoint y: 529, endPoint x: 820, endPoint y: 529, distance: 83.0
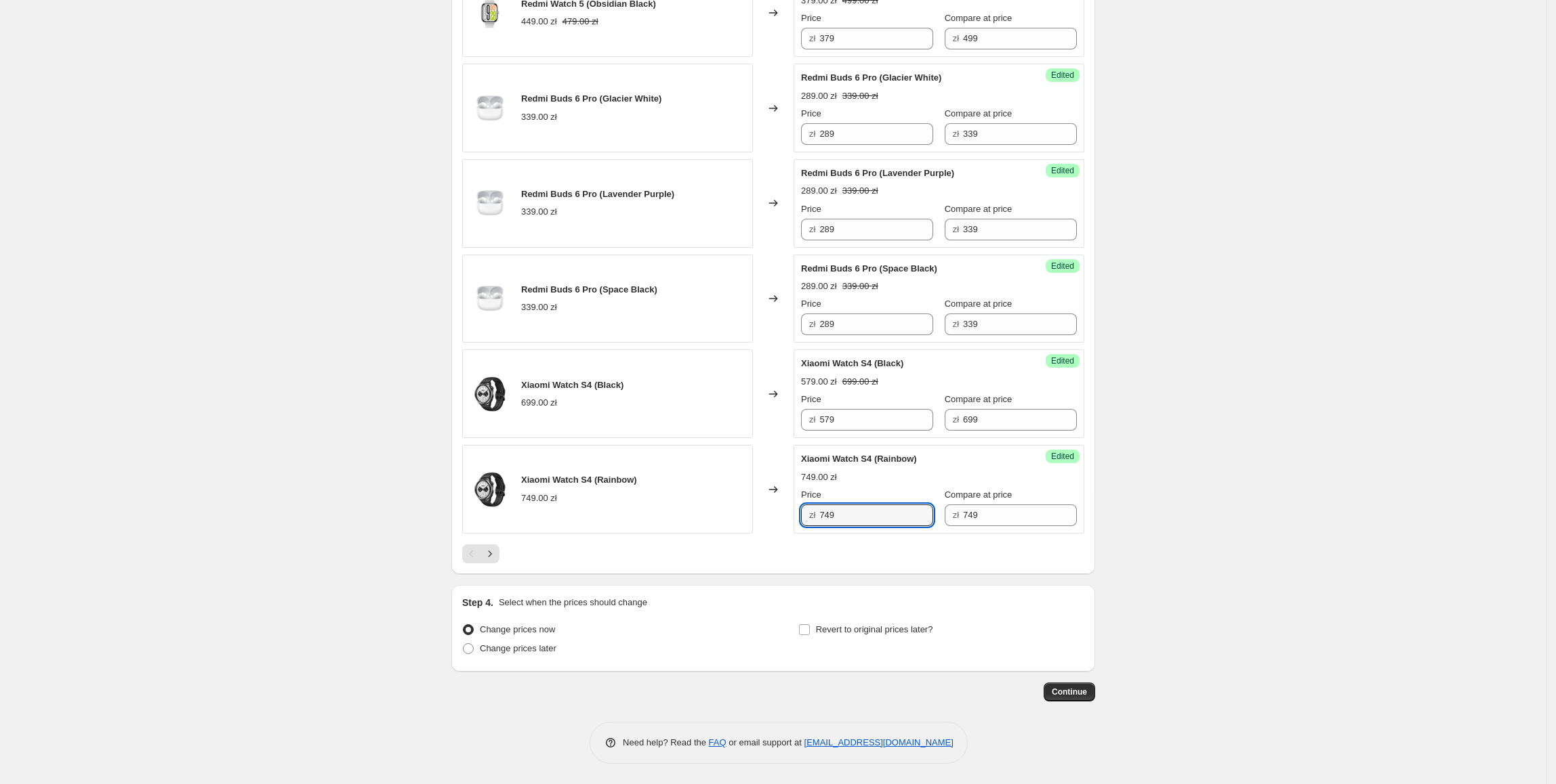
click at [820, 527] on div "zł 749" at bounding box center [867, 516] width 132 height 22
type input "629"
click at [492, 557] on icon "Next" at bounding box center [490, 554] width 4 height 6
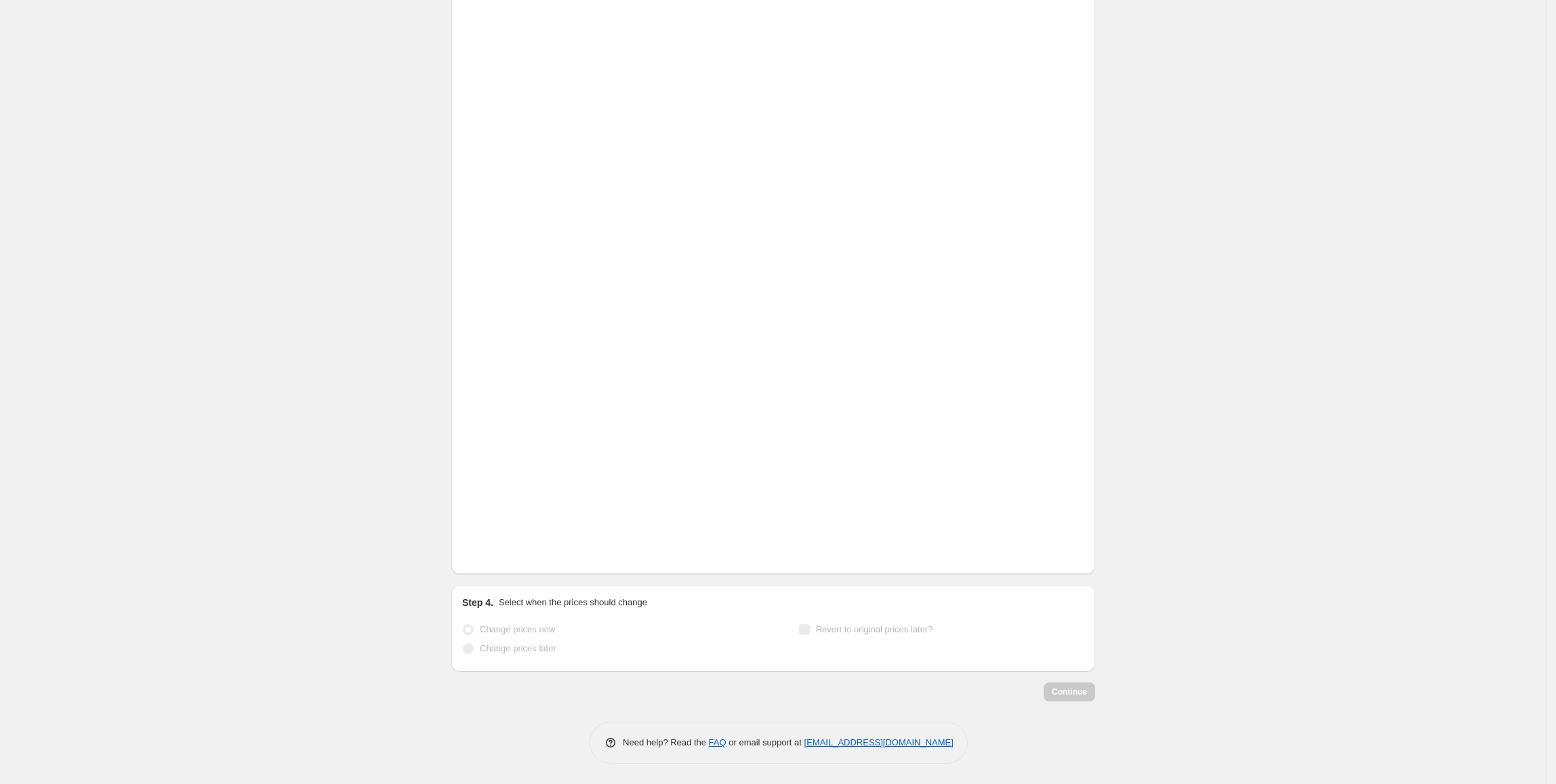
scroll to position [149, 0]
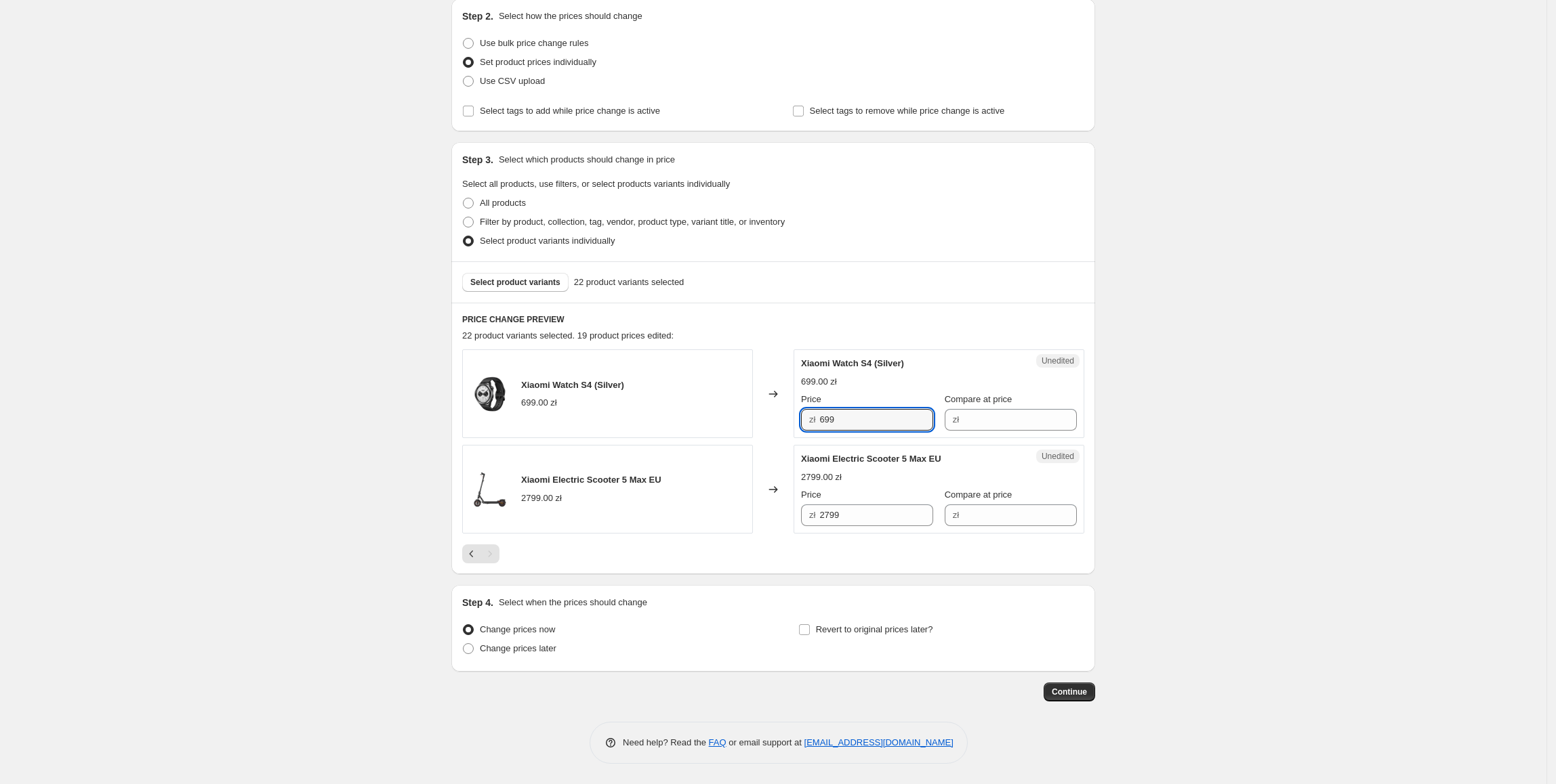
drag, startPoint x: 856, startPoint y: 424, endPoint x: 790, endPoint y: 426, distance: 66.0
click at [790, 426] on div "Xiaomi Watch S4 (Silver) 699.00 zł Changed to Unedited Xiaomi Watch S4 (Silver)…" at bounding box center [773, 393] width 622 height 88
click at [1028, 424] on input "Compare at price" at bounding box center [1020, 420] width 114 height 22
paste input "699"
type input "699"
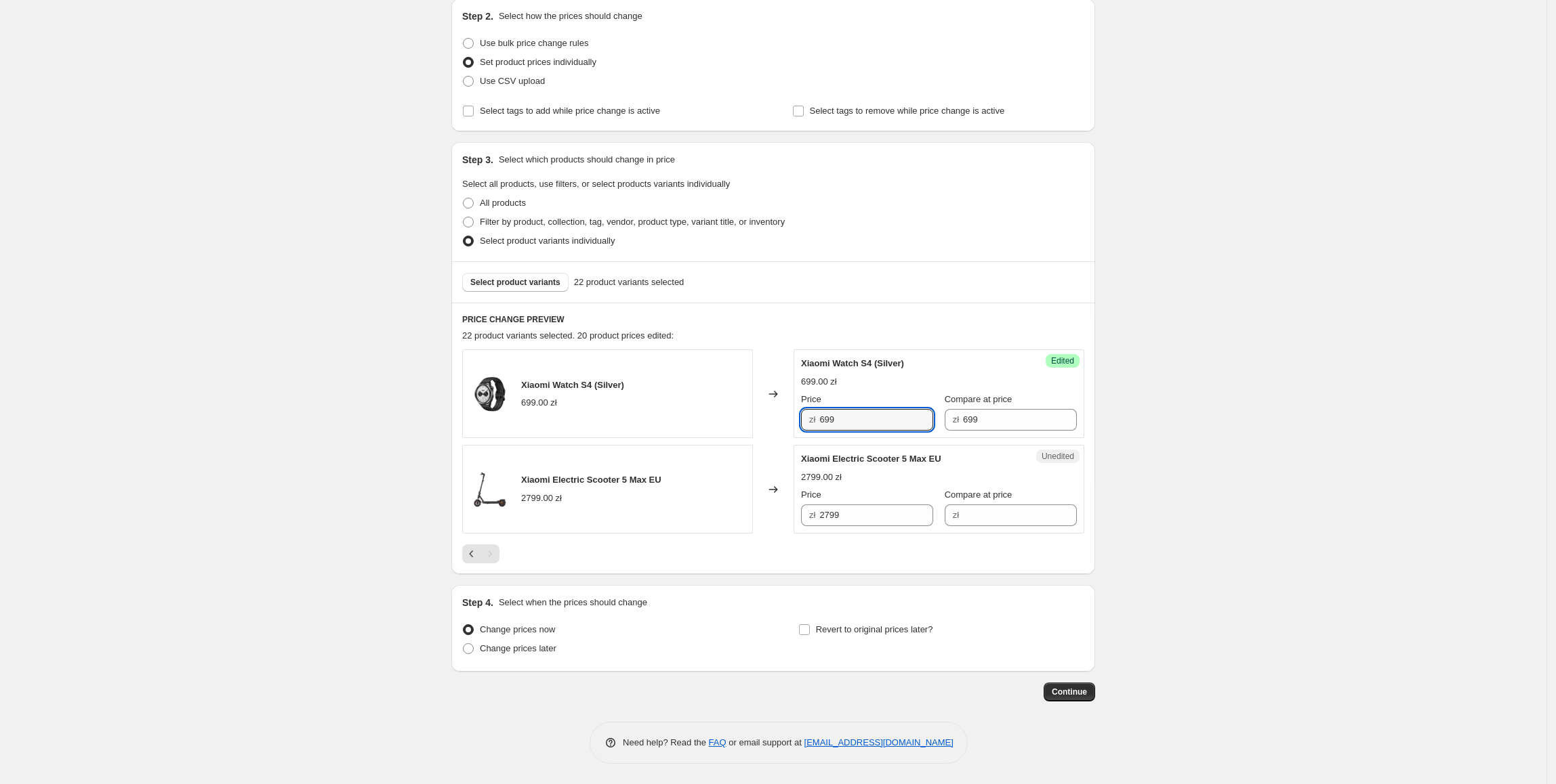
drag, startPoint x: 882, startPoint y: 424, endPoint x: 820, endPoint y: 426, distance: 62.0
click at [817, 425] on div "zł 699" at bounding box center [867, 420] width 132 height 22
type input "579"
click at [1320, 591] on div "Create new price change job. This page is ready Create new price change job Dra…" at bounding box center [773, 319] width 1547 height 932
drag, startPoint x: 874, startPoint y: 521, endPoint x: 888, endPoint y: 521, distance: 14.0
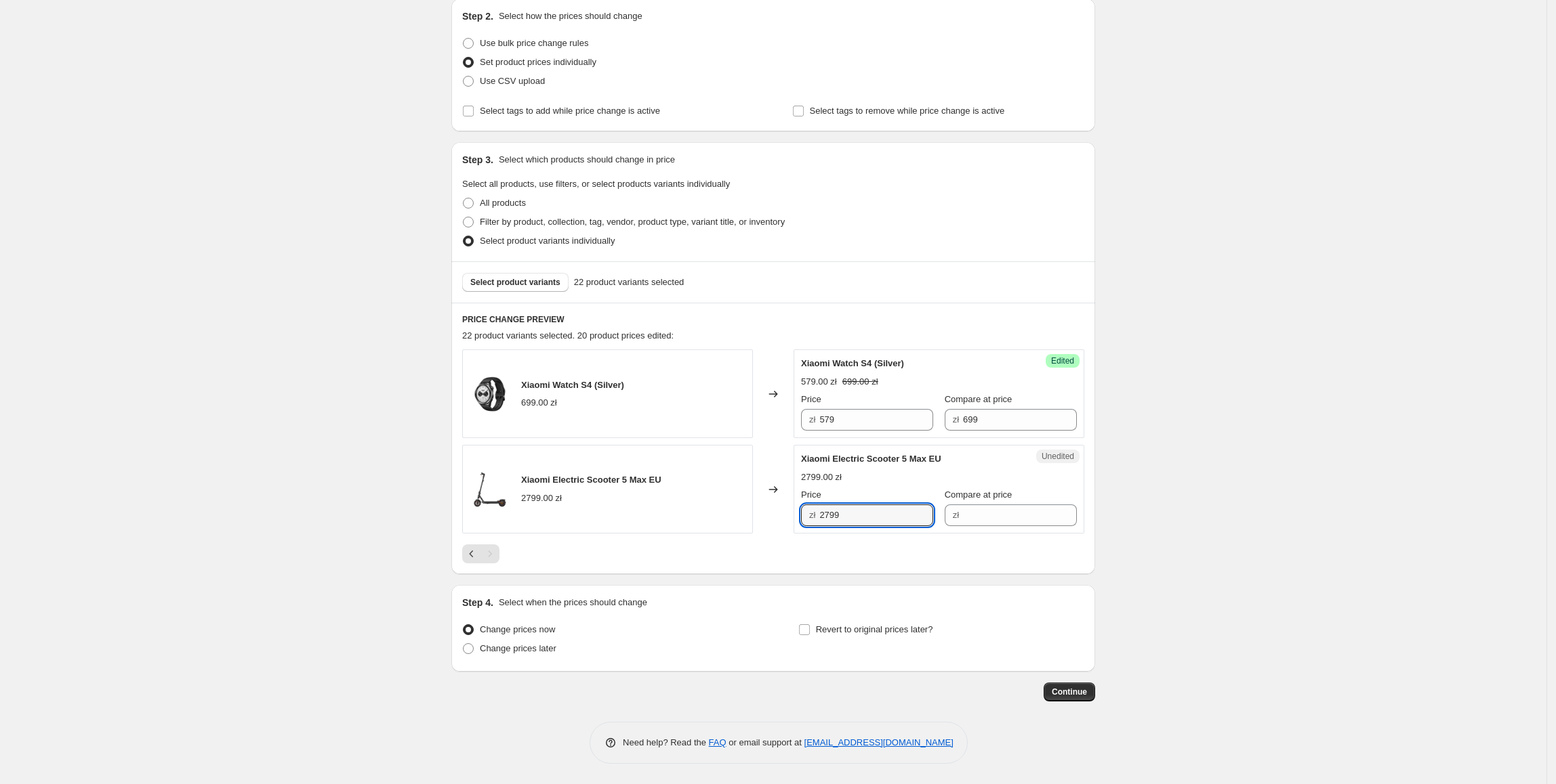
click at [808, 521] on div "zł 2799" at bounding box center [867, 516] width 132 height 22
drag, startPoint x: 972, startPoint y: 516, endPoint x: 952, endPoint y: 516, distance: 20.0
click at [972, 516] on input "Compare at price" at bounding box center [1020, 516] width 114 height 22
paste input "2799"
drag, startPoint x: 860, startPoint y: 517, endPoint x: 806, endPoint y: 517, distance: 54.0
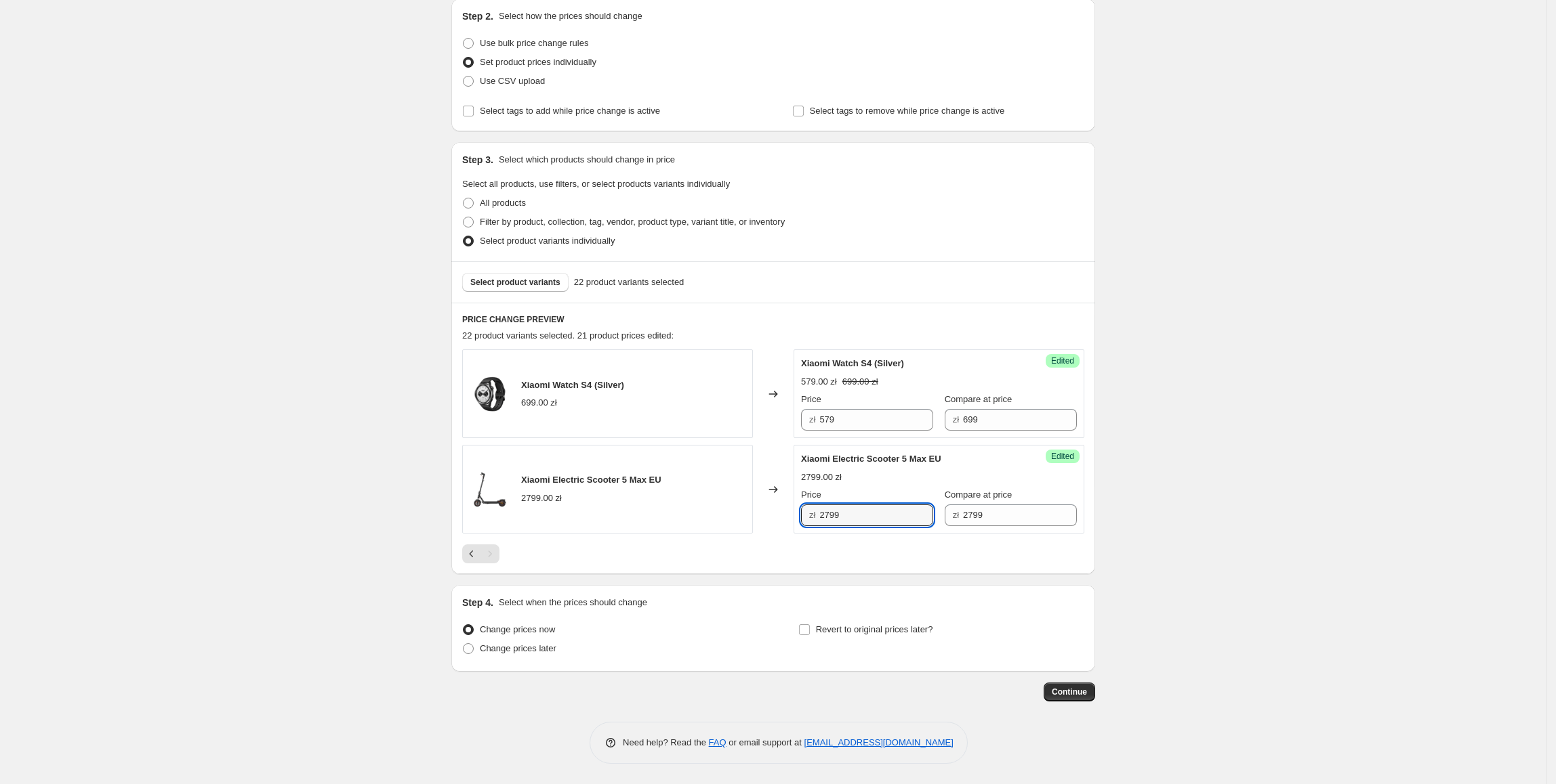
click at [806, 517] on div "zł 2799" at bounding box center [867, 516] width 132 height 22
click at [1014, 511] on input "2799" at bounding box center [1020, 516] width 114 height 22
drag, startPoint x: 1015, startPoint y: 511, endPoint x: 934, endPoint y: 509, distance: 81.0
click at [945, 512] on div "zł 2799" at bounding box center [1011, 516] width 132 height 22
type input "3199"
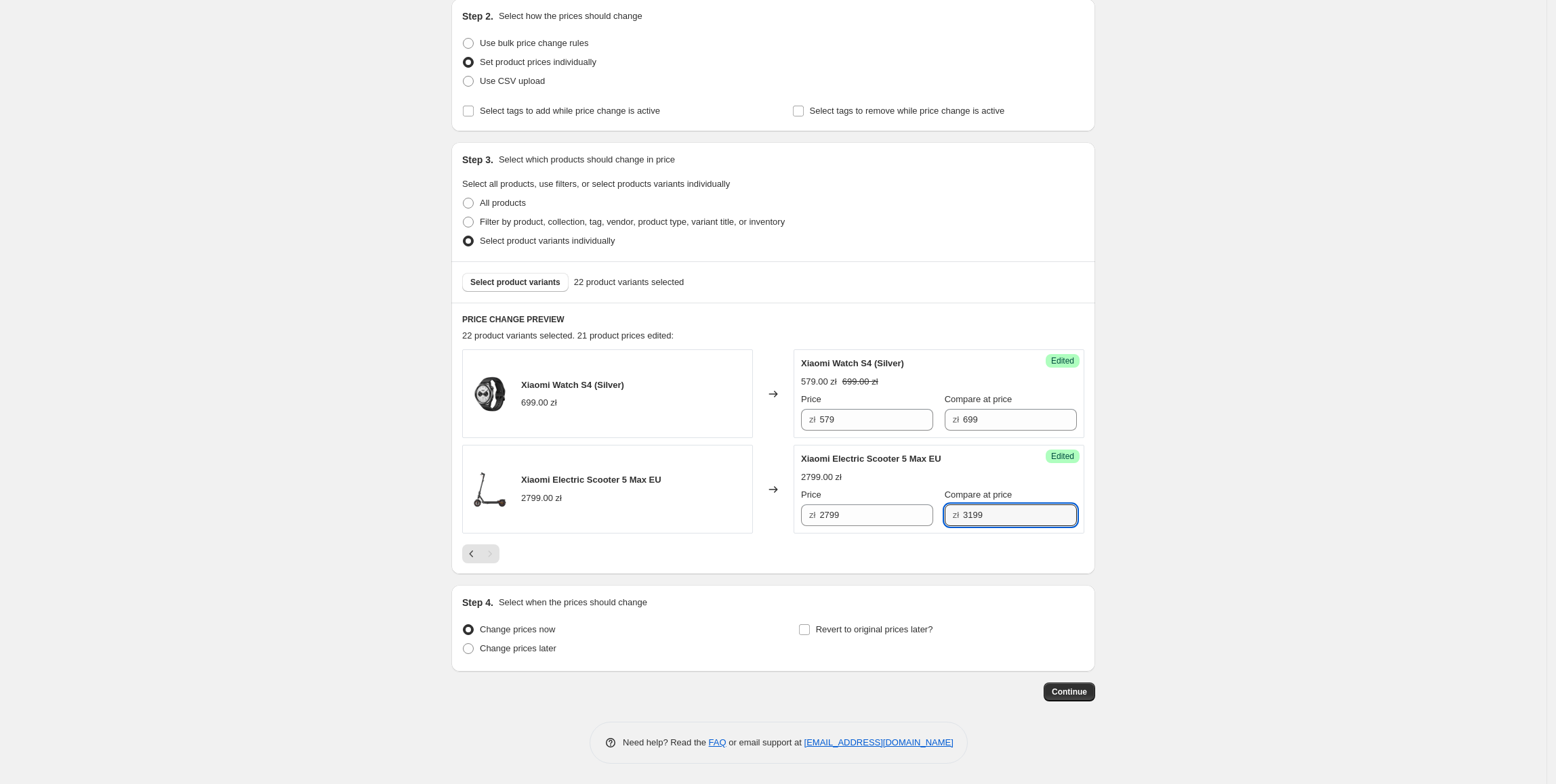
drag, startPoint x: 828, startPoint y: 527, endPoint x: 844, endPoint y: 529, distance: 16.1
click at [831, 529] on div "Success Edited Xiaomi Electric Scooter 5 Max EU 2799.00 zł Price zł 2799 Compar…" at bounding box center [939, 489] width 291 height 88
click at [859, 527] on div "Success Edited Xiaomi Electric Scooter 5 Max EU 2799.00 zł 3199.00 zł Price zł …" at bounding box center [939, 489] width 291 height 88
drag, startPoint x: 857, startPoint y: 521, endPoint x: 800, endPoint y: 523, distance: 57.0
click at [800, 523] on div "Success Edited Xiaomi Electric Scooter 5 Max EU 2799.00 zł 3199.00 zł Price zł …" at bounding box center [939, 489] width 291 height 88
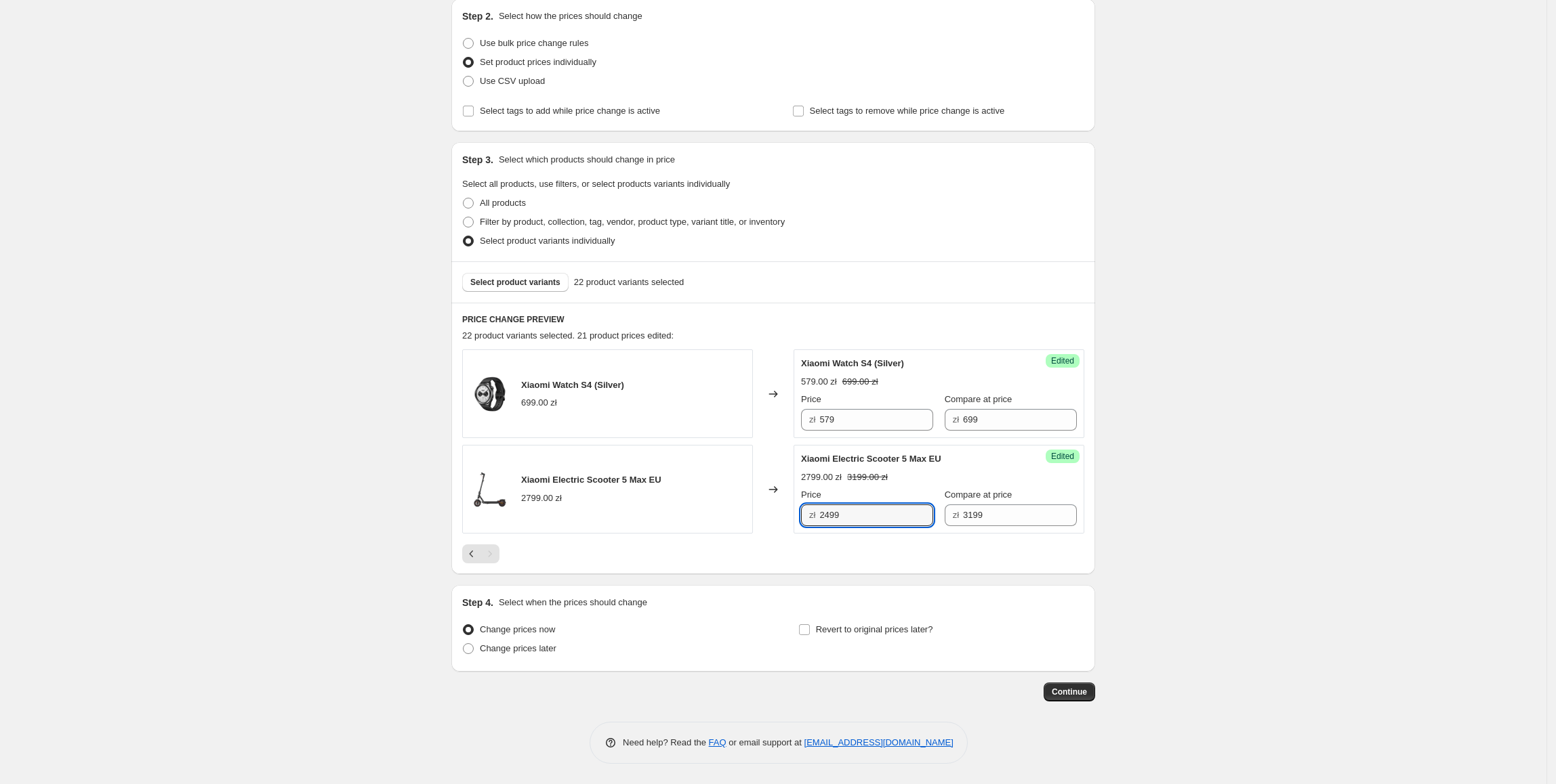
type input "2499"
click at [1286, 481] on div "Create new price change job. This page is ready Create new price change job Dra…" at bounding box center [773, 319] width 1547 height 932
click at [873, 635] on span "Revert to original prices later?" at bounding box center [874, 629] width 117 height 14
click at [810, 635] on input "Revert to original prices later?" at bounding box center [804, 629] width 11 height 11
checkbox input "true"
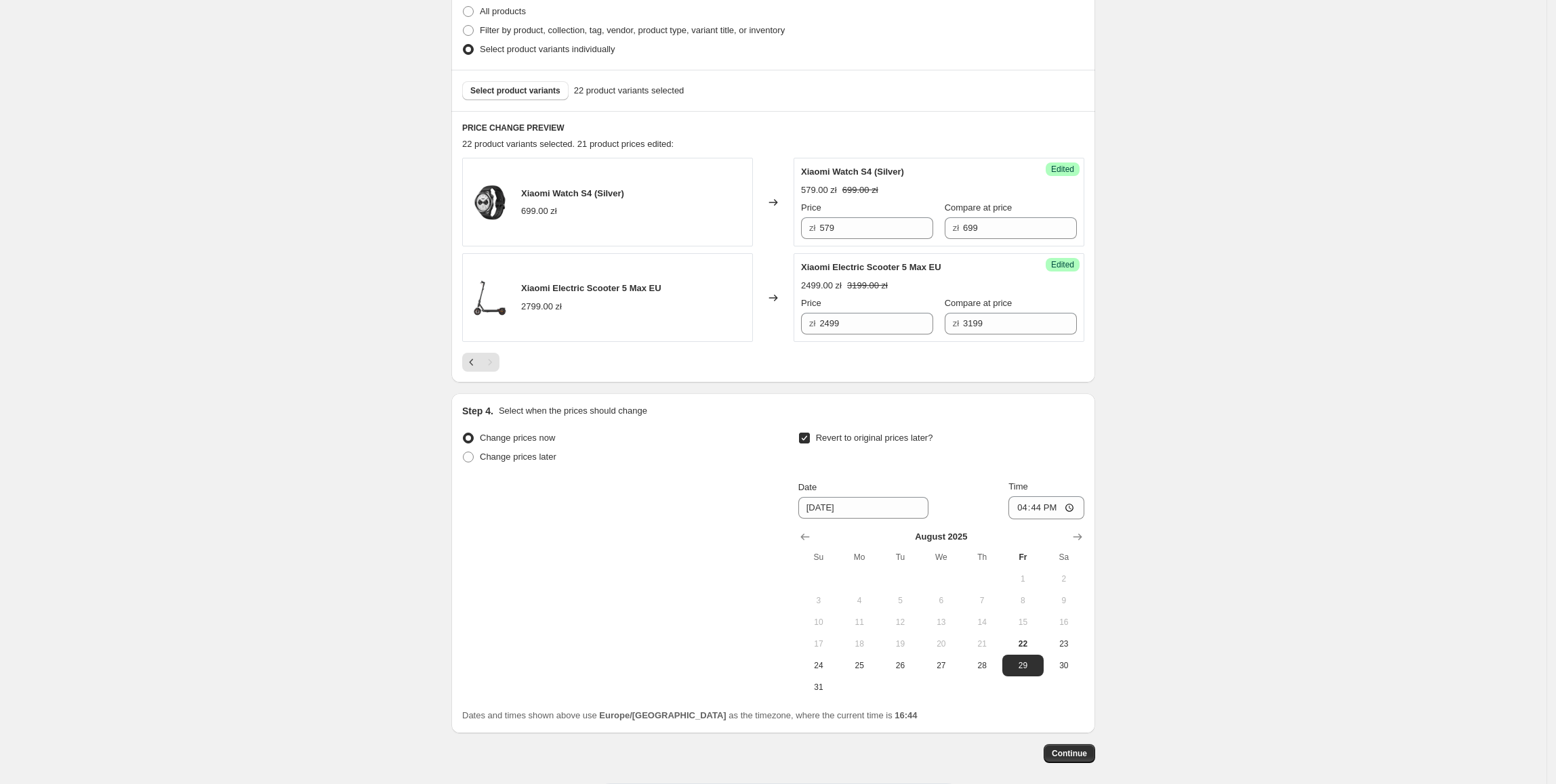
scroll to position [340, 0]
click at [826, 684] on span "31" at bounding box center [818, 686] width 30 height 11
type input "8/31/2025"
click at [1042, 508] on input "16:44" at bounding box center [1046, 507] width 76 height 23
type input "23:55"
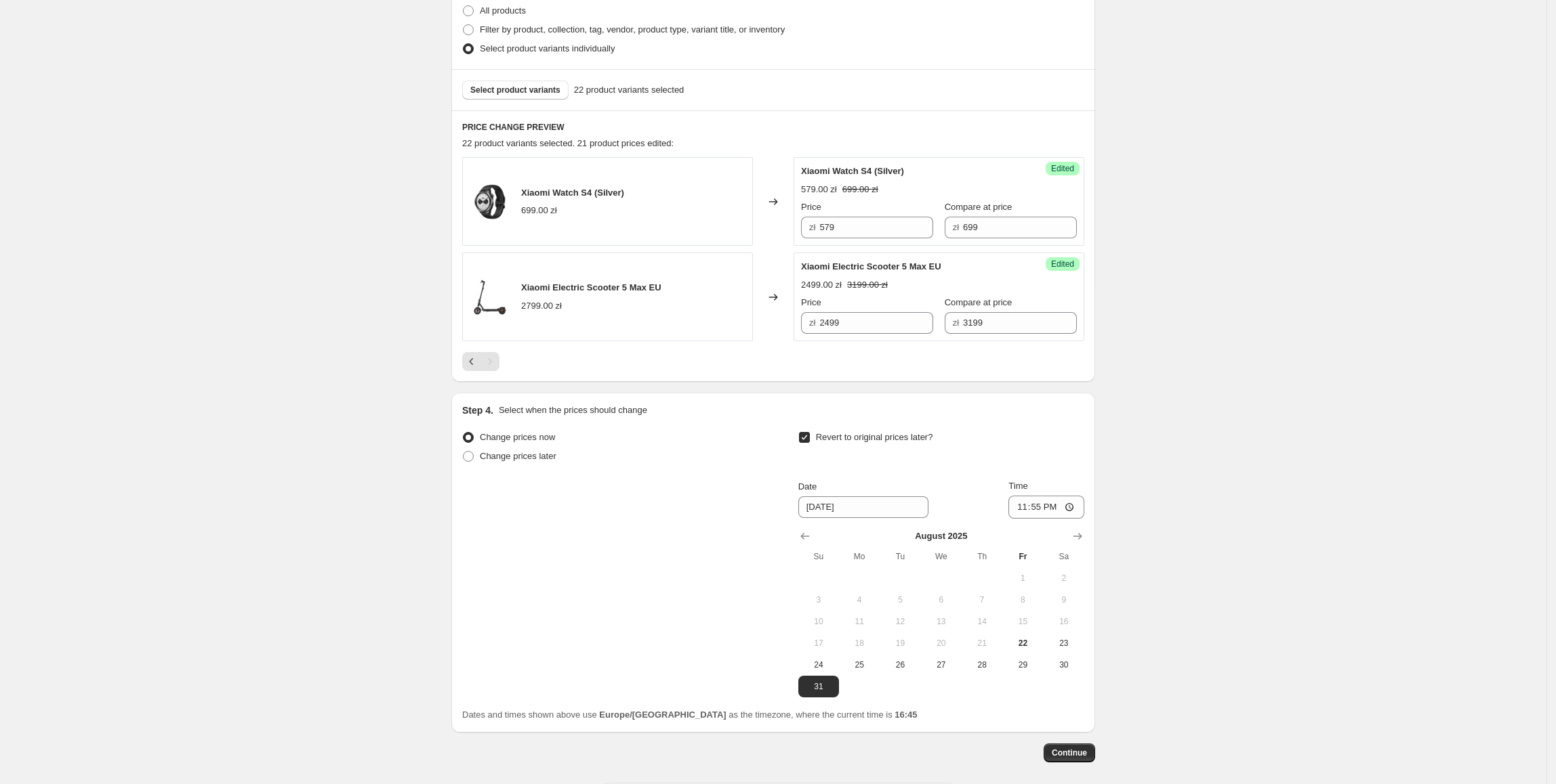
click at [1139, 518] on div "Create new price change job. This page is ready Create new price change job Dra…" at bounding box center [773, 252] width 1547 height 1185
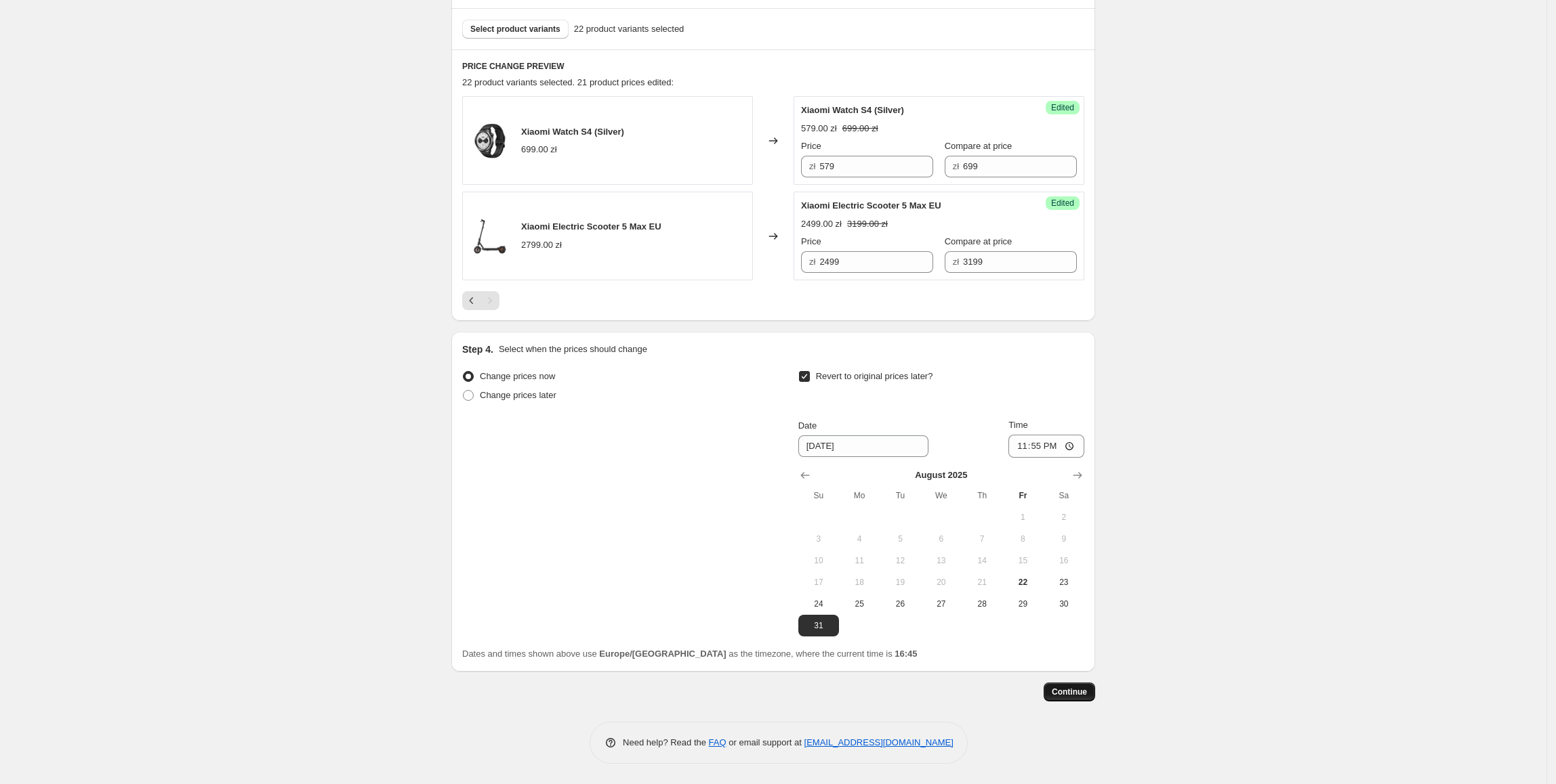
click at [1076, 700] on button "Continue" at bounding box center [1069, 692] width 52 height 19
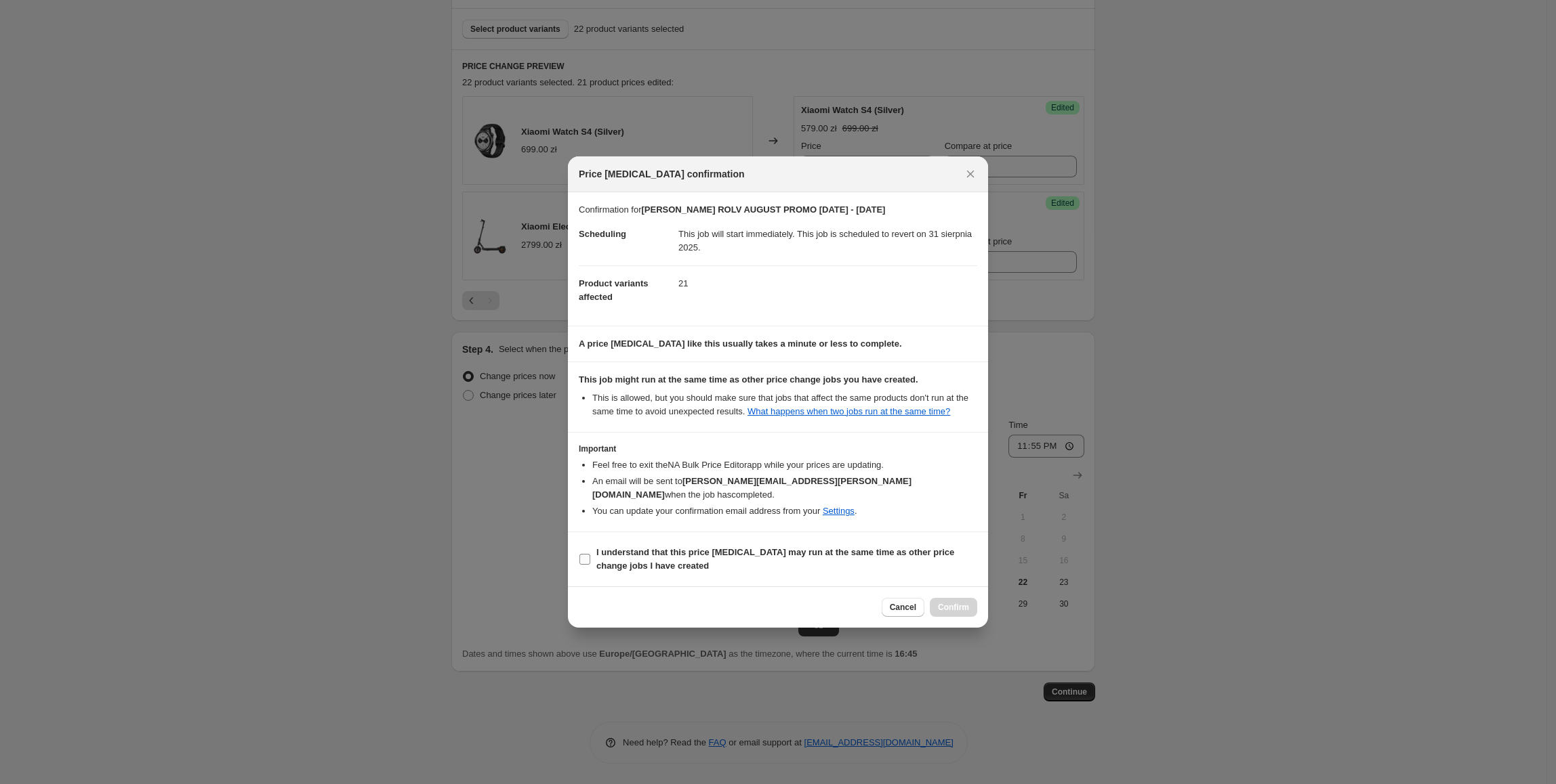
click at [868, 553] on span "I understand that this price change job may run at the same time as other price…" at bounding box center [787, 560] width 381 height 27
click at [590, 554] on input "I understand that this price change job may run at the same time as other price…" at bounding box center [584, 559] width 11 height 11
checkbox input "true"
click at [966, 602] on span "Confirm" at bounding box center [953, 607] width 31 height 11
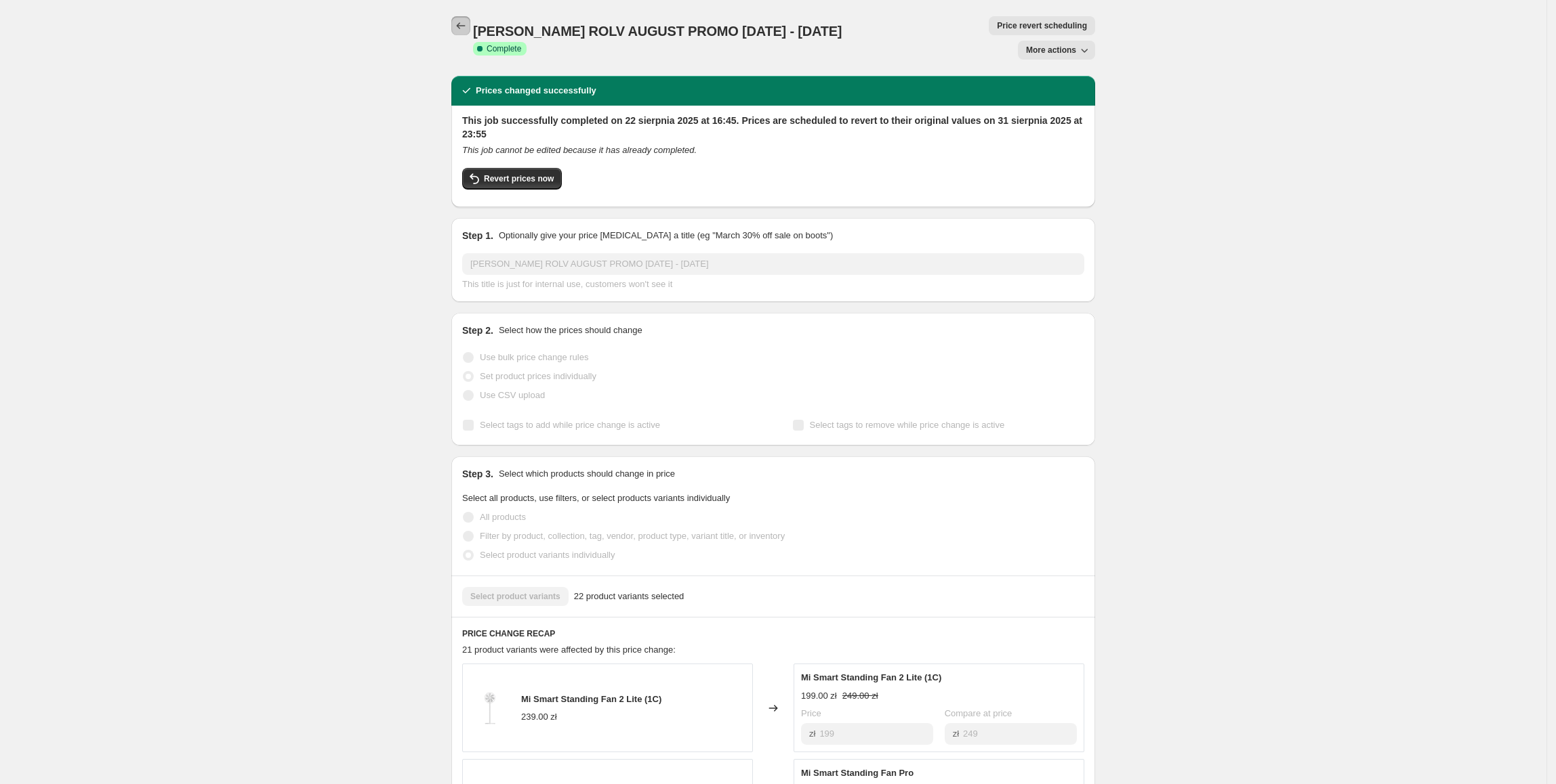
click at [466, 20] on icon "Price change jobs" at bounding box center [461, 25] width 14 height 14
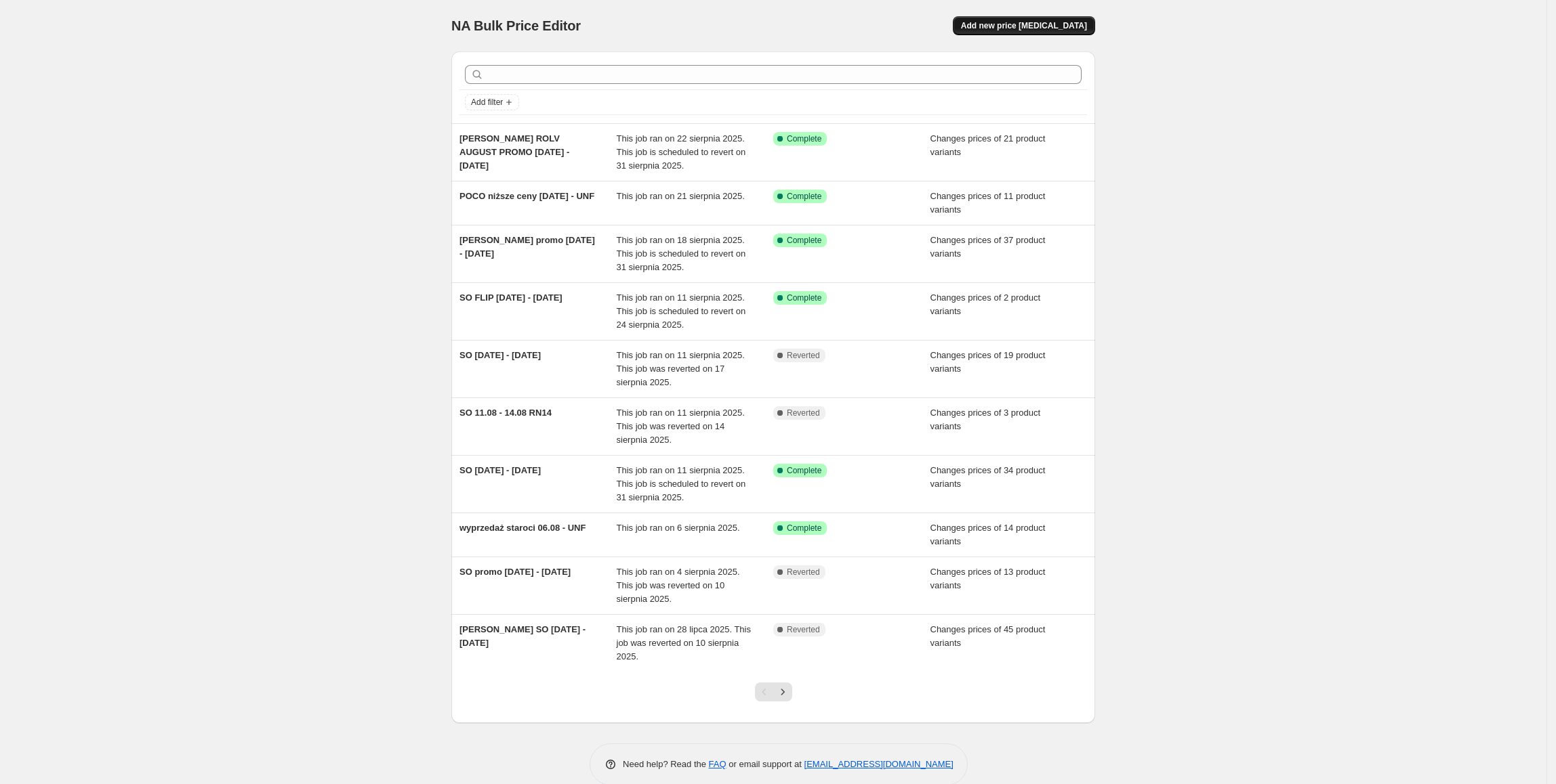
click at [1011, 25] on span "Add new price change job" at bounding box center [1023, 25] width 126 height 11
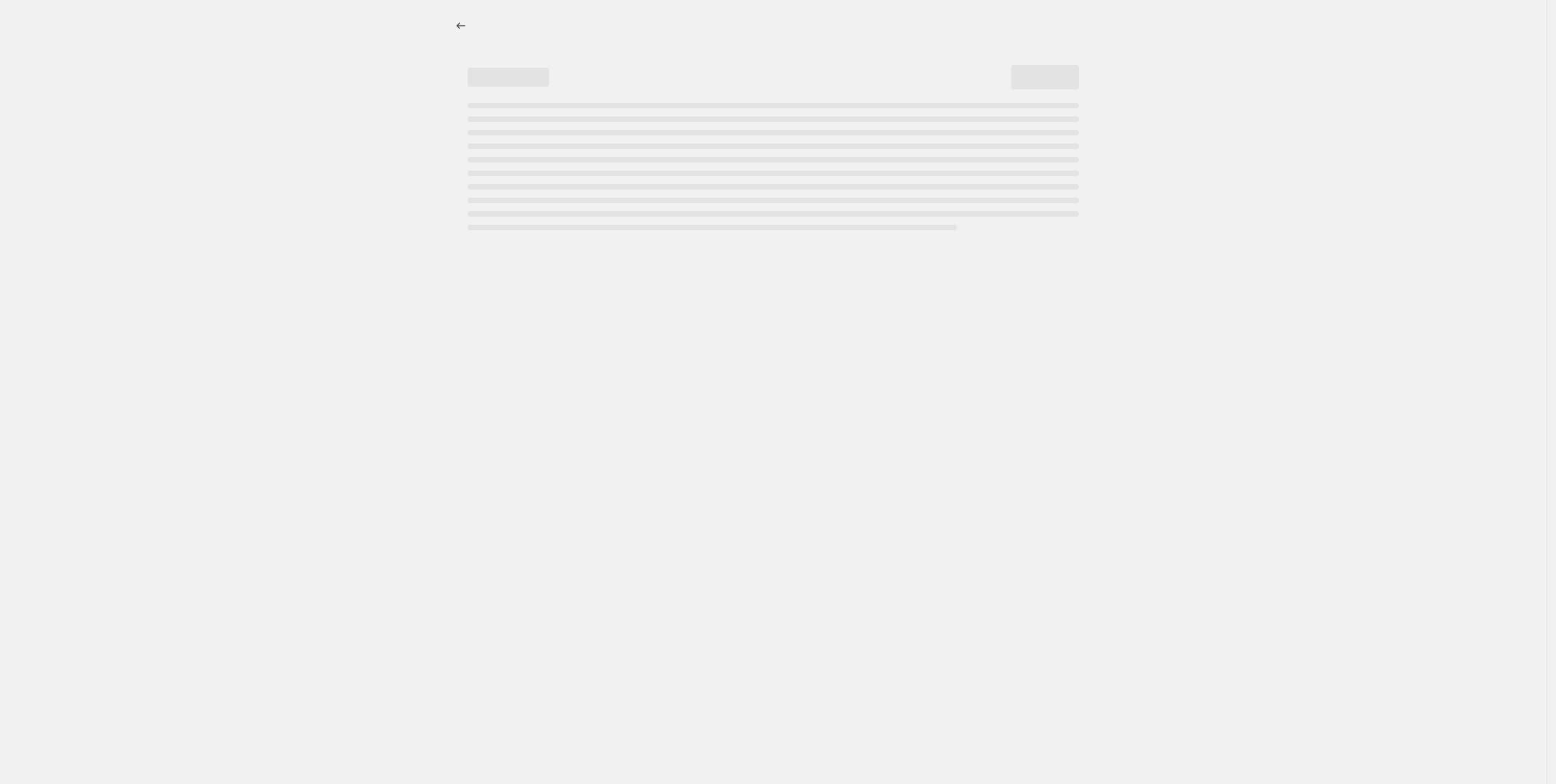
select select "percentage"
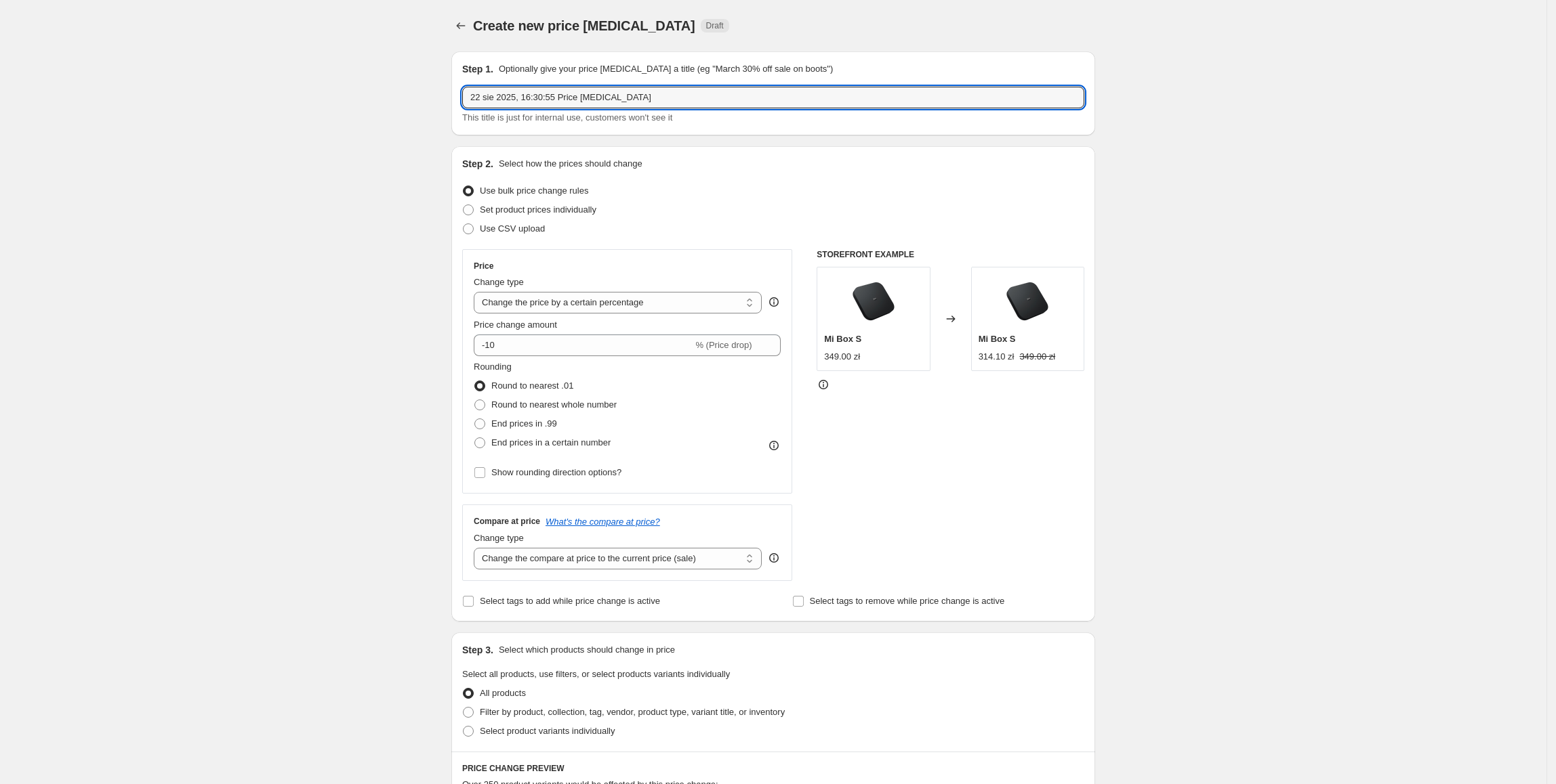
paste input "Xiaomi AIoT-Rolv- August Promotion Offer"
drag, startPoint x: 672, startPoint y: 103, endPoint x: 412, endPoint y: 87, distance: 260.5
click at [412, 87] on div "Create new price change job. This page is ready Create new price change job Dra…" at bounding box center [773, 677] width 1547 height 1354
click at [667, 99] on input "Xiaomi AIoT-Rolv- August Promotion Offer" at bounding box center [773, 98] width 622 height 22
type input "Xiaomi AIoT-Rolv- August Promotion Offer 22.08 - 28.09.2025"
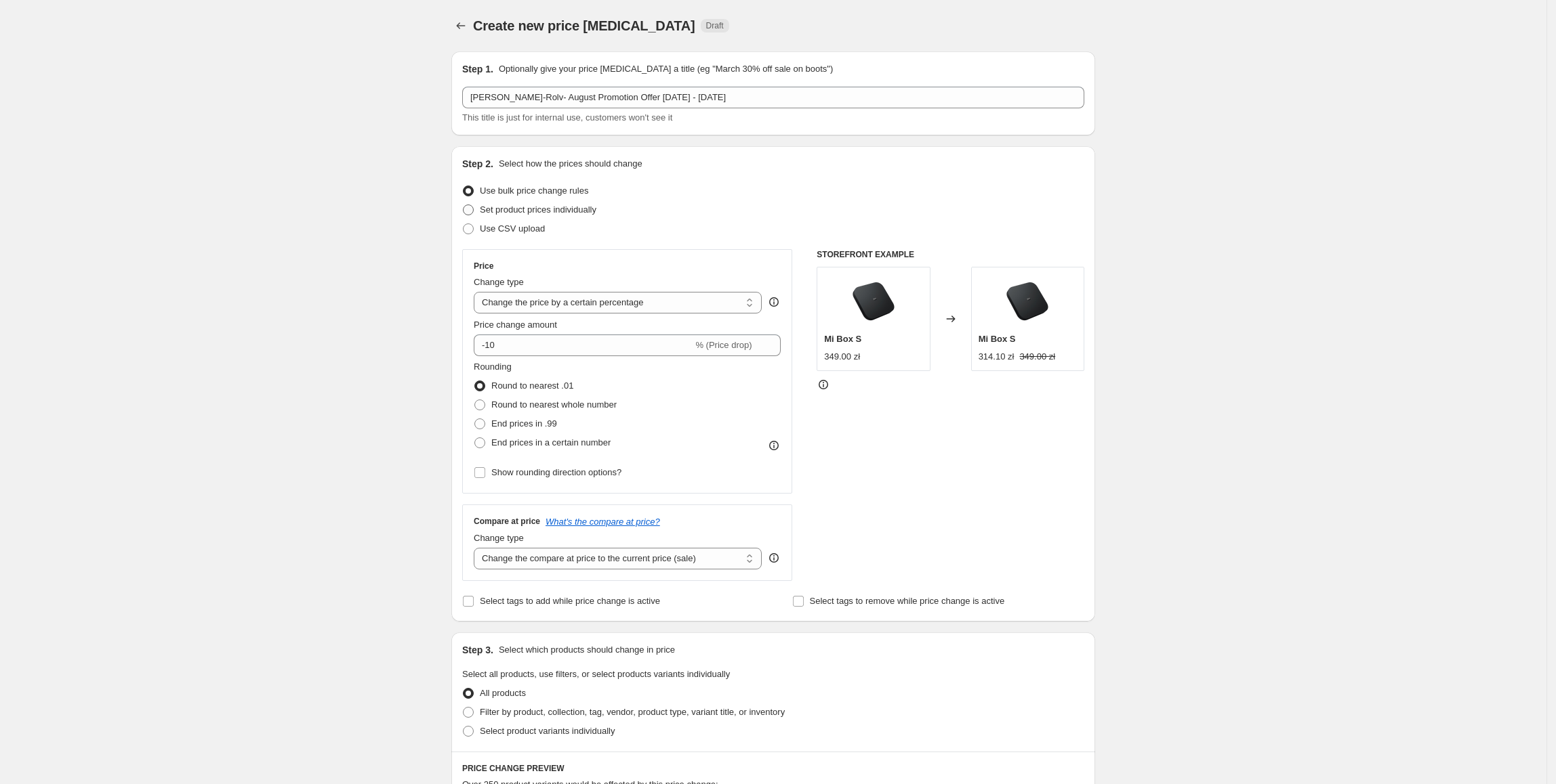
click at [561, 206] on span "Set product prices individually" at bounding box center [538, 209] width 117 height 10
click at [463, 205] on input "Set product prices individually" at bounding box center [463, 204] width 1 height 1
radio input "true"
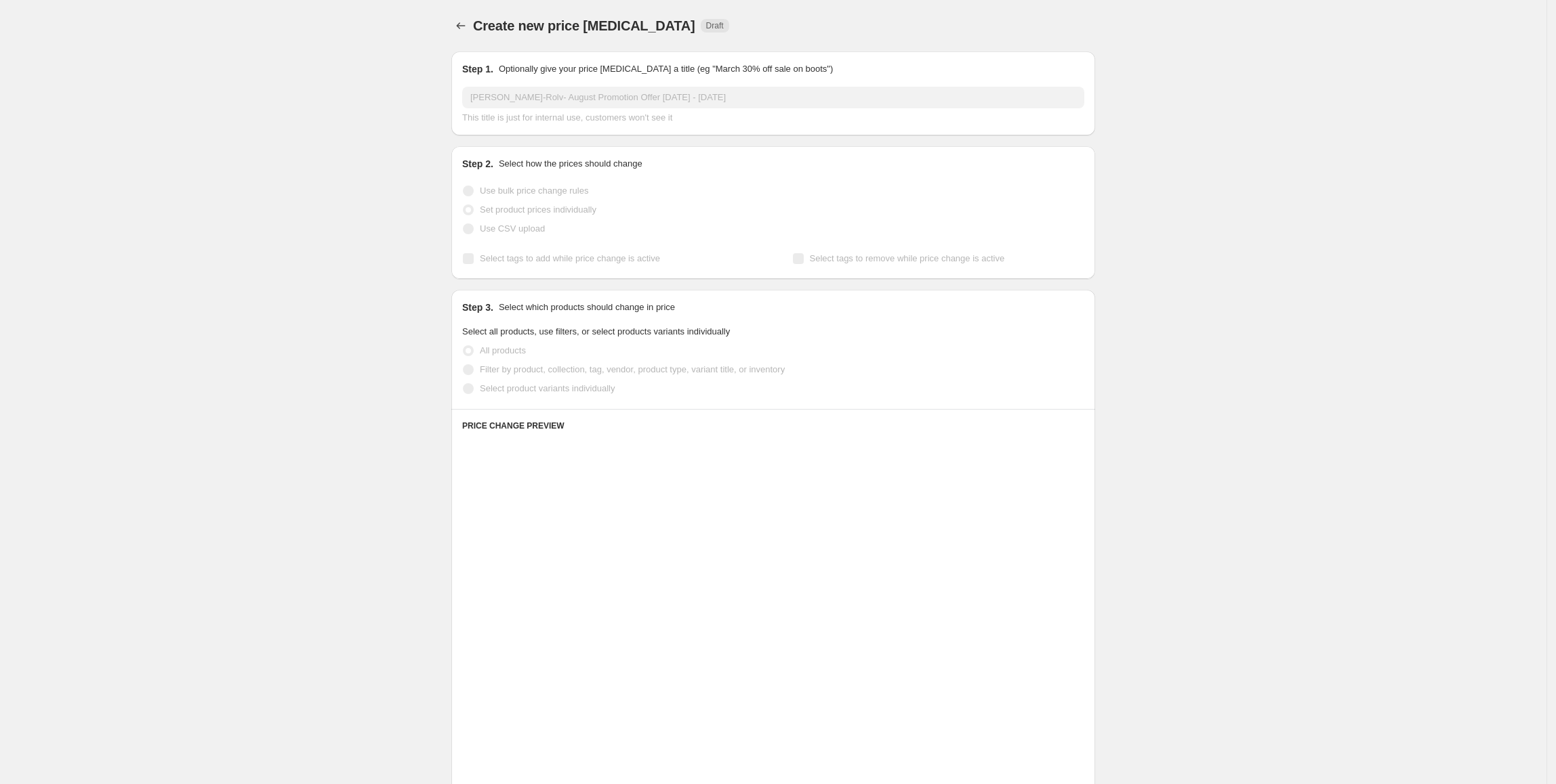
click at [511, 389] on span "Select product variants individually" at bounding box center [547, 388] width 135 height 10
click at [463, 384] on input "Select product variants individually" at bounding box center [463, 383] width 1 height 1
radio input "true"
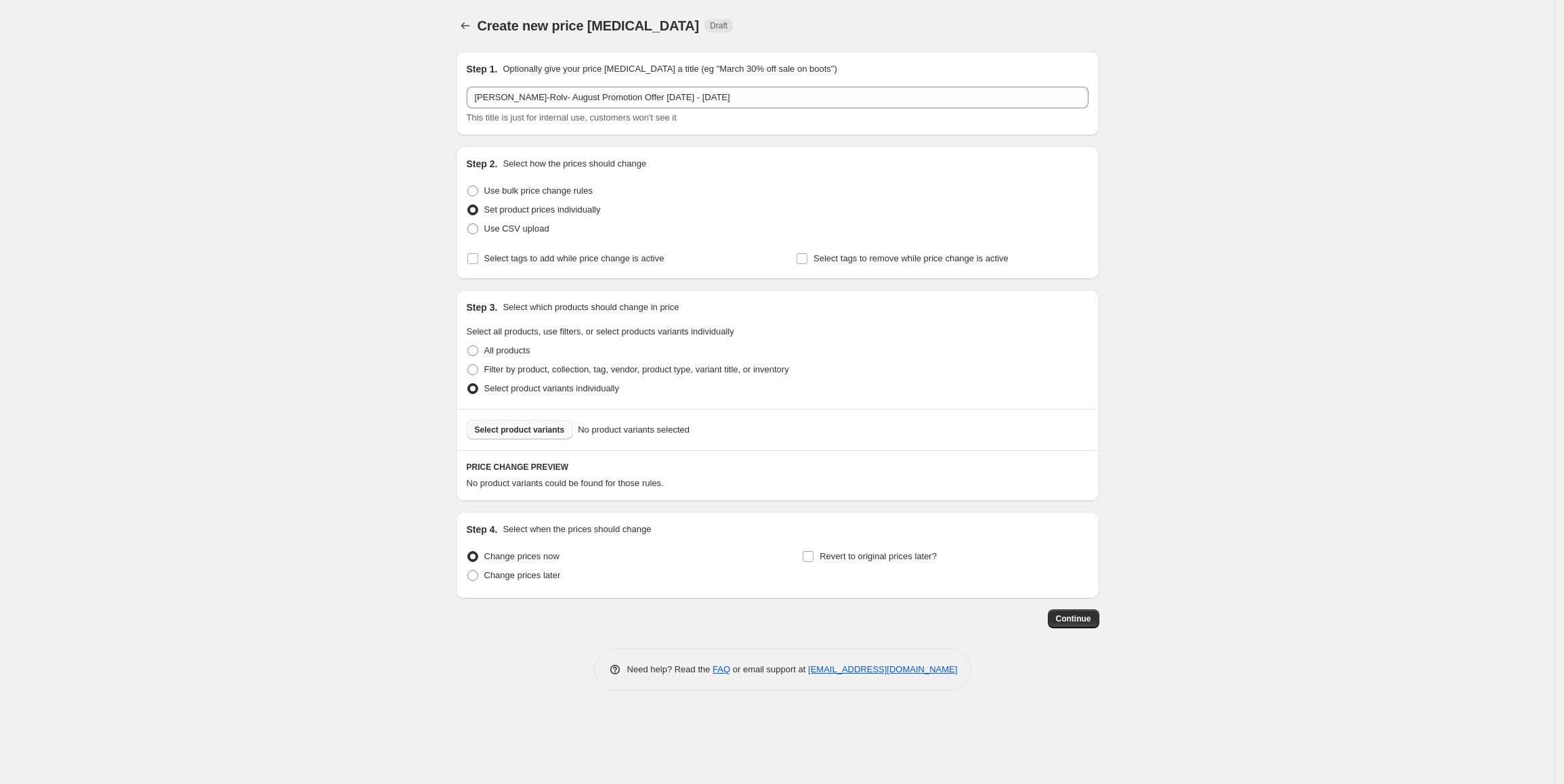
click at [529, 437] on button "Select product variants" at bounding box center [520, 430] width 106 height 19
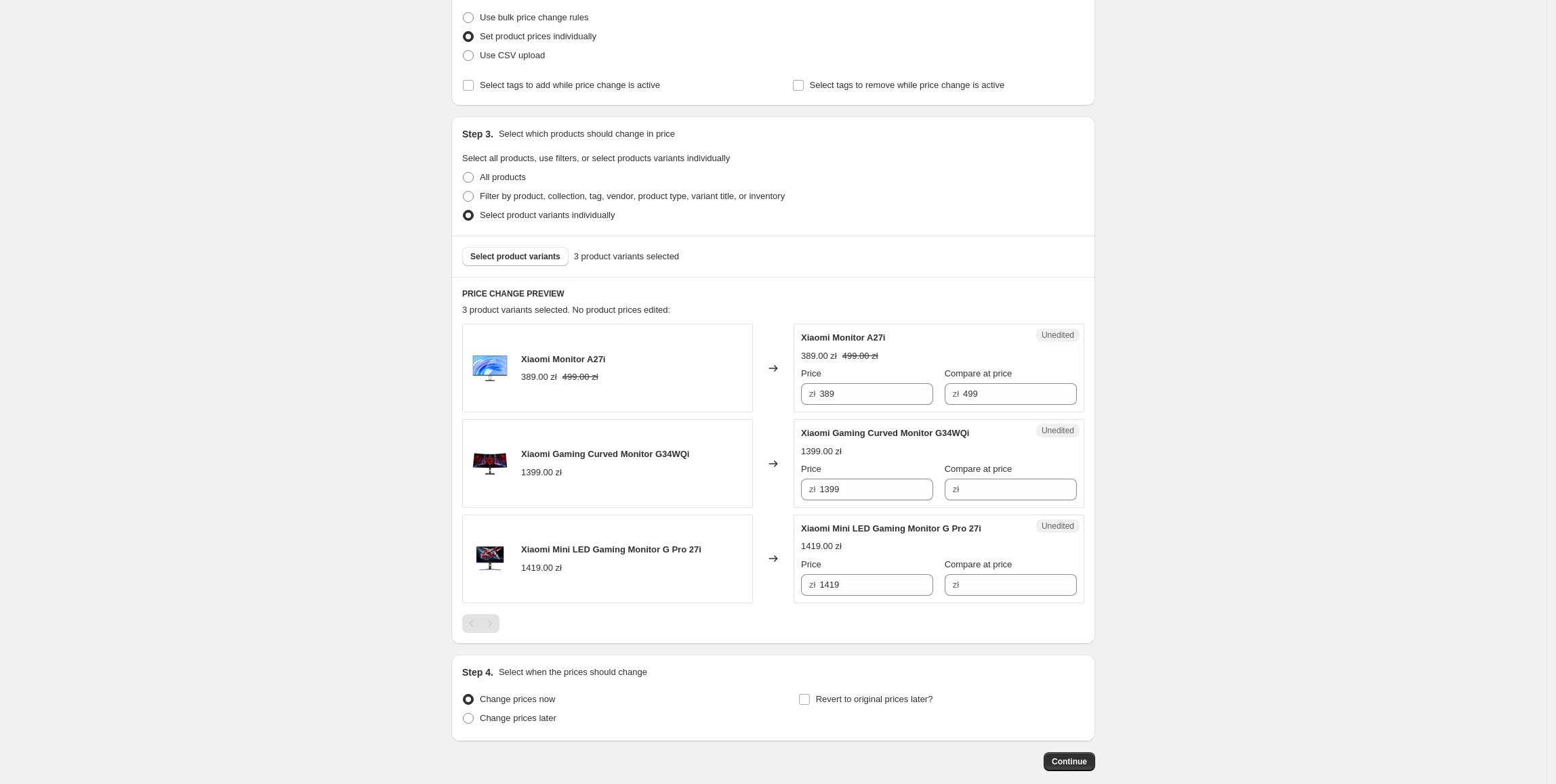
scroll to position [177, 0]
drag, startPoint x: 872, startPoint y: 393, endPoint x: 804, endPoint y: 401, distance: 68.5
click at [804, 401] on div "Unedited Xiaomi Monitor A27i 389.00 zł 499.00 zł Price zł 389 Compare at price …" at bounding box center [939, 364] width 291 height 88
type input "399"
click at [1008, 425] on div "Xiaomi Gaming Curved Monitor G34WQi 1399.00 zł Price zł 1399 Compare at price zł" at bounding box center [938, 460] width 276 height 74
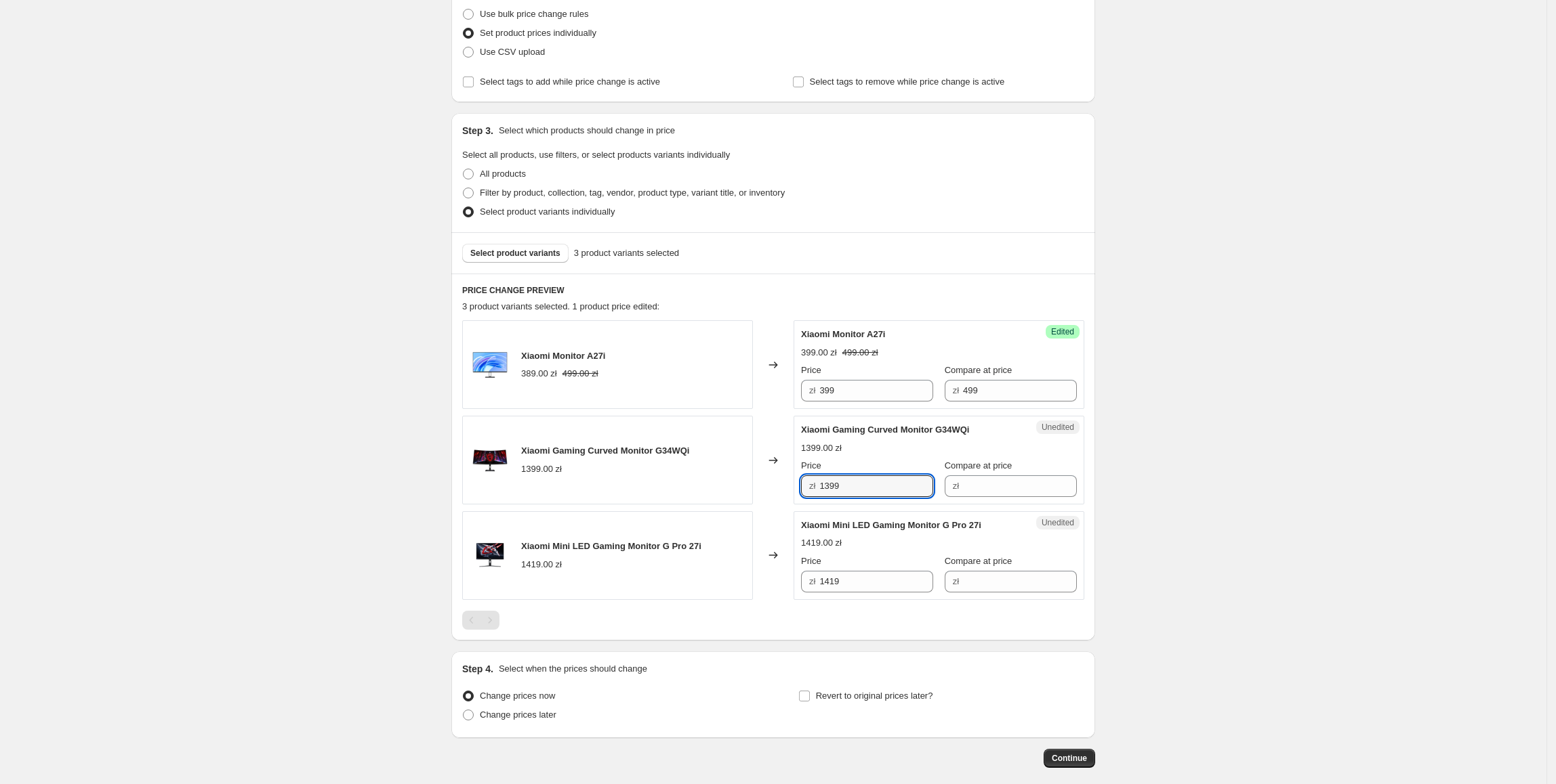
drag, startPoint x: 885, startPoint y: 485, endPoint x: 800, endPoint y: 486, distance: 85.0
click at [800, 486] on div "Unedited Xiaomi Gaming Curved Monitor G34WQi 1399.00 zł Price zł 1399 Compare a…" at bounding box center [939, 460] width 291 height 88
type input "1199"
click at [971, 488] on input "Compare at price" at bounding box center [1020, 486] width 114 height 22
type input "1399"
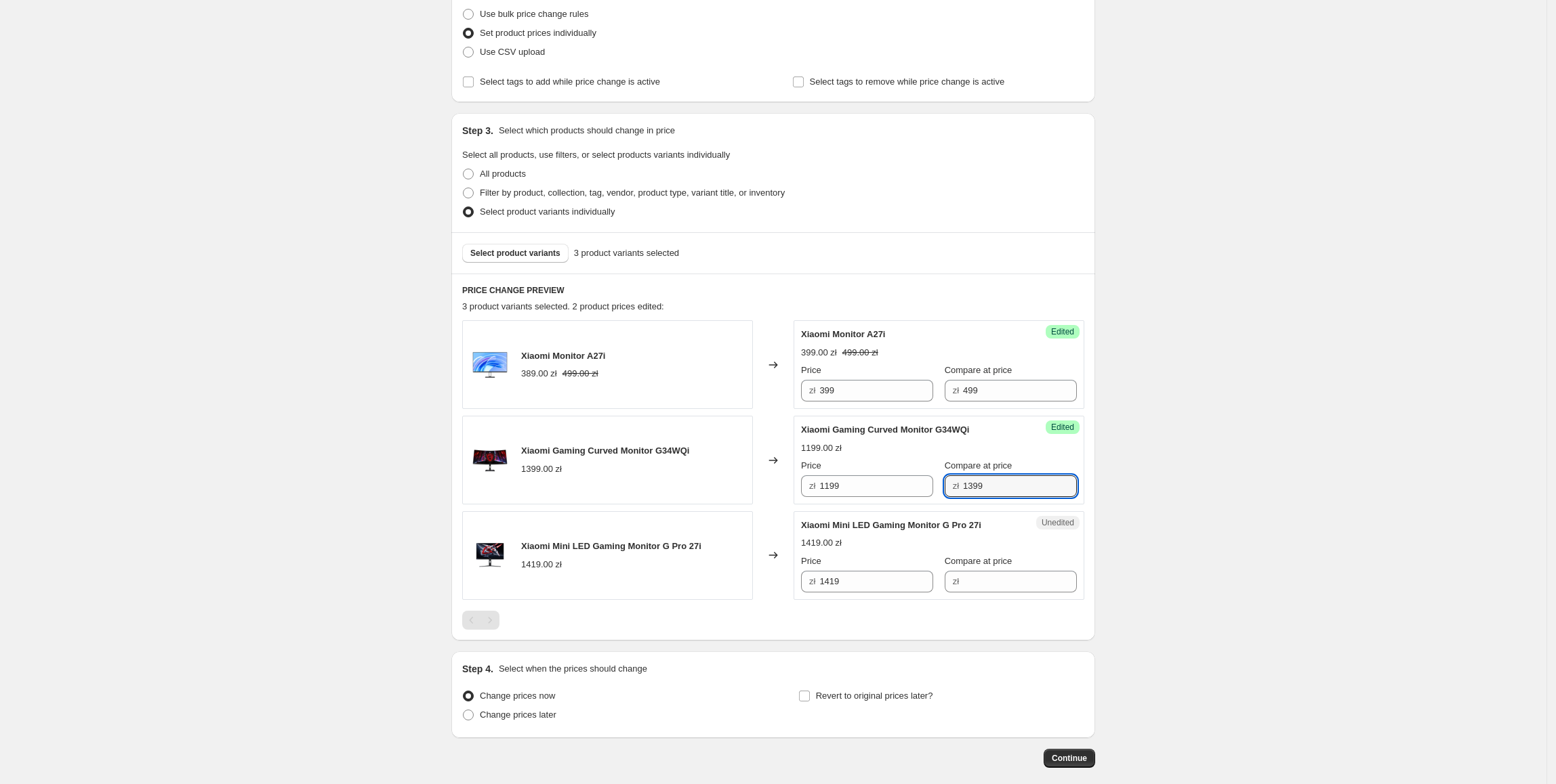
click at [899, 603] on div "Xiaomi Monitor A27i 389.00 zł 499.00 zł Changed to Success Edited Xiaomi Monito…" at bounding box center [773, 474] width 622 height 309
drag, startPoint x: 885, startPoint y: 580, endPoint x: 1008, endPoint y: 583, distance: 123.0
click at [809, 588] on div "zł 1419" at bounding box center [867, 582] width 132 height 22
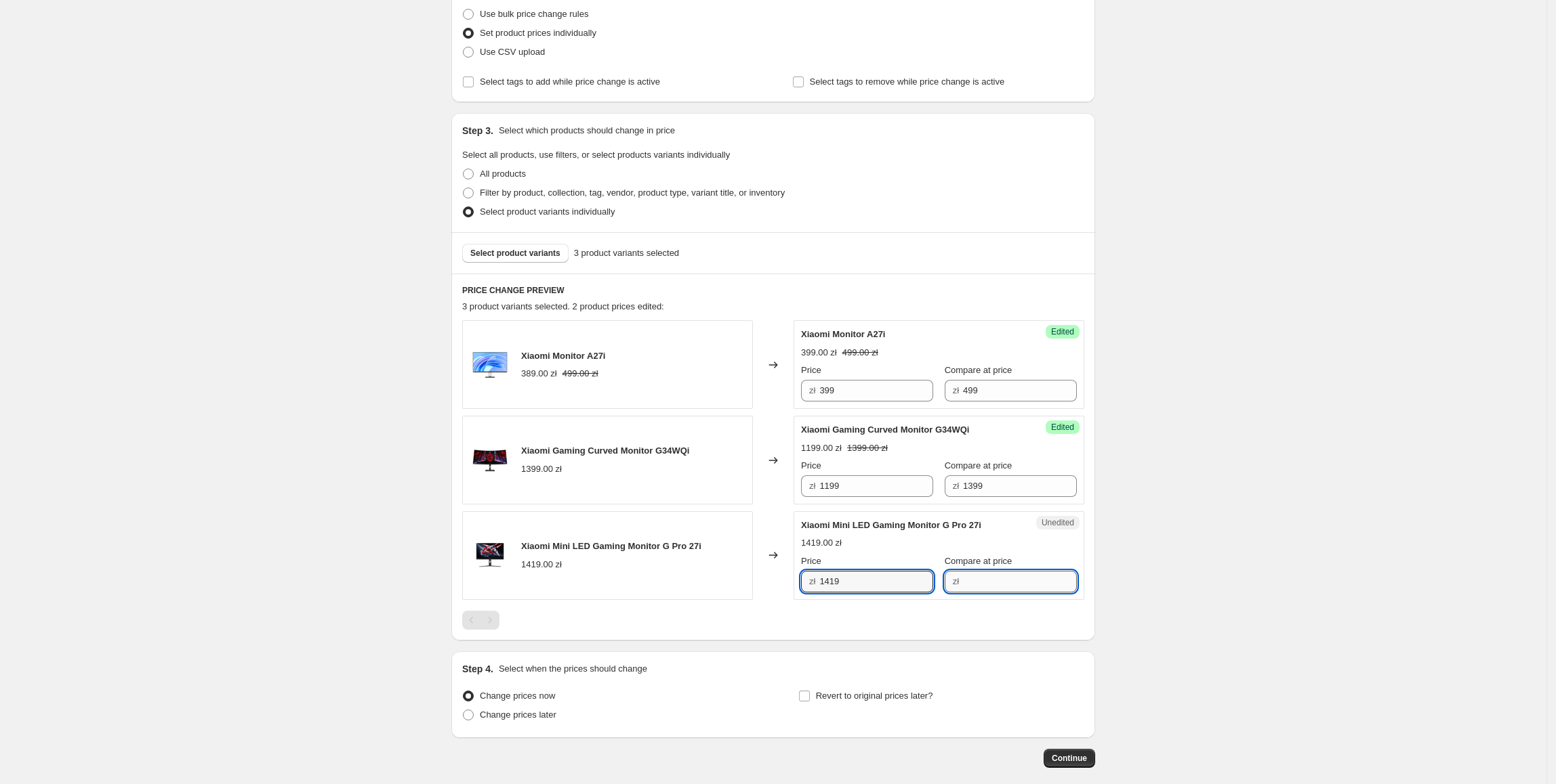
click at [1026, 577] on input "Compare at price" at bounding box center [1020, 582] width 114 height 22
paste input "1419"
type input "1419"
drag, startPoint x: 917, startPoint y: 580, endPoint x: 782, endPoint y: 599, distance: 136.3
click at [782, 599] on div "Xiaomi Mini LED Gaming Monitor G Pro 27i 1419.00 zł Changed to Success Edited X…" at bounding box center [773, 555] width 622 height 88
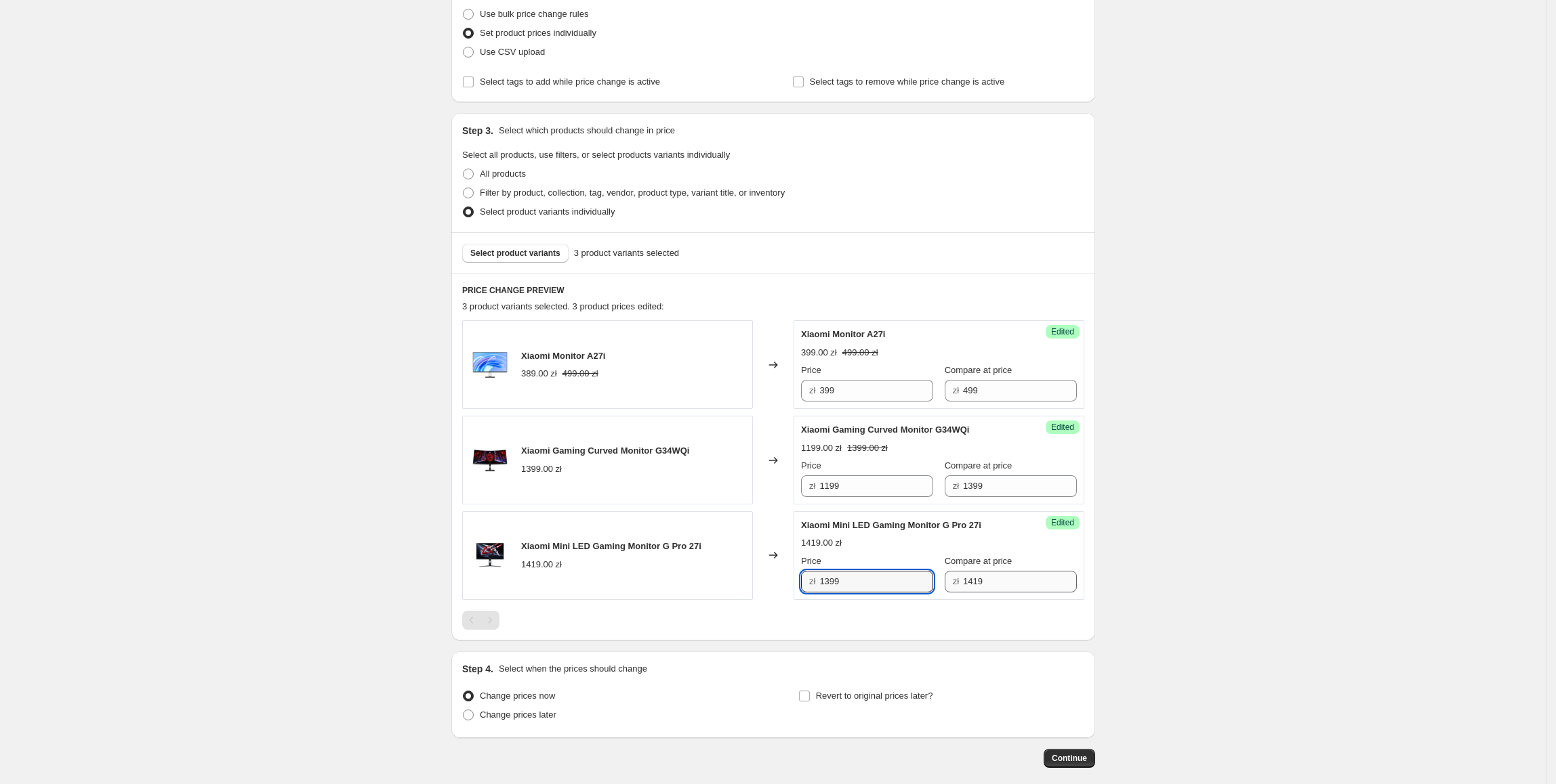
type input "1399"
drag, startPoint x: 1000, startPoint y: 583, endPoint x: 933, endPoint y: 594, distance: 67.9
click at [933, 594] on div "Success Edited Xiaomi Mini LED Gaming Monitor G Pro 27i 1399.00 zł 1419.00 zł P…" at bounding box center [939, 555] width 291 height 88
type input "1699"
click at [1121, 585] on div "Create new price change job. This page is ready Create new price change job Dra…" at bounding box center [773, 337] width 1547 height 1028
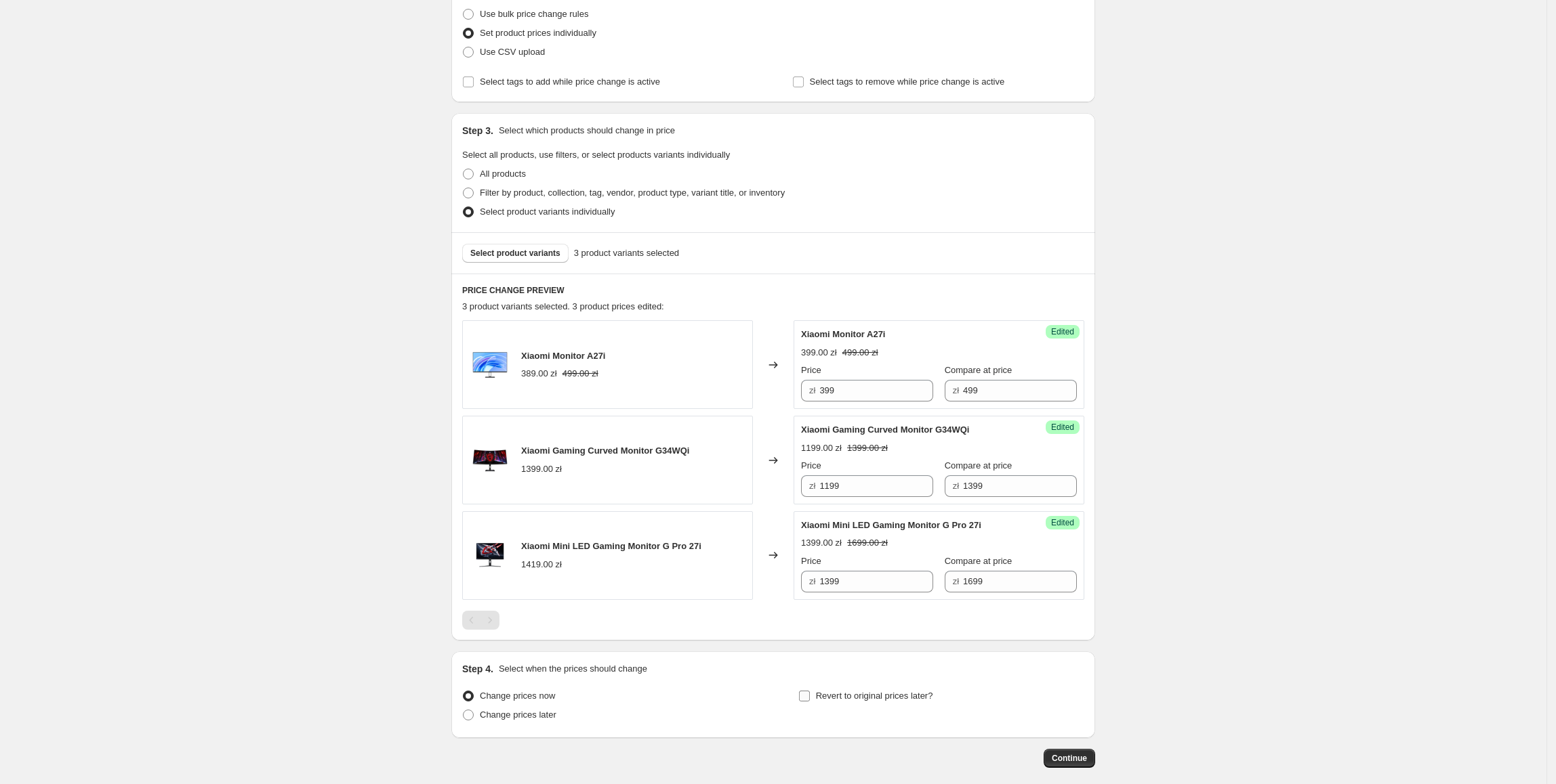
click at [838, 696] on span "Revert to original prices later?" at bounding box center [874, 696] width 117 height 10
click at [810, 696] on input "Revert to original prices later?" at bounding box center [804, 696] width 11 height 11
checkbox input "true"
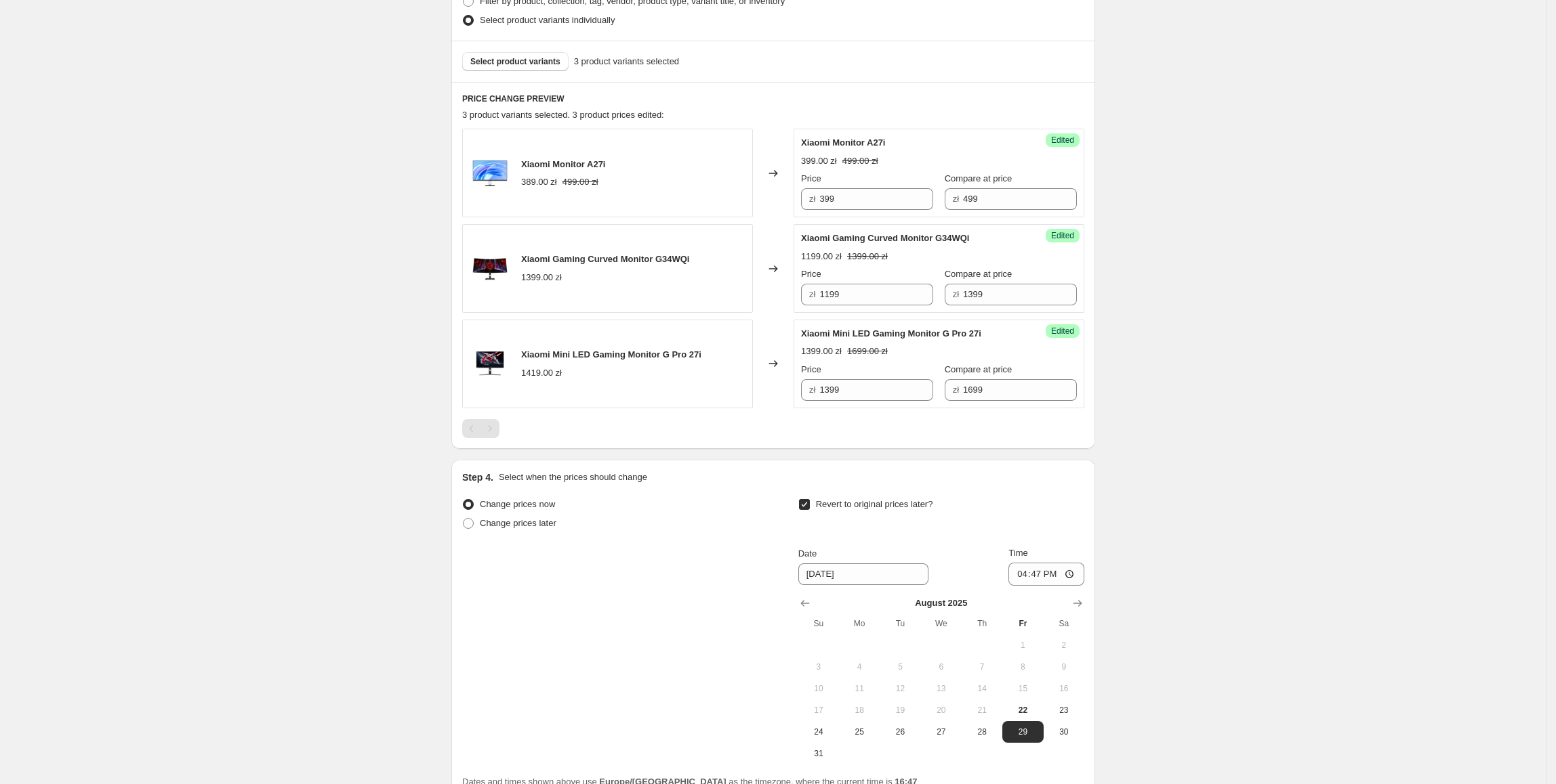
scroll to position [369, 0]
click at [1085, 607] on icon "Show next month, September 2025" at bounding box center [1077, 603] width 14 height 14
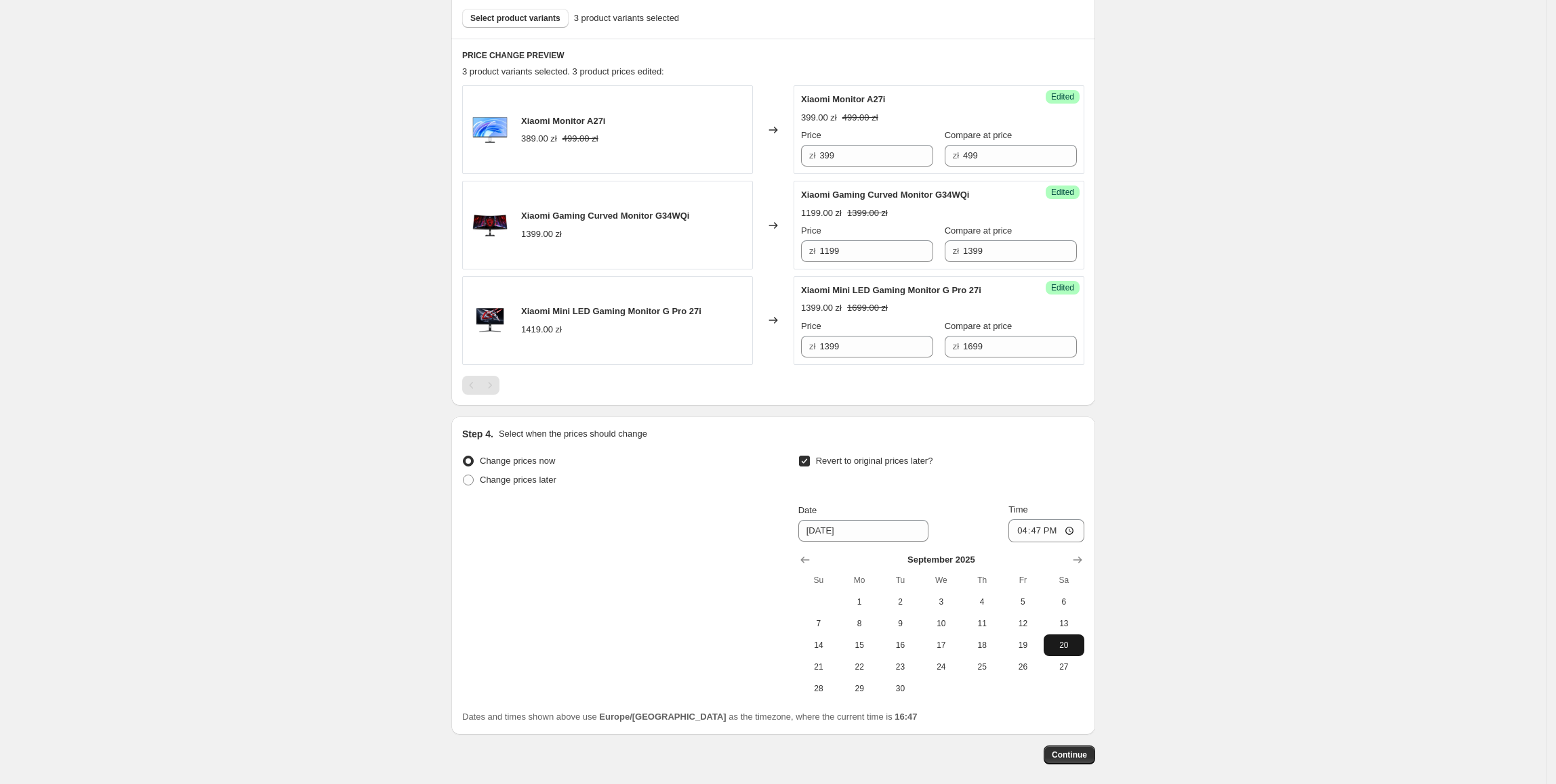
scroll to position [415, 0]
click at [828, 684] on span "28" at bounding box center [818, 685] width 30 height 11
type input "9/28/2025"
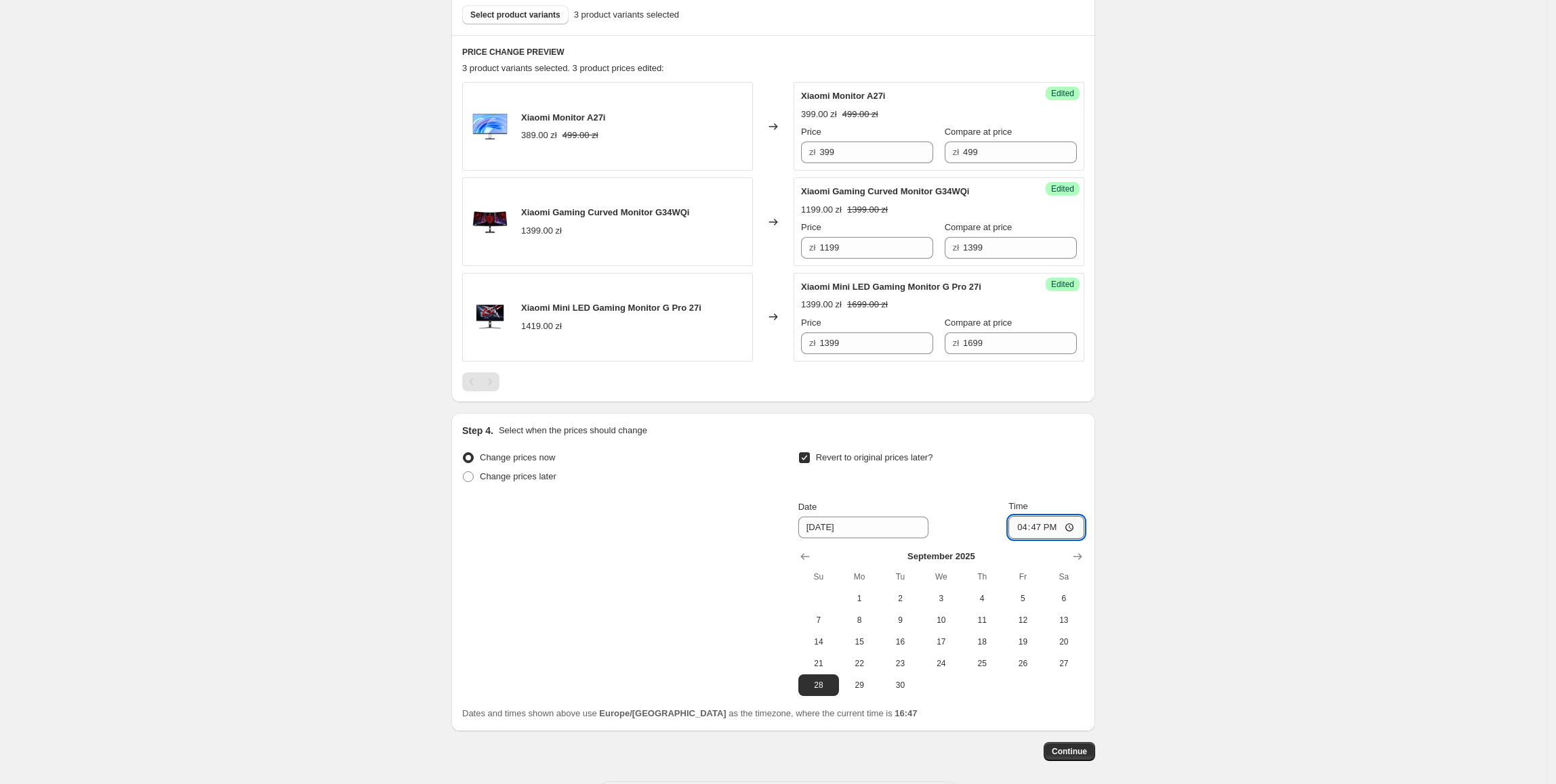
click at [1044, 534] on input "16:47" at bounding box center [1046, 528] width 76 height 23
type input "23:55"
click at [1128, 554] on div "Create new price change job. This page is ready Create new price change job Dra…" at bounding box center [773, 214] width 1547 height 1259
click at [1087, 750] on span "Continue" at bounding box center [1069, 752] width 35 height 11
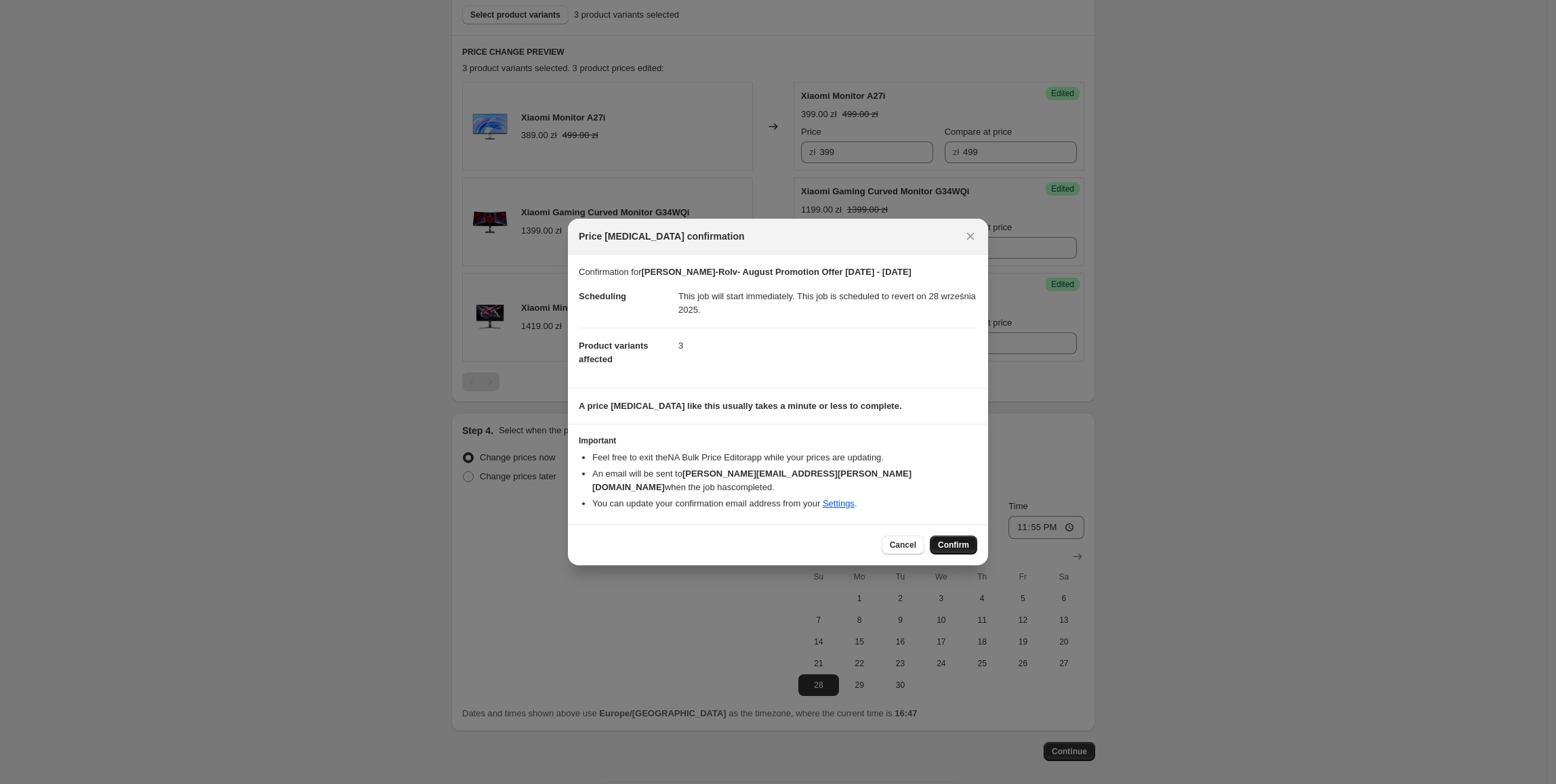
click at [947, 540] on span "Confirm" at bounding box center [953, 545] width 31 height 11
type input "Xiaomi AIoT-Rolv- August Promotion Offer 22.08 - 28.09.2025"
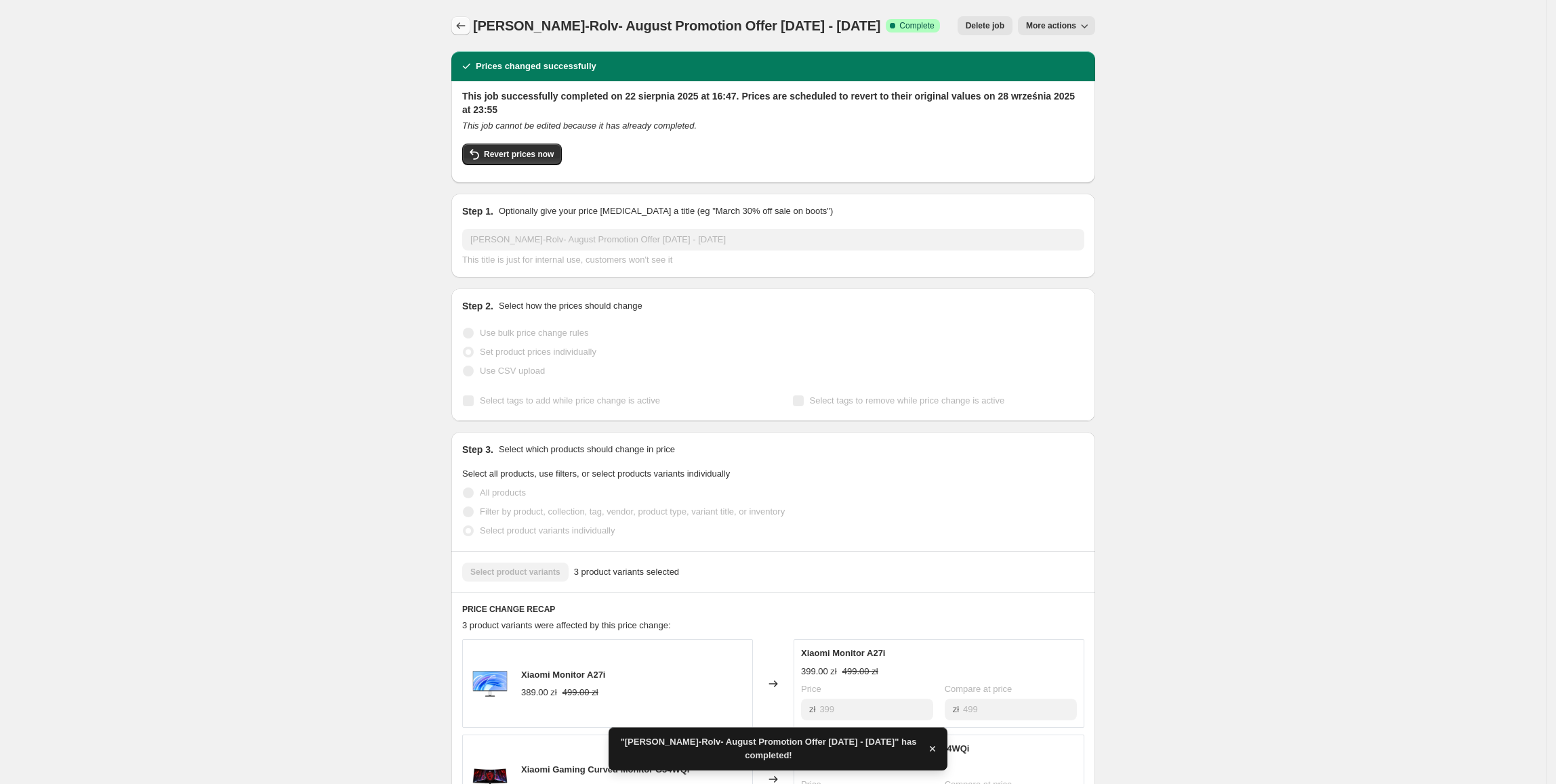
click at [468, 28] on icon "Price change jobs" at bounding box center [461, 25] width 14 height 14
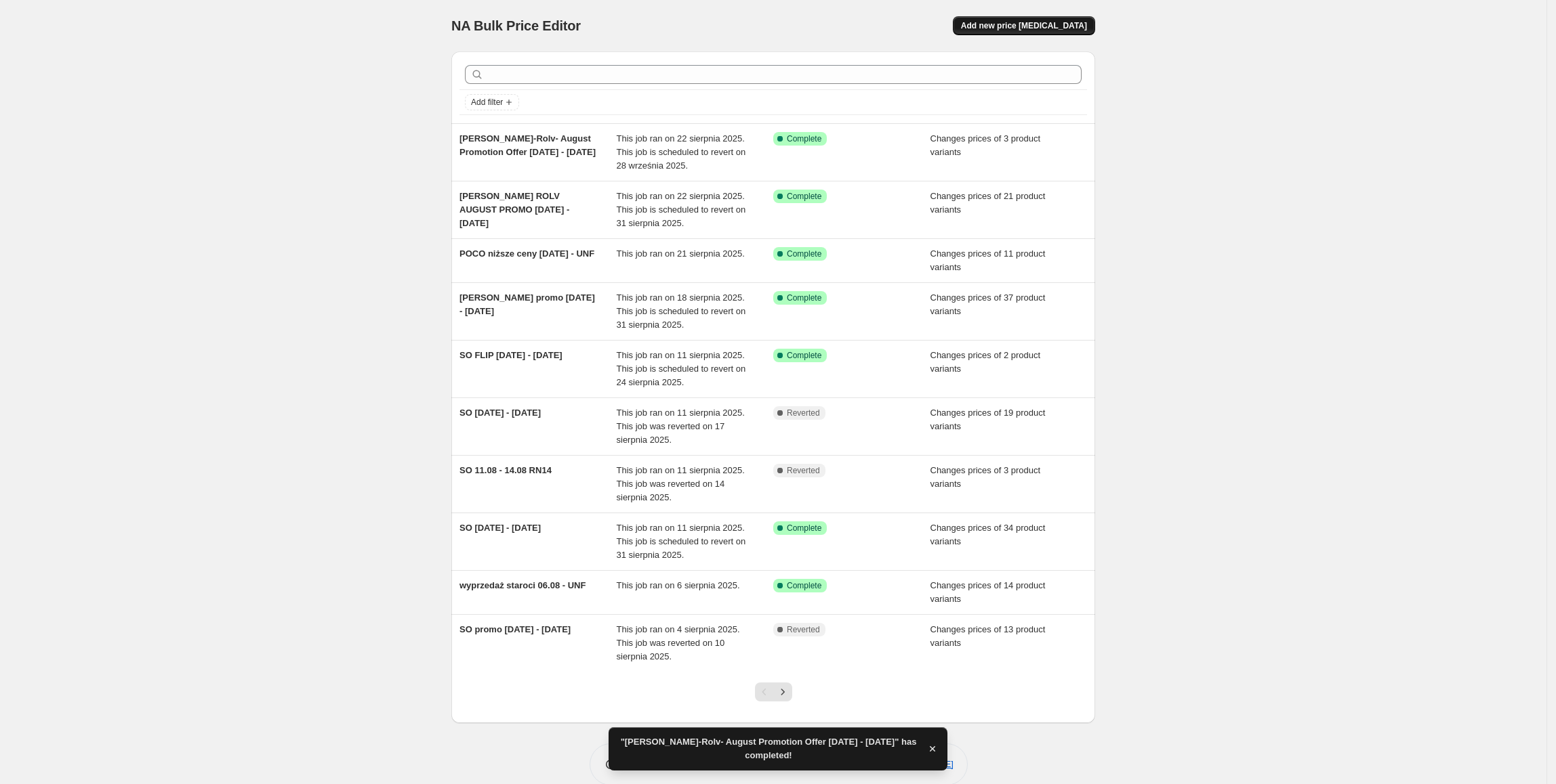
click at [1015, 29] on span "Add new price change job" at bounding box center [1023, 25] width 126 height 11
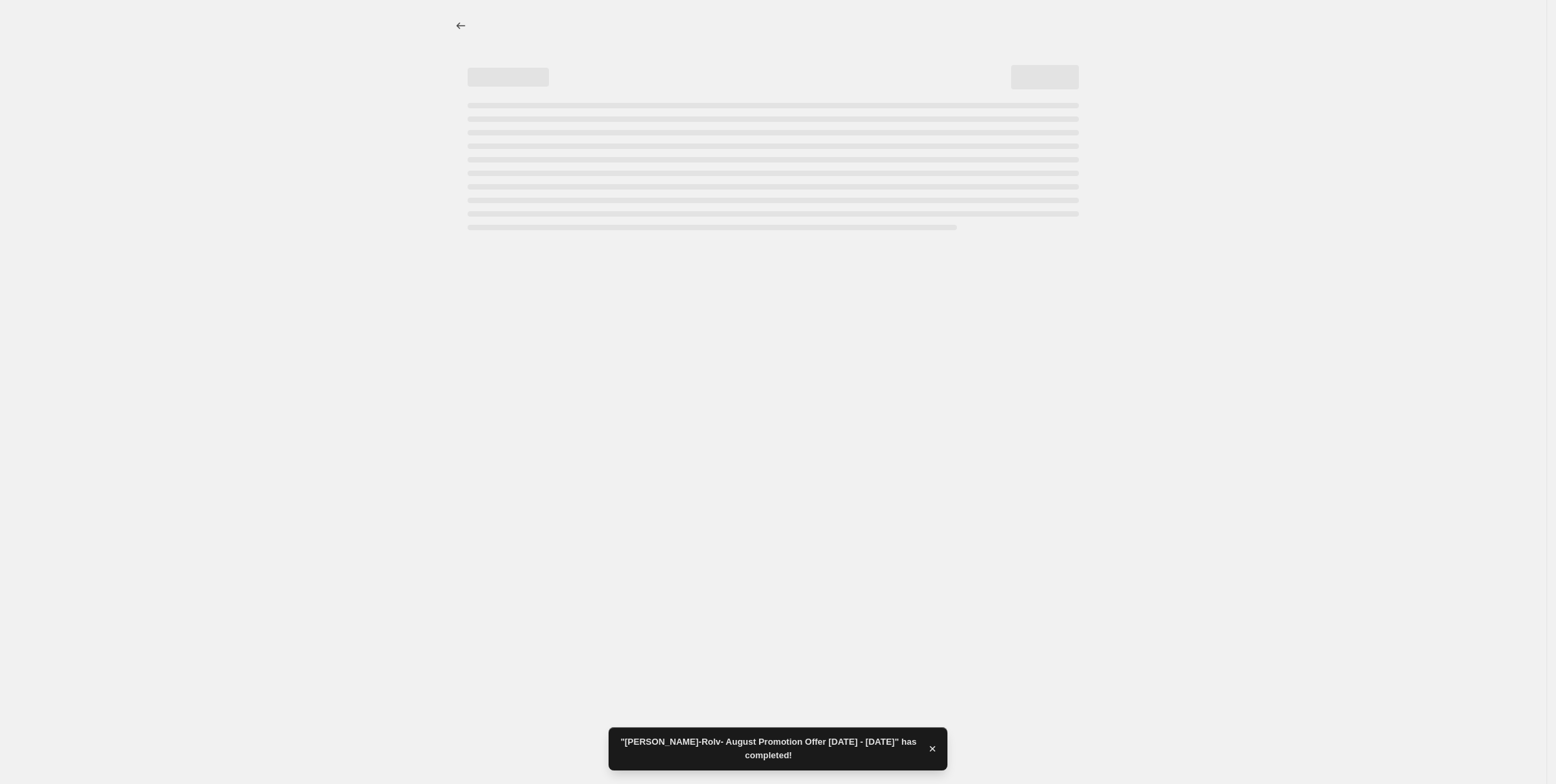
select select "percentage"
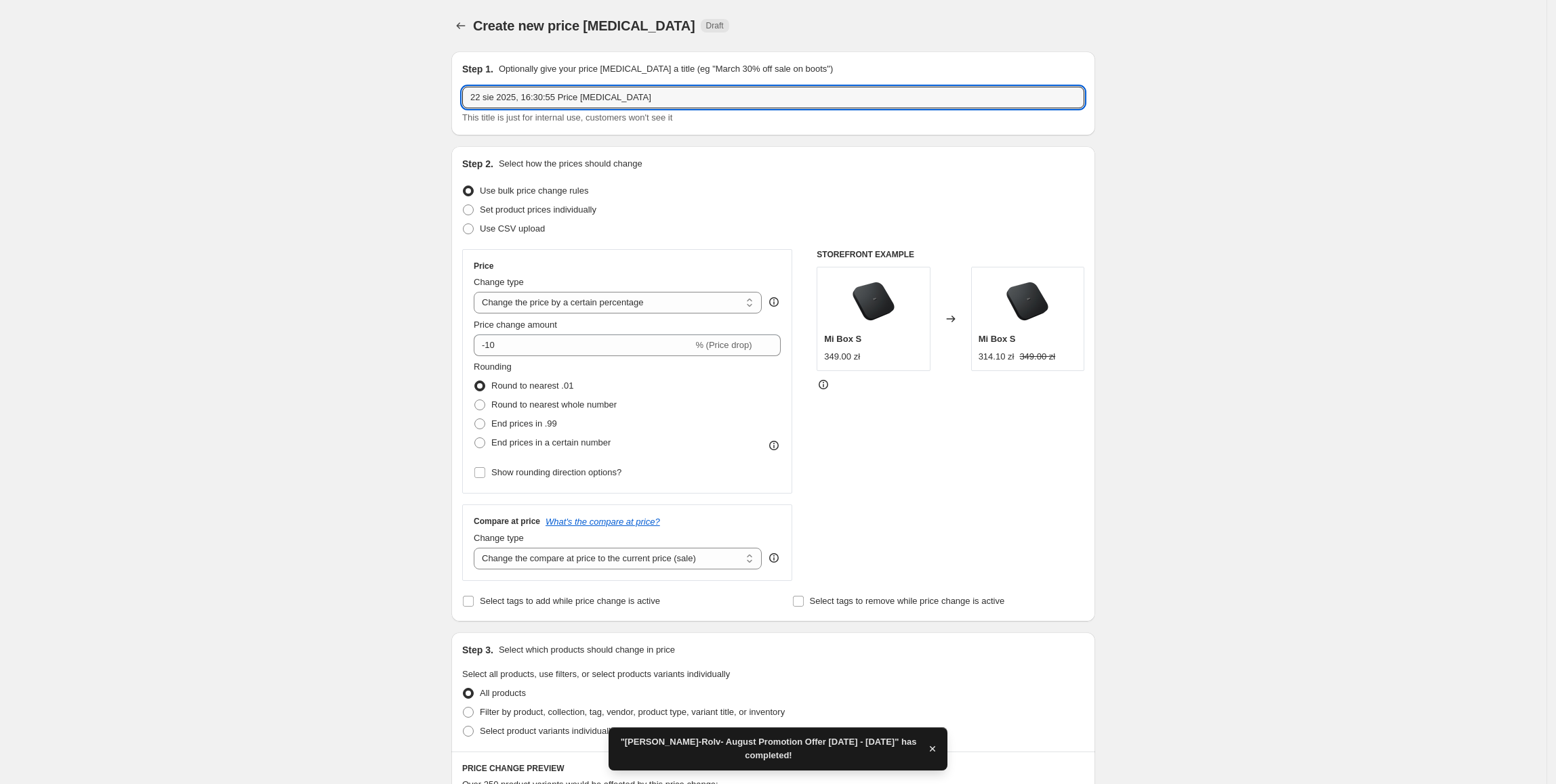
drag, startPoint x: 722, startPoint y: 96, endPoint x: 397, endPoint y: 81, distance: 325.3
click at [397, 81] on div "Create new price change job. This page is ready Create new price change job Dra…" at bounding box center [773, 677] width 1547 height 1354
paste input "Xiaomi Robot Vacuum X20+ EU"
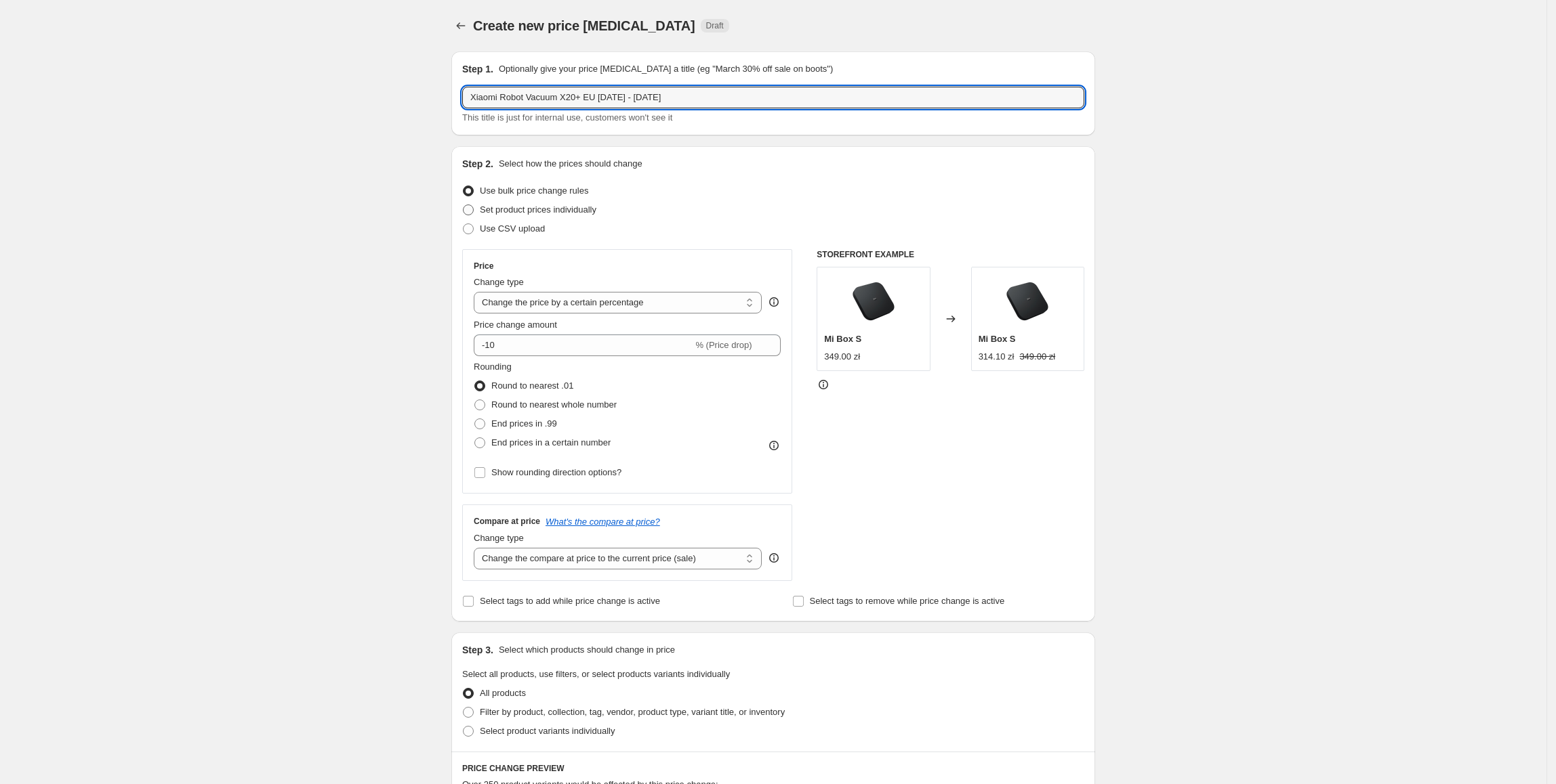
type input "Xiaomi Robot Vacuum X20+ EU 22.08 - 24.08.2025"
click at [545, 209] on span "Set product prices individually" at bounding box center [538, 209] width 117 height 10
click at [463, 205] on input "Set product prices individually" at bounding box center [463, 204] width 1 height 1
radio input "true"
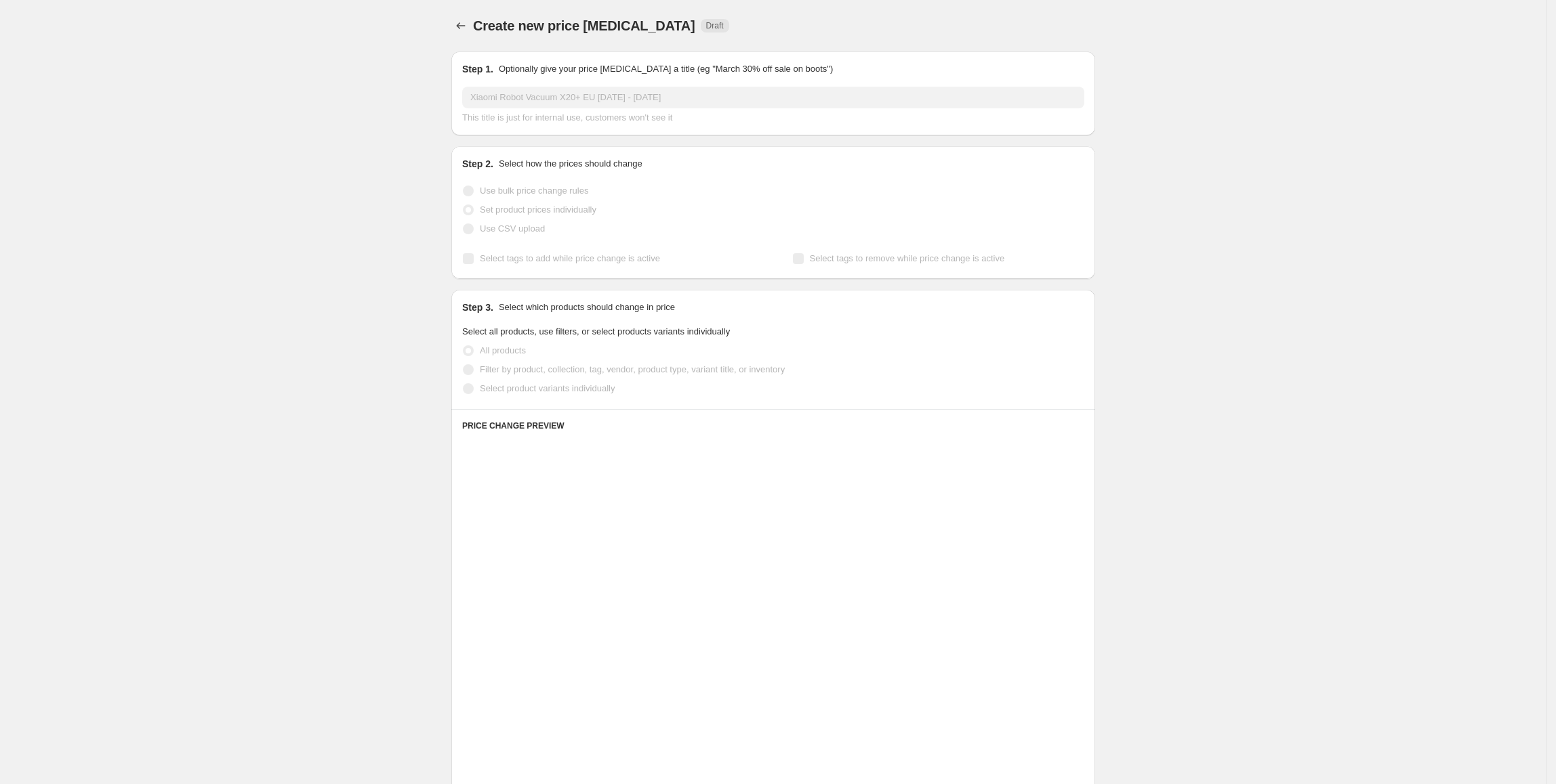
click at [505, 391] on span "Select product variants individually" at bounding box center [547, 388] width 135 height 10
click at [463, 384] on input "Select product variants individually" at bounding box center [463, 383] width 1 height 1
radio input "true"
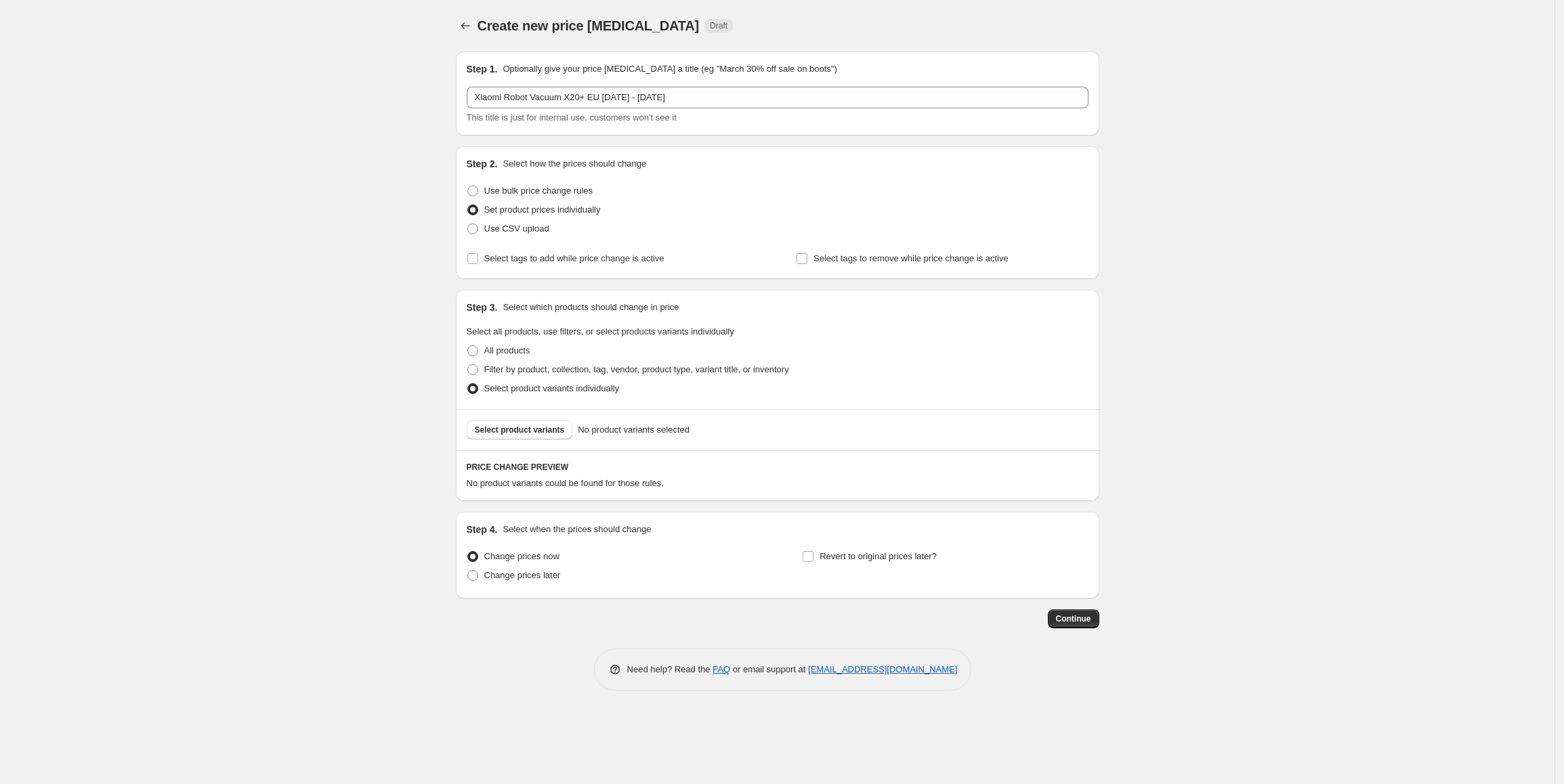
click at [516, 432] on span "Select product variants" at bounding box center [519, 429] width 90 height 11
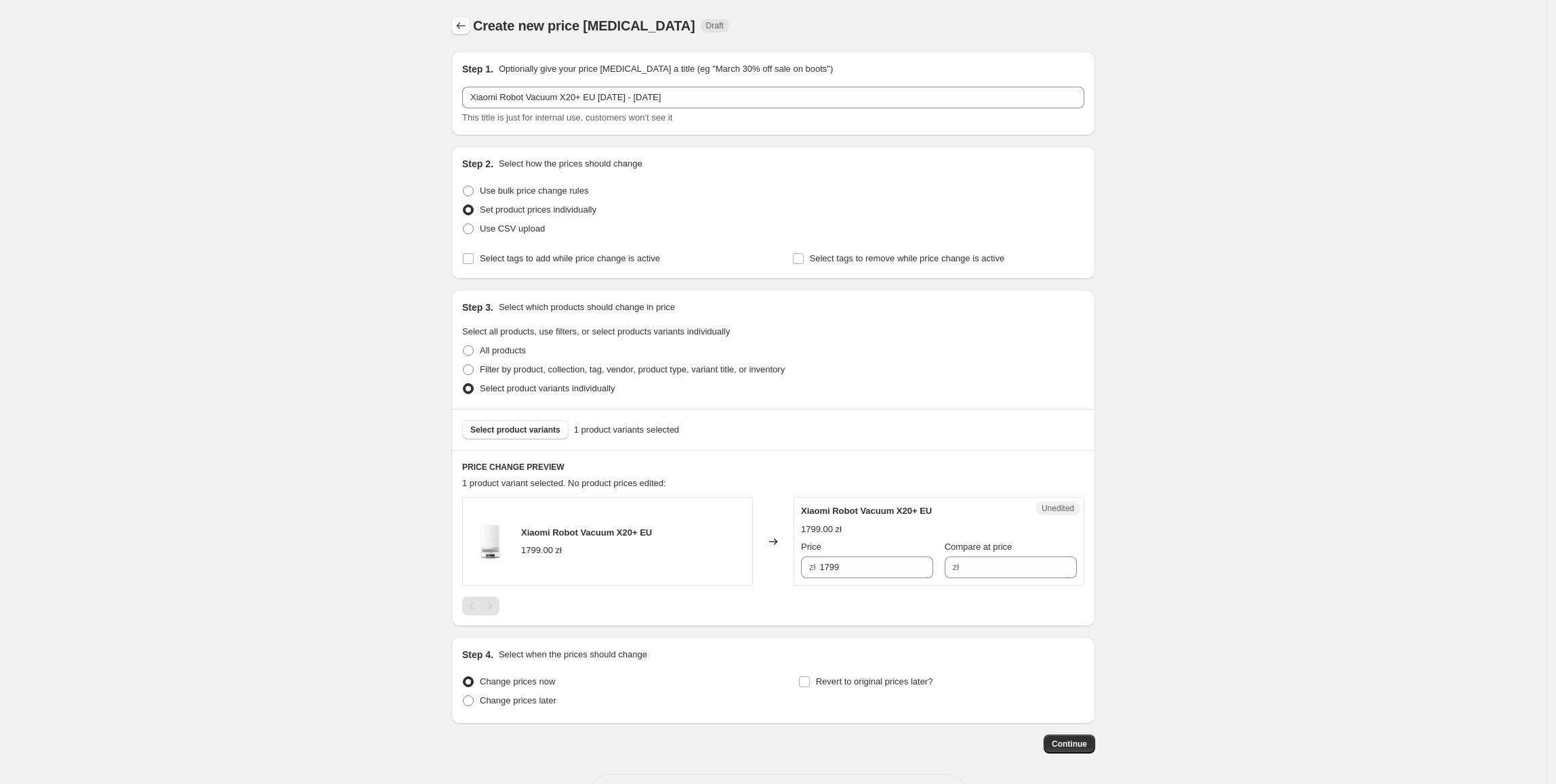
click at [456, 23] on button "Price change jobs" at bounding box center [461, 26] width 19 height 19
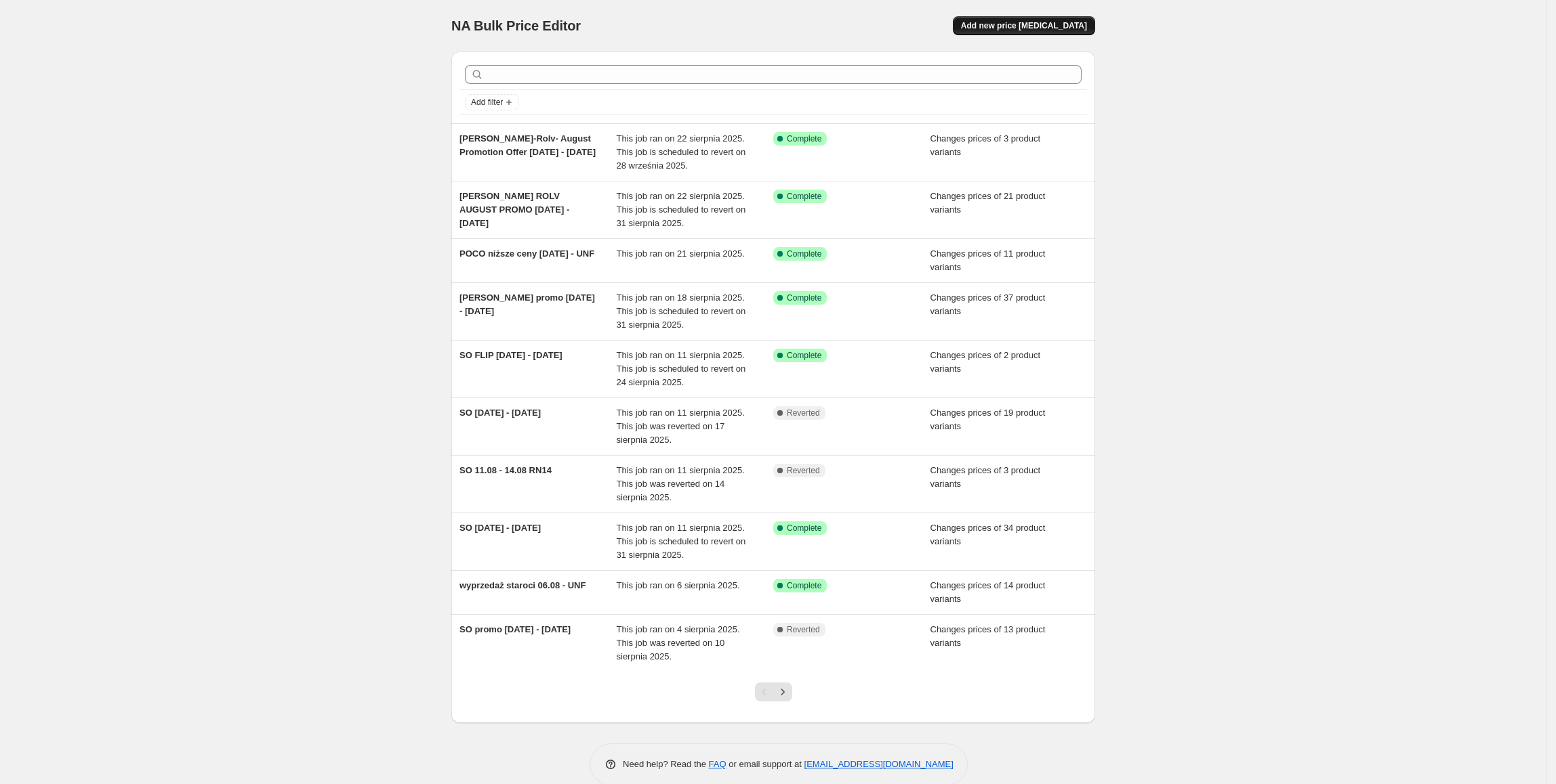
click at [1001, 27] on span "Add new price [MEDICAL_DATA]" at bounding box center [1023, 25] width 126 height 11
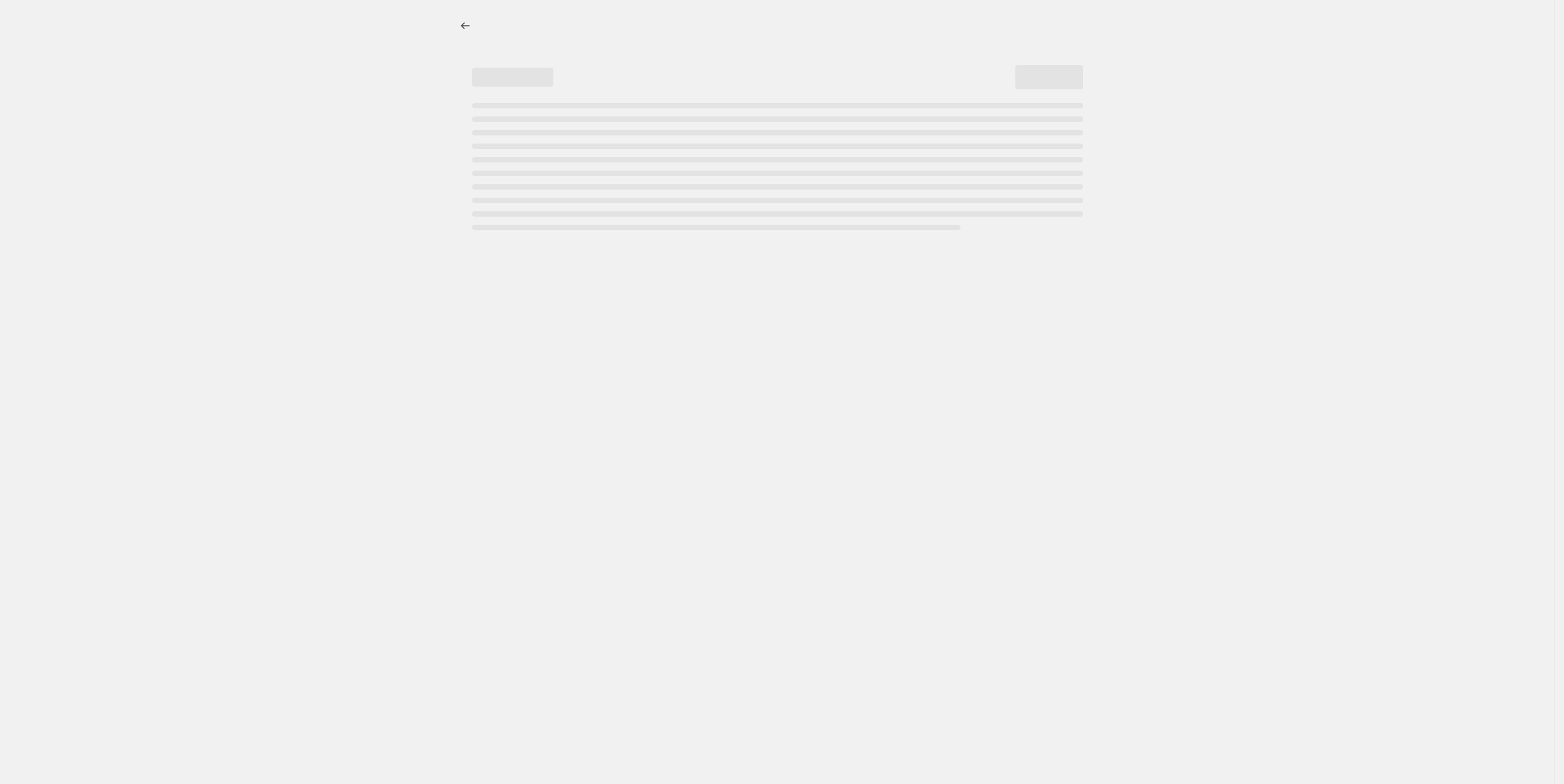
select select "percentage"
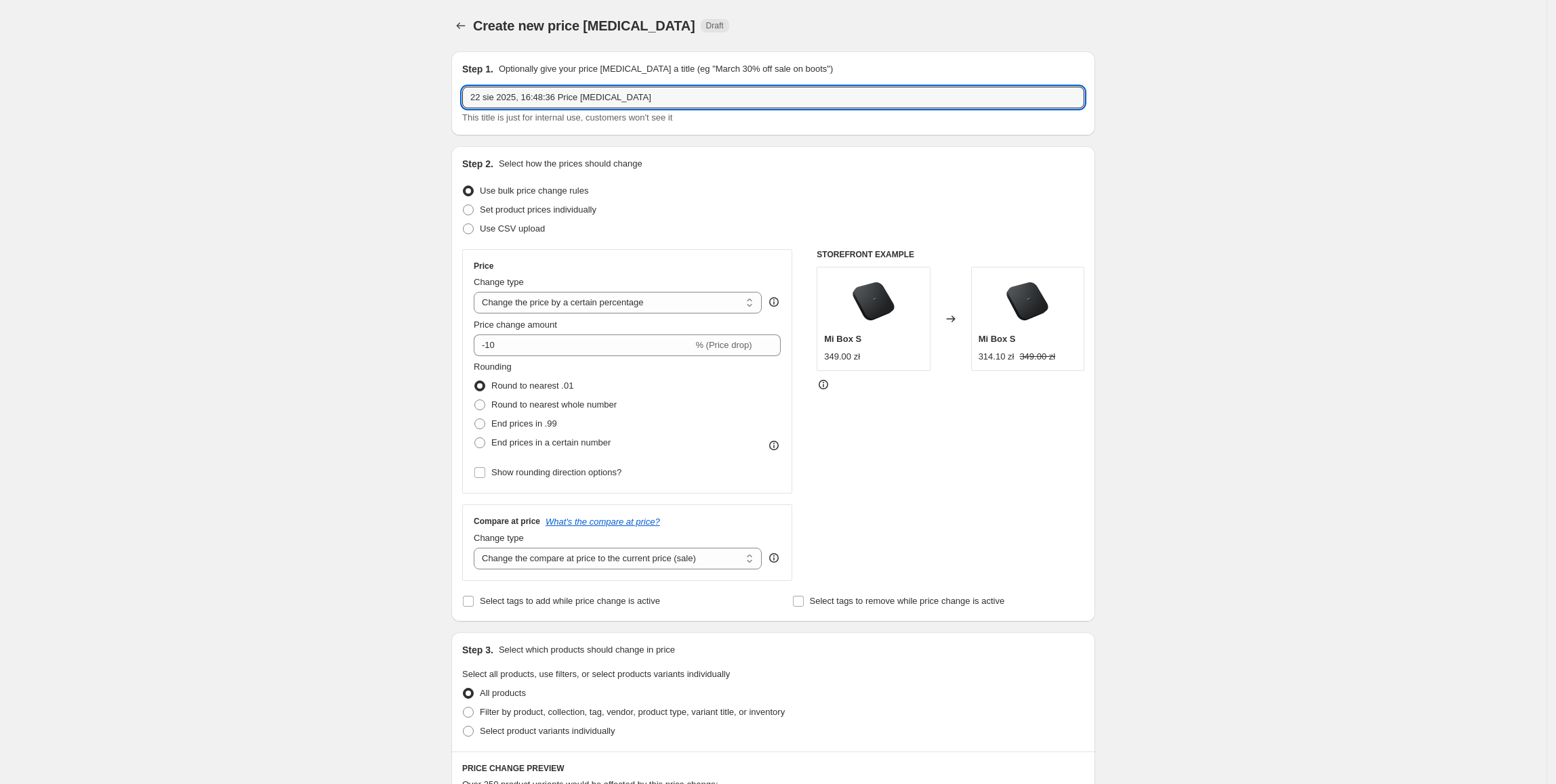
drag, startPoint x: 666, startPoint y: 100, endPoint x: 425, endPoint y: 89, distance: 241.3
click at [425, 89] on div "Create new price [MEDICAL_DATA]. This page is ready Create new price [MEDICAL_D…" at bounding box center [773, 677] width 1547 height 1354
paste input "[PERSON_NAME]-Rolv- August Promotion Offer"
type input "[PERSON_NAME]-Rolv- August Promotion Offer [DATE] - [DATE]"
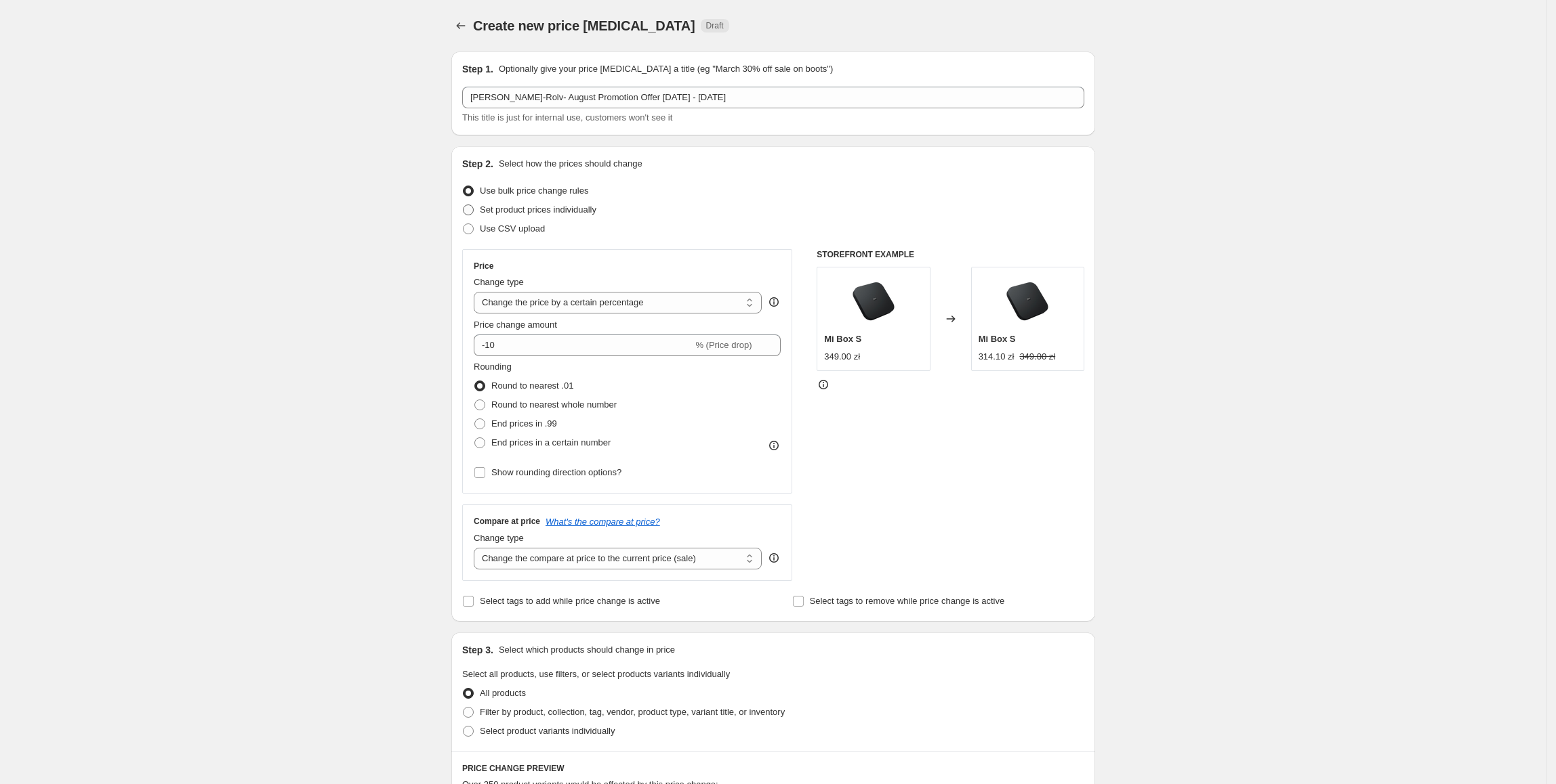
click at [594, 210] on span "Set product prices individually" at bounding box center [538, 209] width 117 height 10
click at [463, 205] on input "Set product prices individually" at bounding box center [463, 204] width 1 height 1
radio input "true"
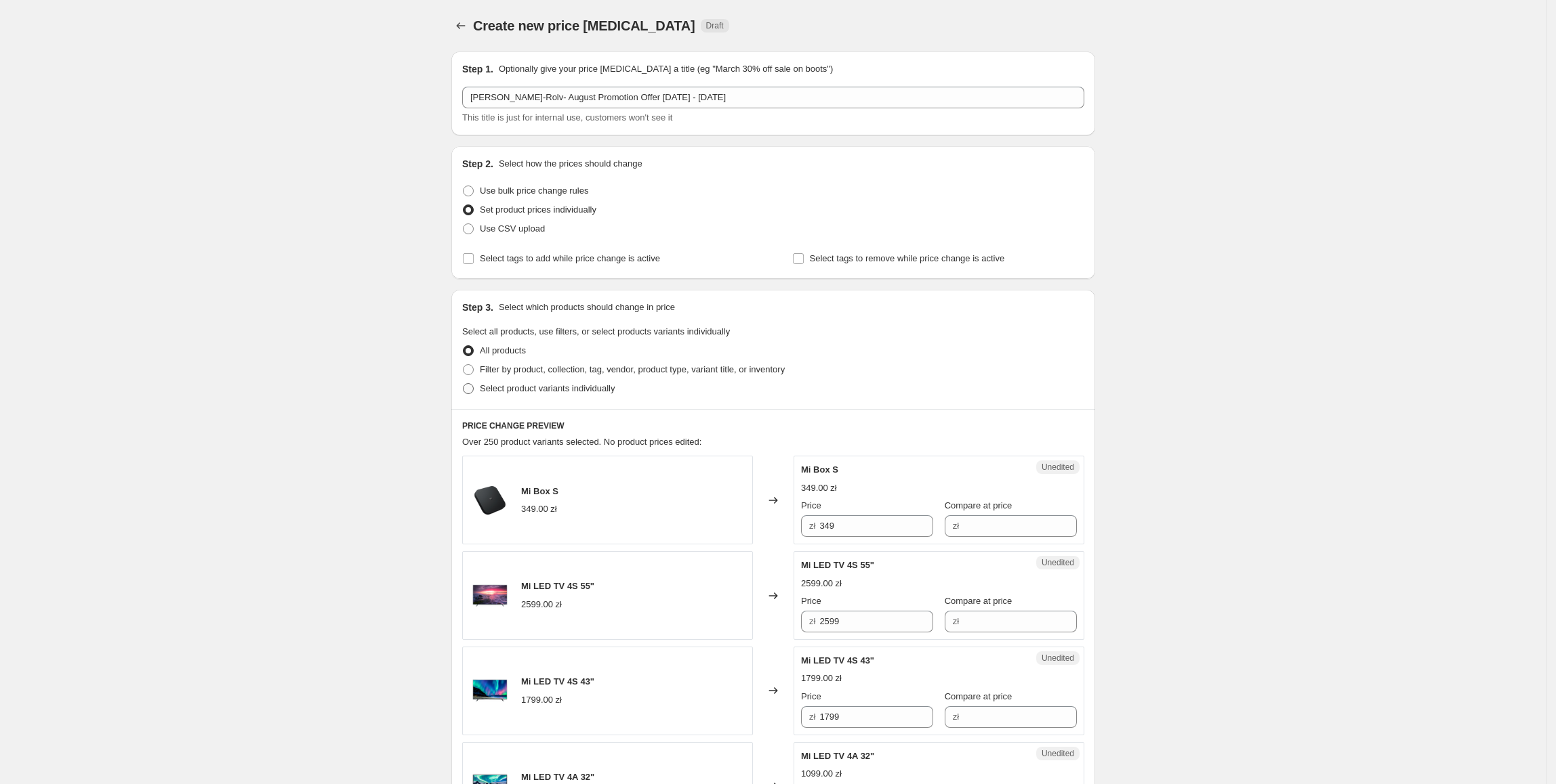
click at [529, 386] on span "Select product variants individually" at bounding box center [547, 388] width 135 height 10
click at [463, 384] on input "Select product variants individually" at bounding box center [463, 383] width 1 height 1
radio input "true"
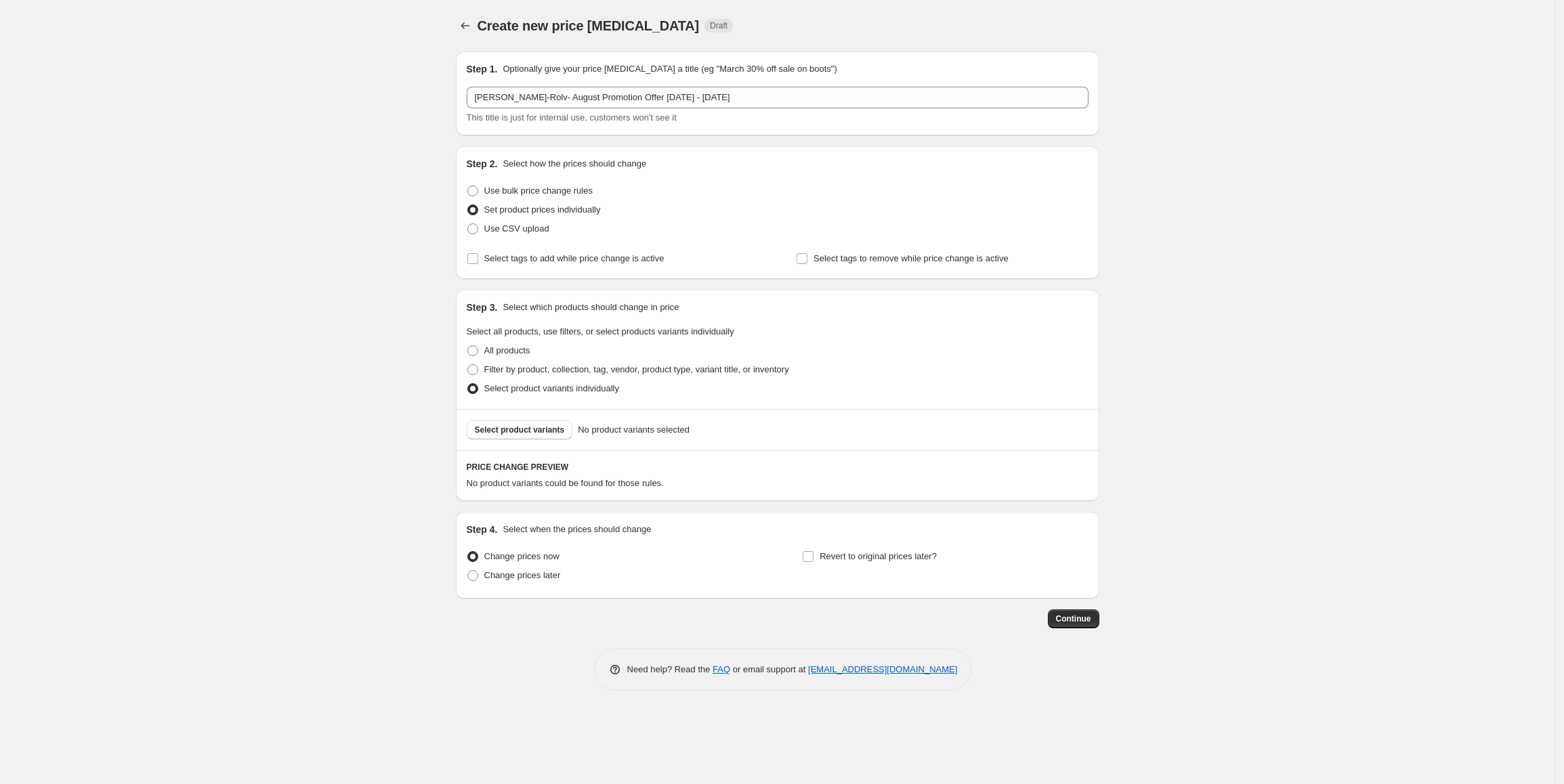
click at [540, 431] on span "Select product variants" at bounding box center [519, 429] width 90 height 11
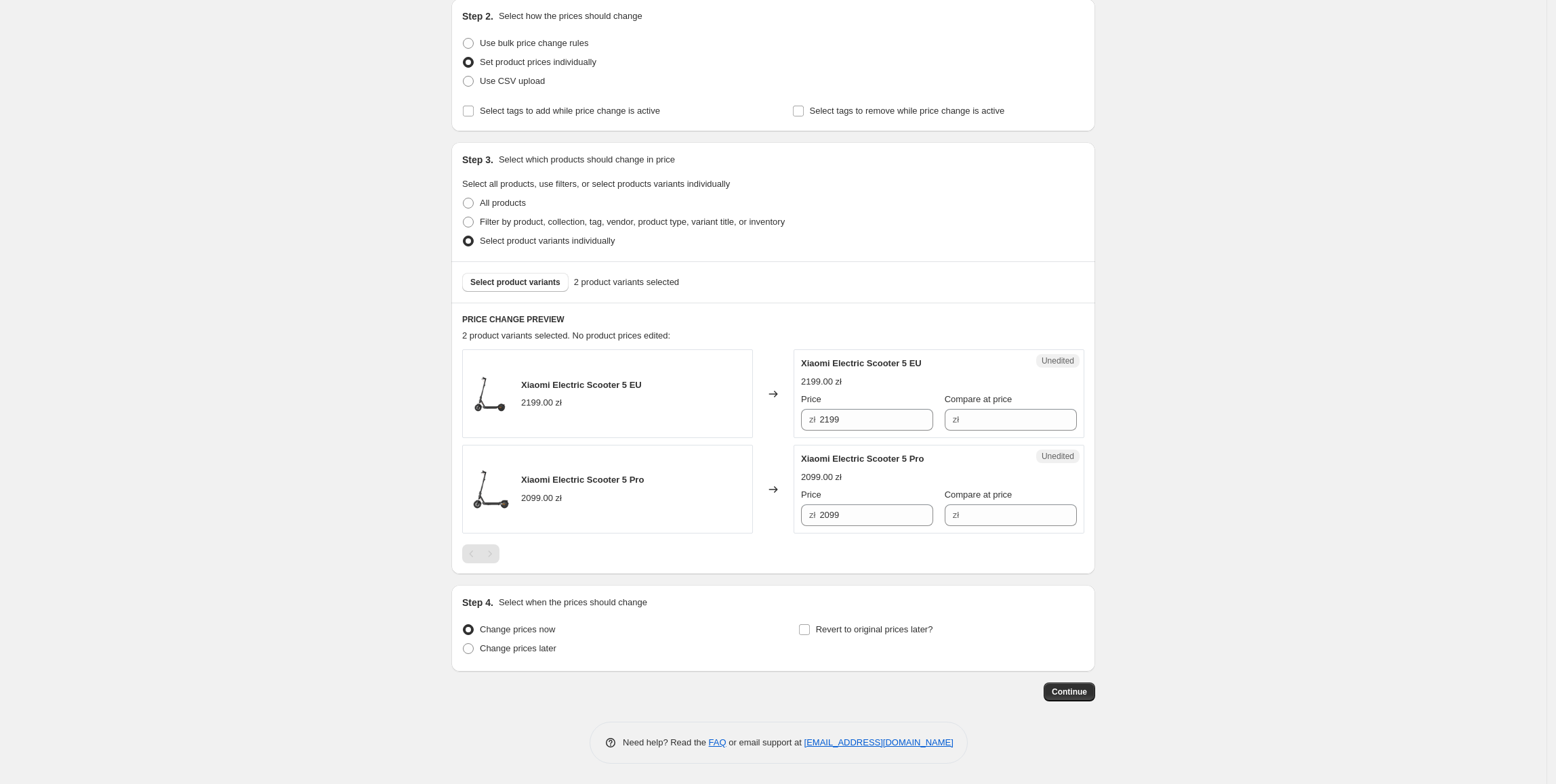
scroll to position [149, 0]
drag, startPoint x: 854, startPoint y: 519, endPoint x: 784, endPoint y: 526, distance: 70.3
click at [784, 526] on div "Xiaomi Electric Scooter 5 Pro 2099.00 zł Changed to Unedited Xiaomi Electric Sc…" at bounding box center [773, 489] width 622 height 88
type input "2199"
drag, startPoint x: 882, startPoint y: 426, endPoint x: 815, endPoint y: 431, distance: 67.2
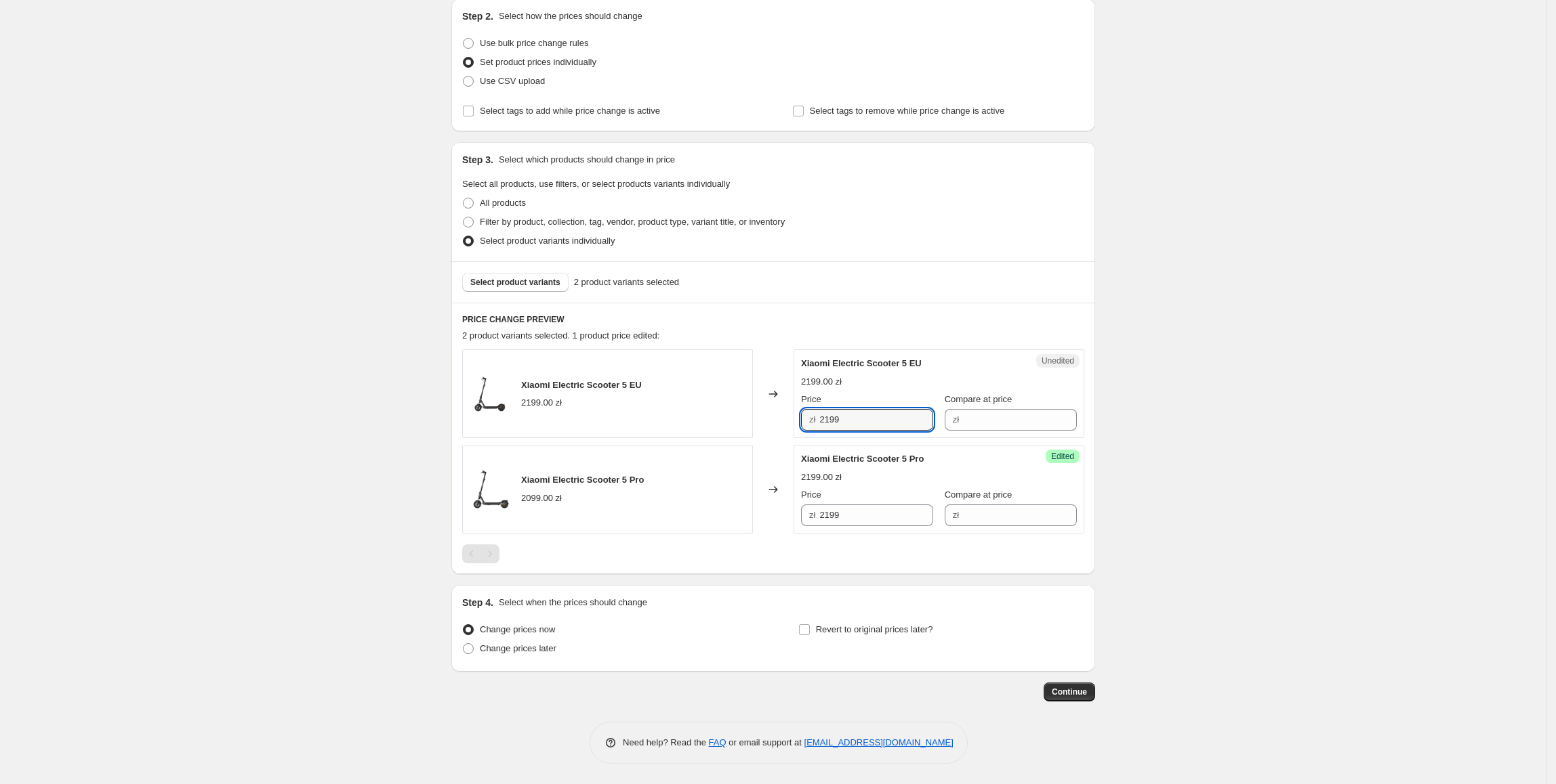
click at [815, 431] on div "Unedited Xiaomi Electric Scooter 5 EU 2199.00 zł Price zł 2199 Compare at price…" at bounding box center [939, 393] width 291 height 88
click at [849, 416] on input "2199" at bounding box center [876, 420] width 114 height 22
drag, startPoint x: 849, startPoint y: 416, endPoint x: 816, endPoint y: 416, distance: 33.0
click at [816, 416] on div "zł 2199" at bounding box center [867, 420] width 132 height 22
type input "1699"
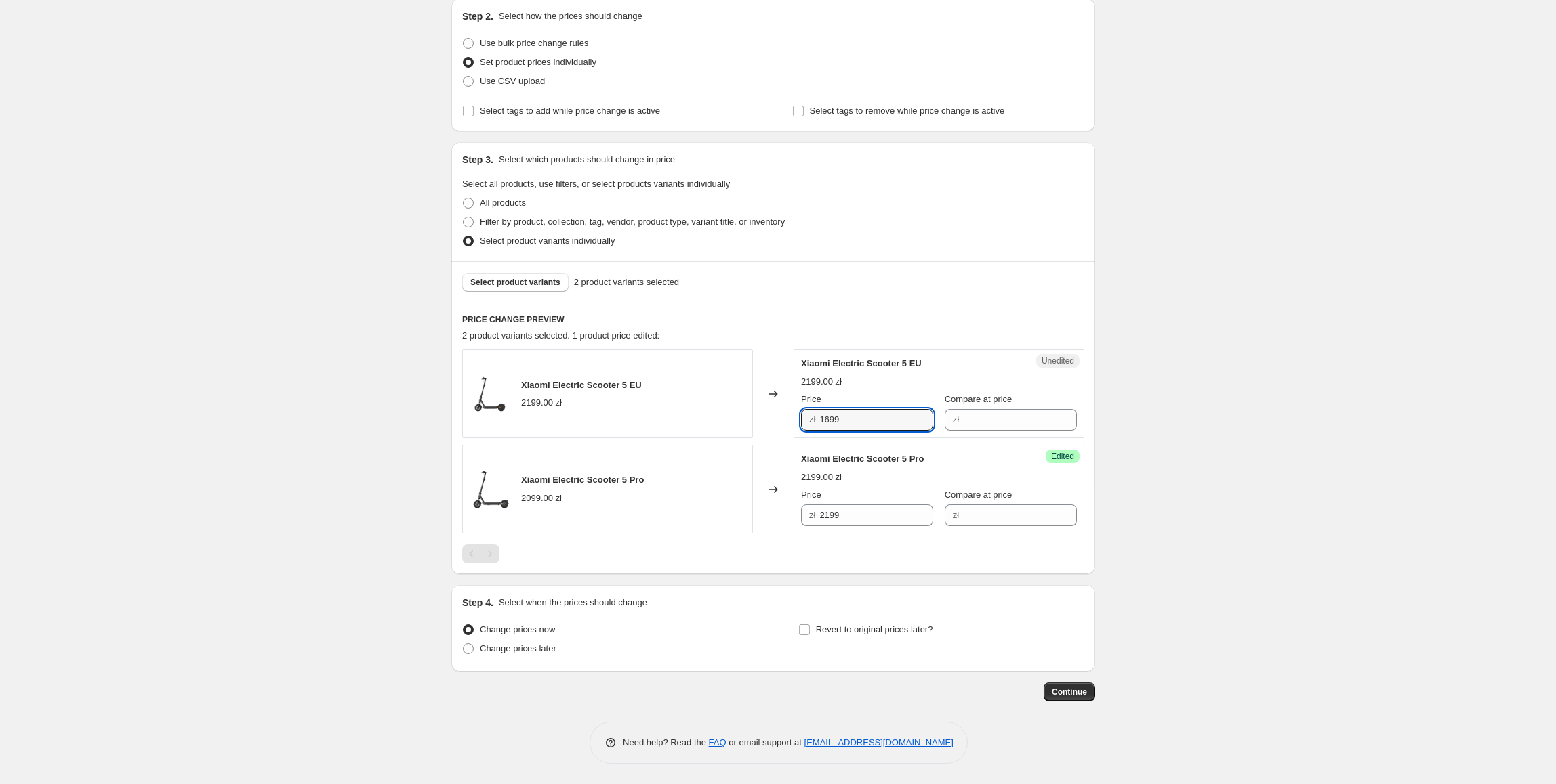
click at [1213, 397] on div "Create new price change job. This page is ready Create new price change job Dra…" at bounding box center [773, 319] width 1547 height 932
click at [885, 634] on span "Revert to original prices later?" at bounding box center [874, 629] width 117 height 10
click at [810, 634] on input "Revert to original prices later?" at bounding box center [804, 629] width 11 height 11
checkbox input "true"
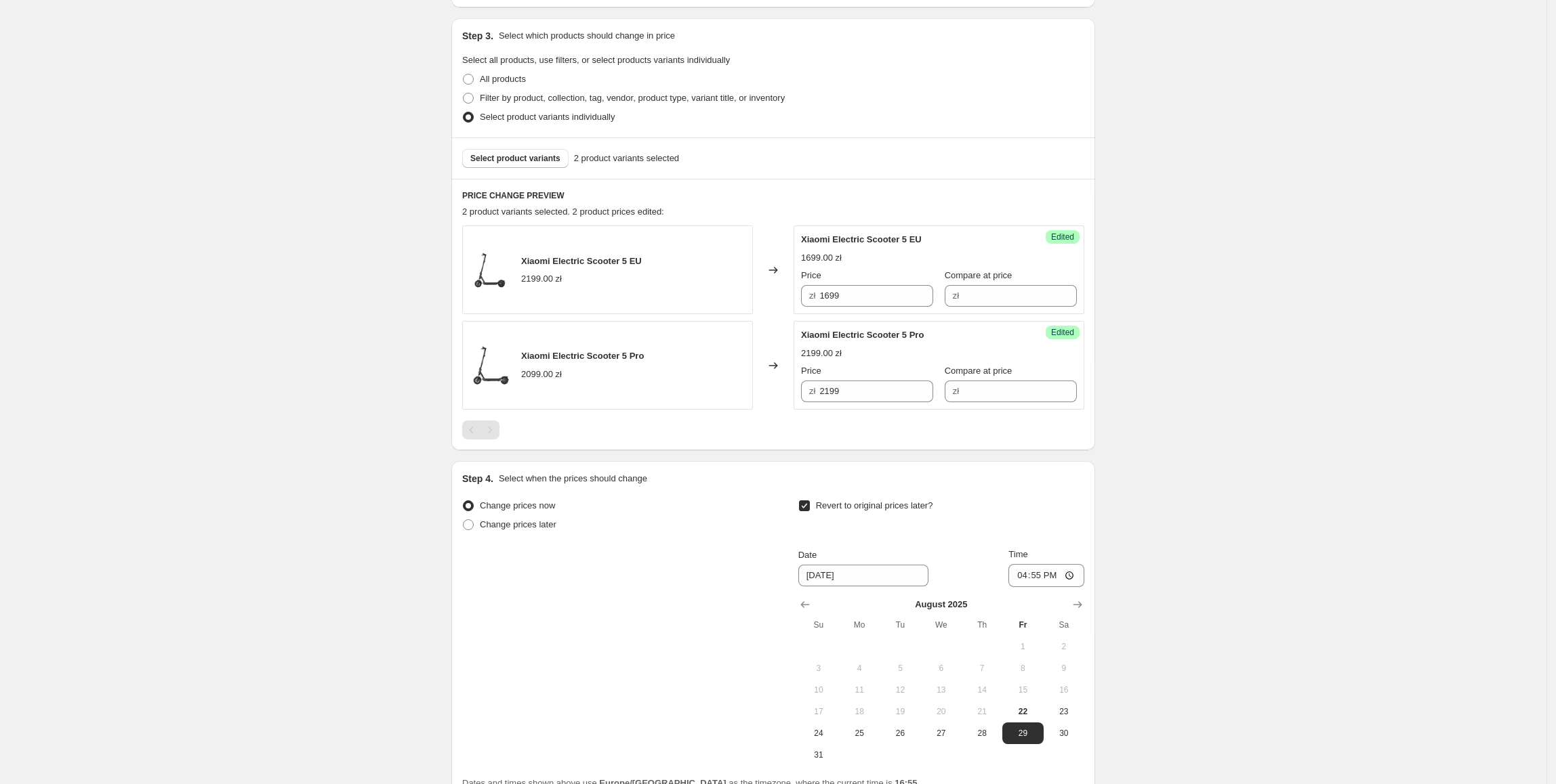
scroll to position [273, 0]
click at [1077, 610] on icon "Show next month, September 2025" at bounding box center [1077, 604] width 14 height 14
click at [982, 655] on button "4" at bounding box center [982, 646] width 41 height 22
type input "9/4/2025"
click at [1044, 580] on input "16:55" at bounding box center [1046, 575] width 76 height 23
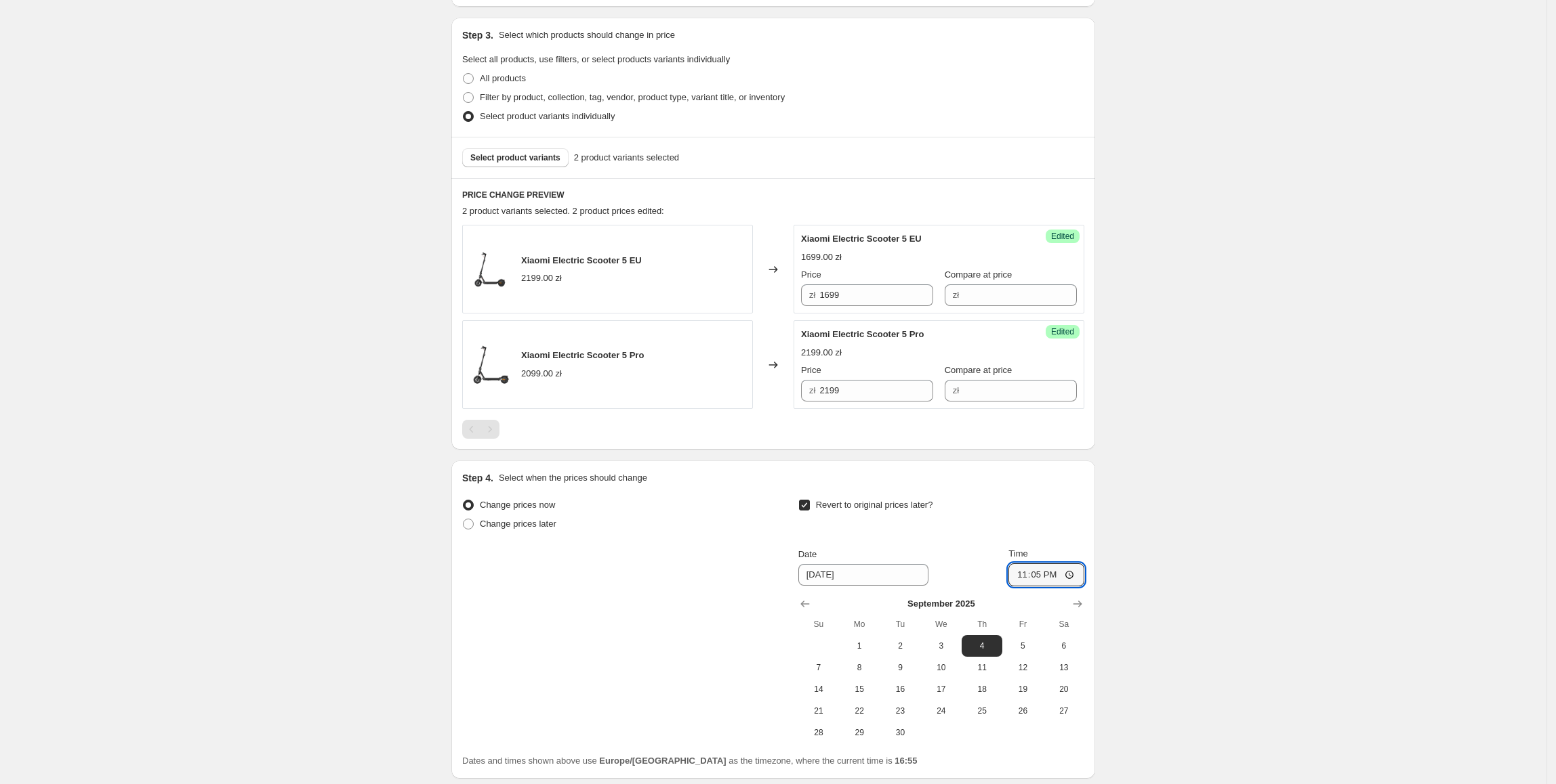
type input "23:55"
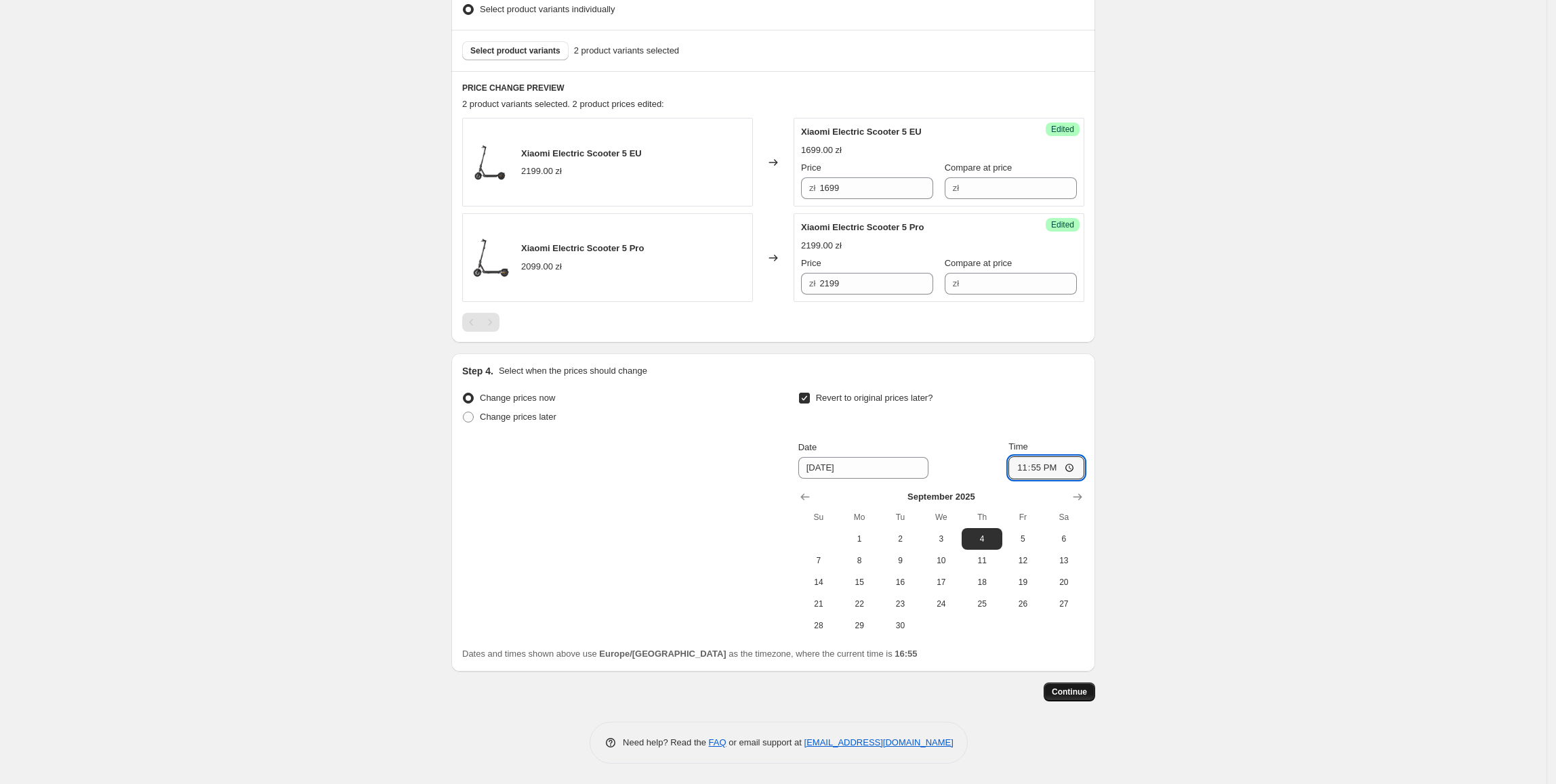
click at [1061, 692] on span "Continue" at bounding box center [1069, 692] width 35 height 11
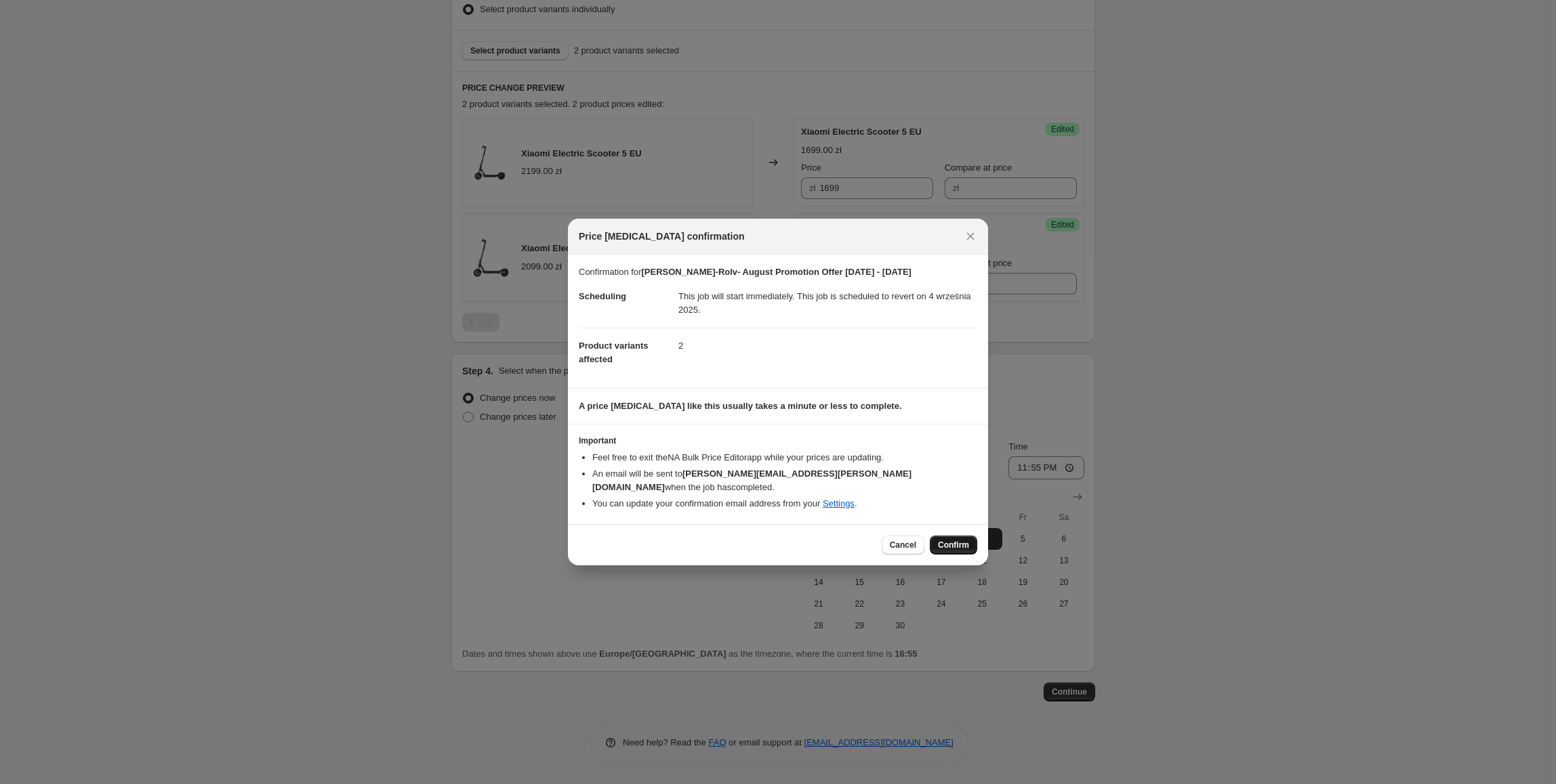
click at [953, 545] on button "Confirm" at bounding box center [954, 545] width 48 height 19
